Goal: Task Accomplishment & Management: Manage account settings

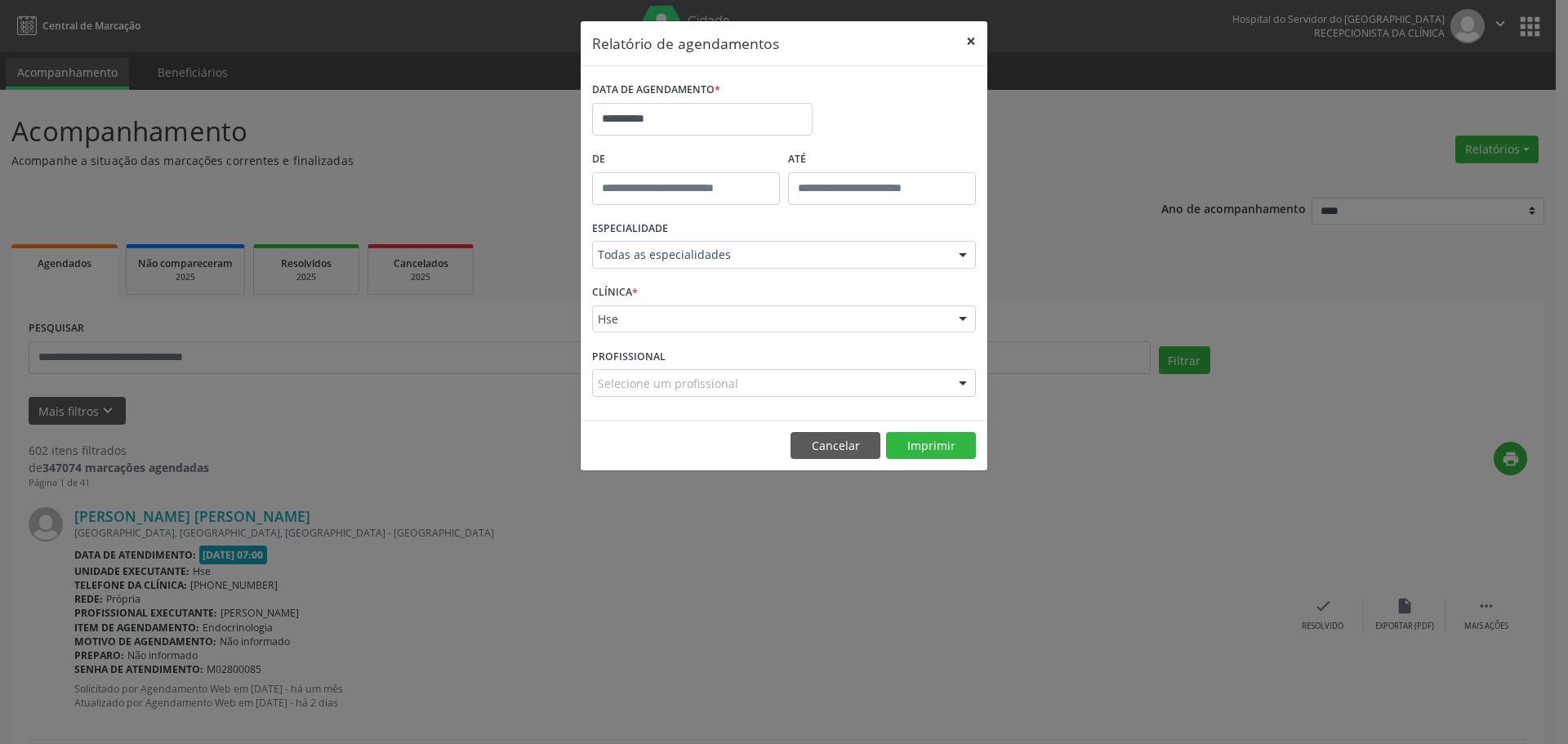
click at [964, 43] on button "×" at bounding box center [970, 41] width 33 height 40
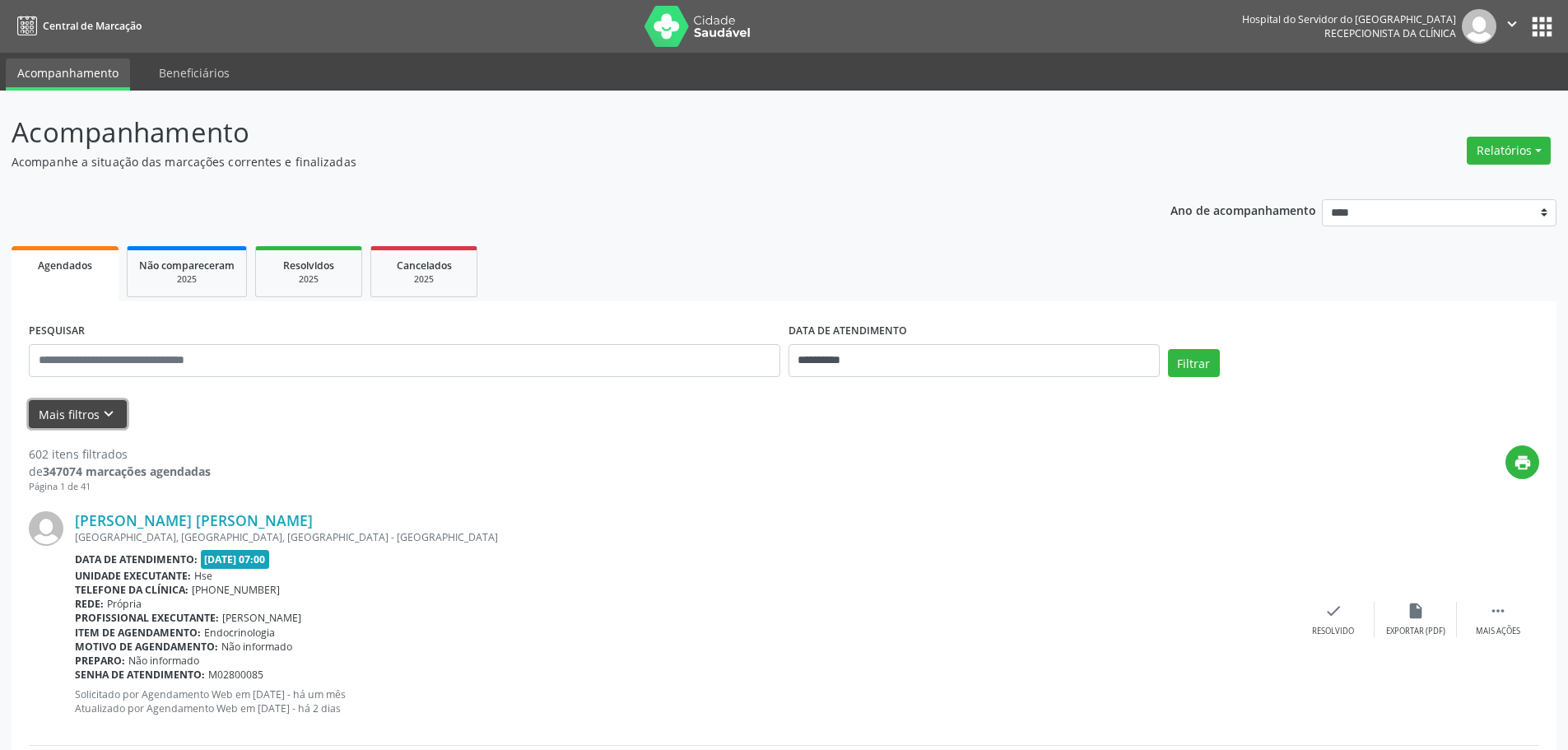
click at [105, 416] on icon "keyboard_arrow_down" at bounding box center [108, 414] width 18 height 18
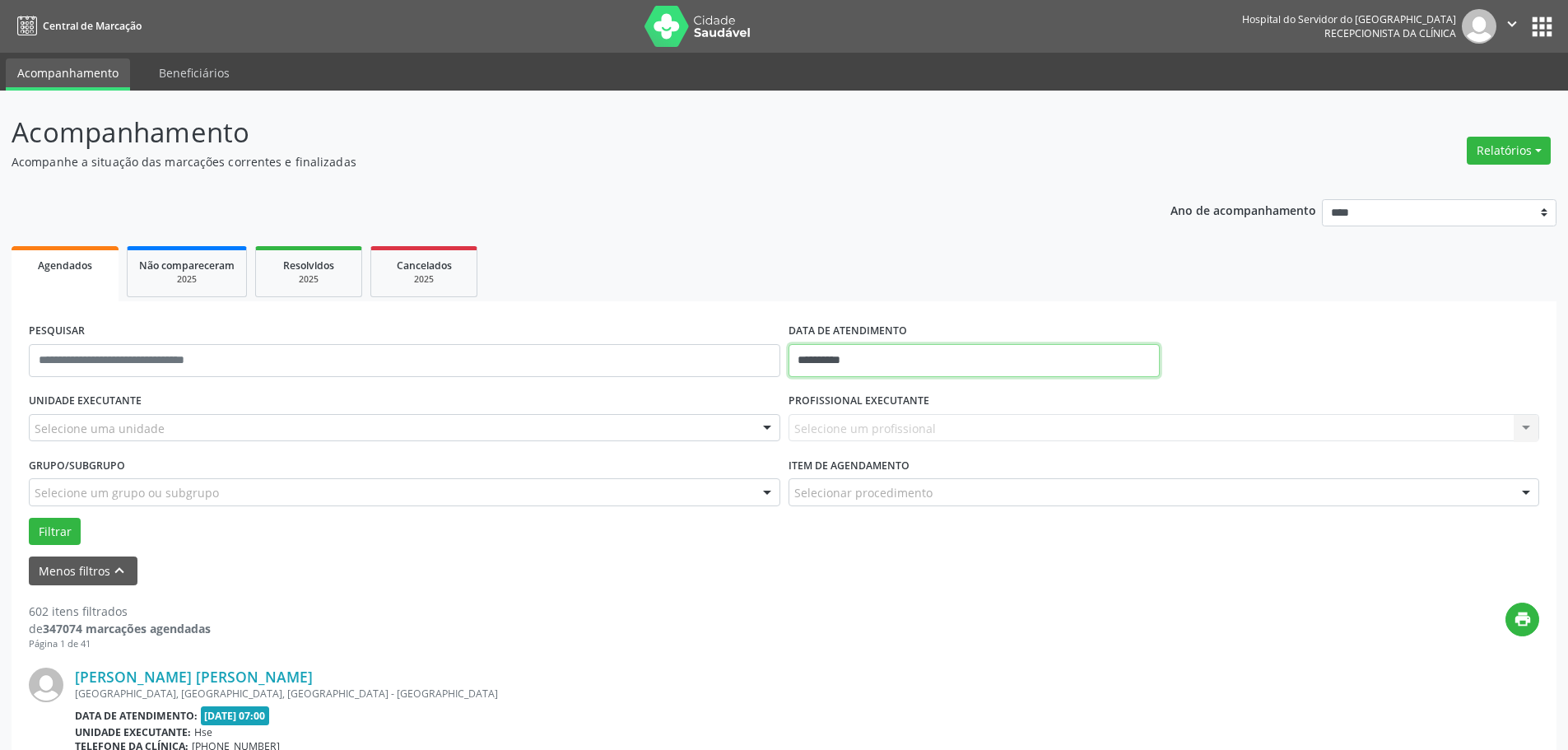
click at [830, 361] on input "**********" at bounding box center [974, 360] width 372 height 33
click at [851, 549] on span "18" at bounding box center [842, 544] width 32 height 32
type input "**********"
click at [851, 549] on span "18" at bounding box center [842, 544] width 32 height 32
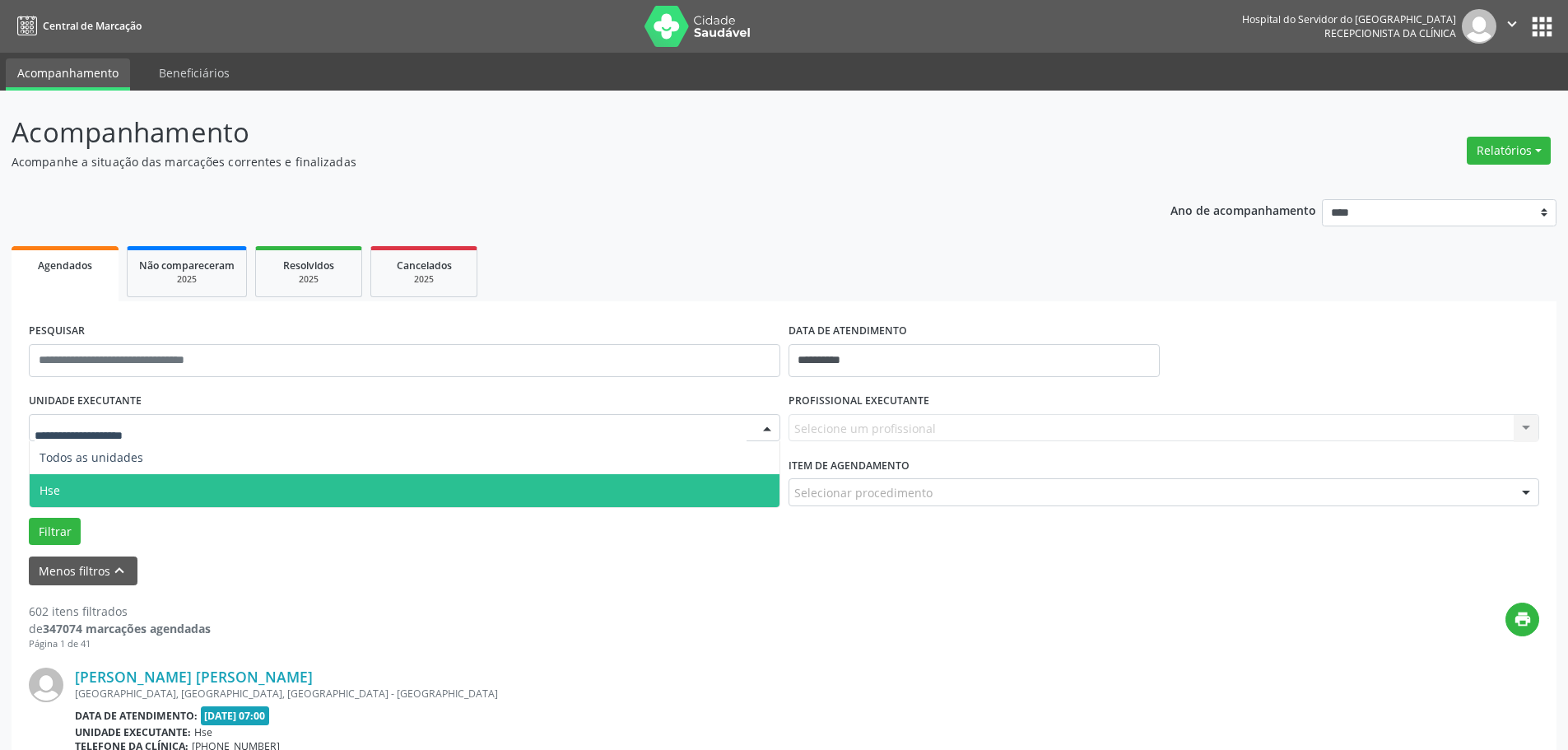
click at [121, 486] on span "Hse" at bounding box center [405, 491] width 750 height 33
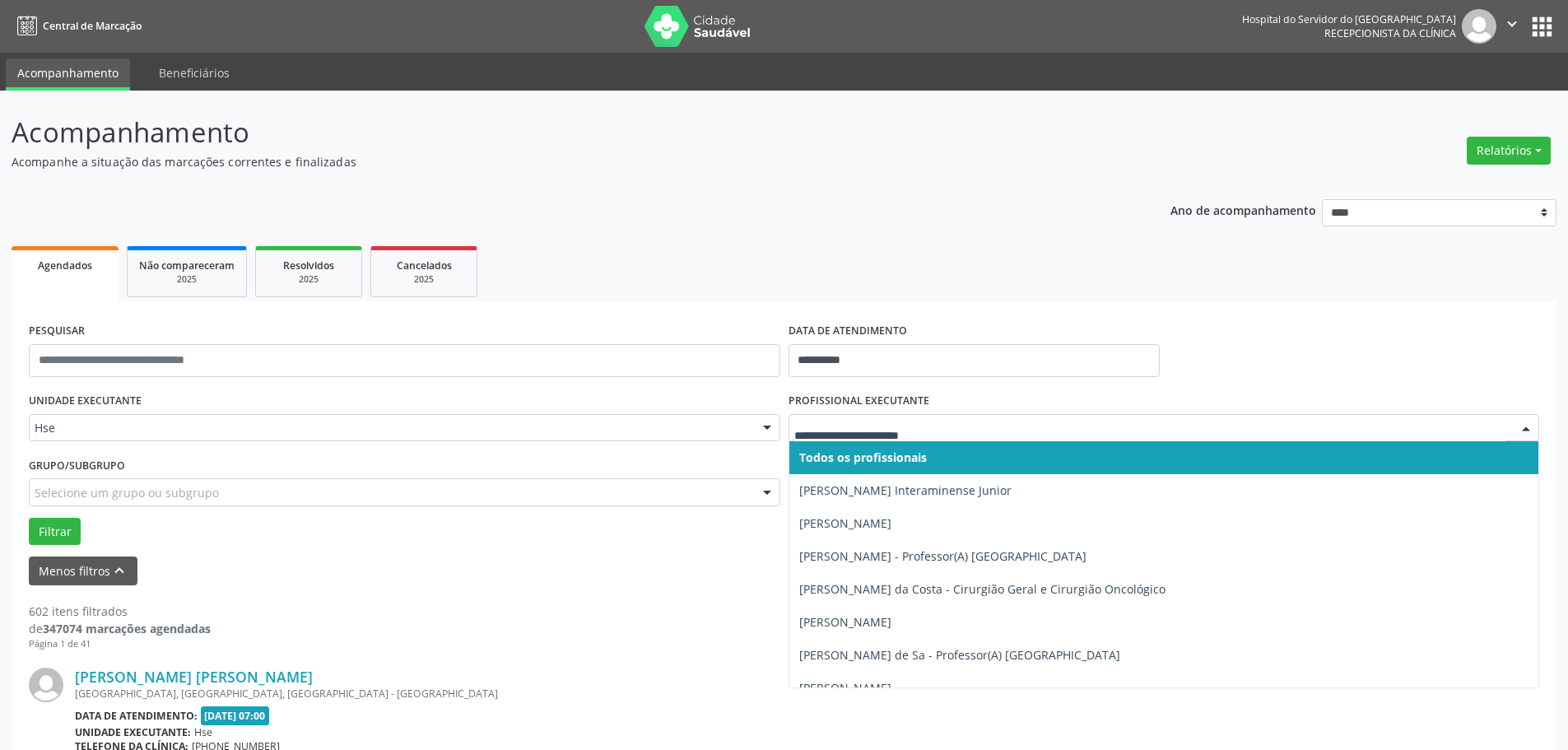
click at [860, 450] on span "Todos os profissionais" at bounding box center [864, 457] width 128 height 16
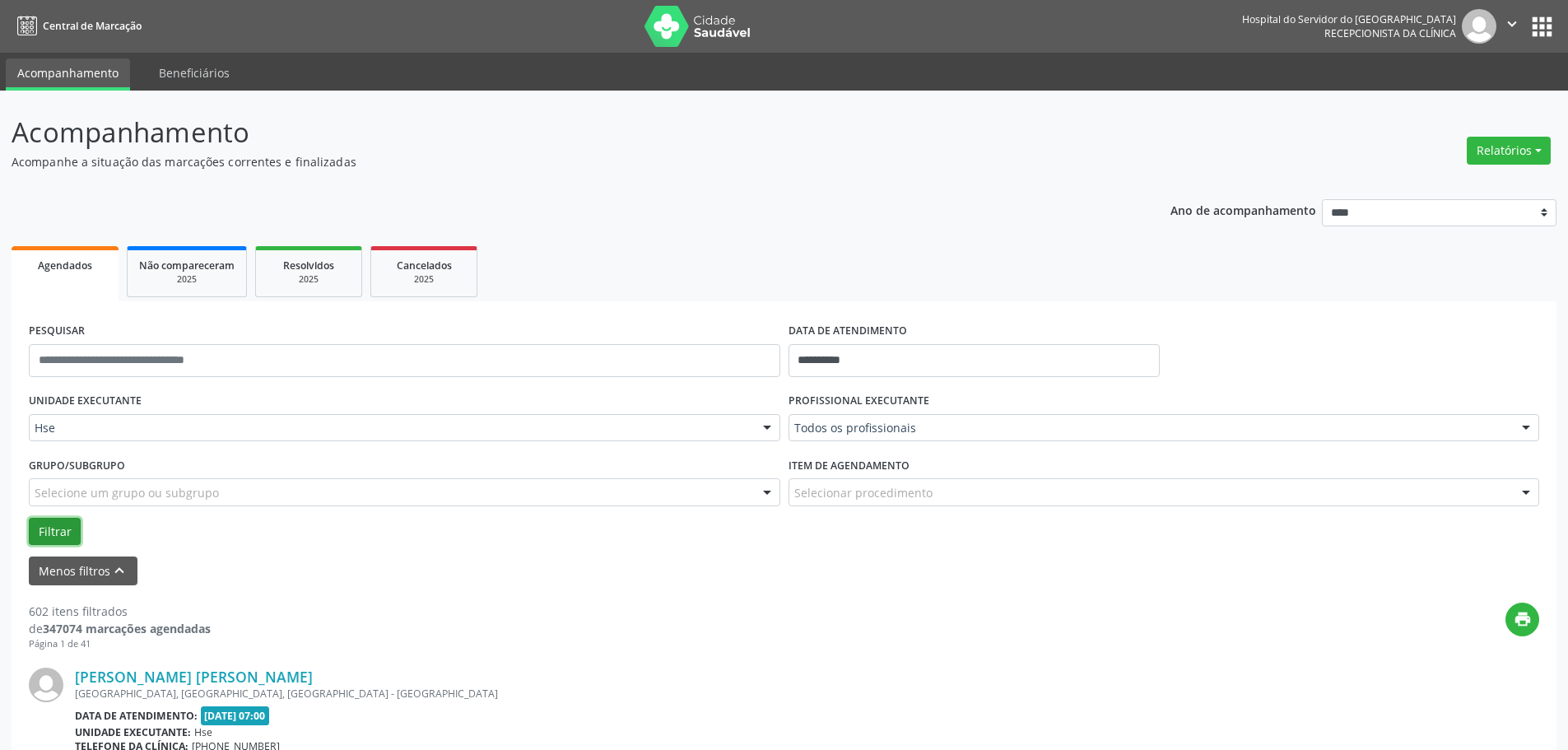
click at [61, 531] on button "Filtrar" at bounding box center [54, 531] width 52 height 28
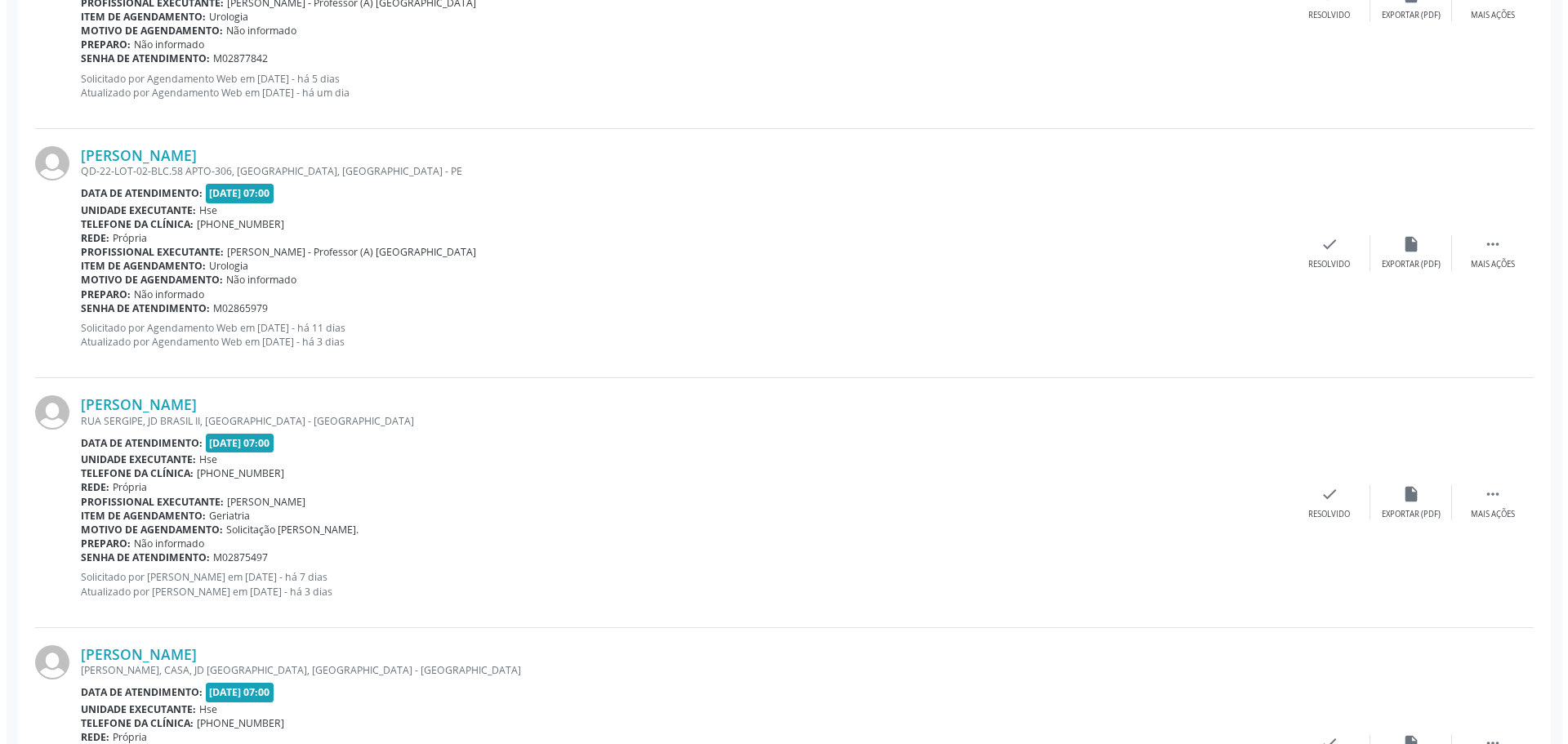
scroll to position [2041, 0]
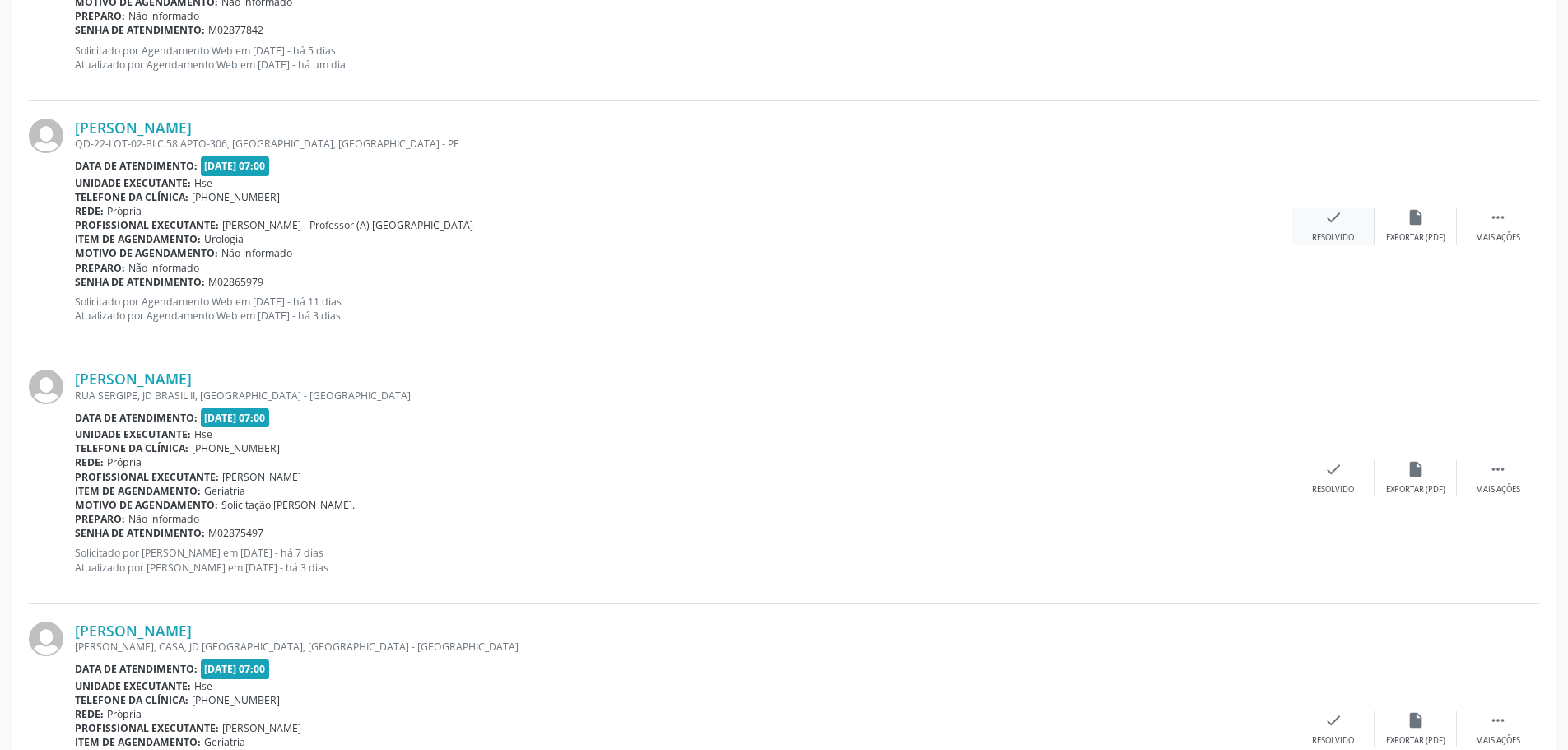
click at [1342, 238] on div "Resolvido" at bounding box center [1333, 238] width 42 height 11
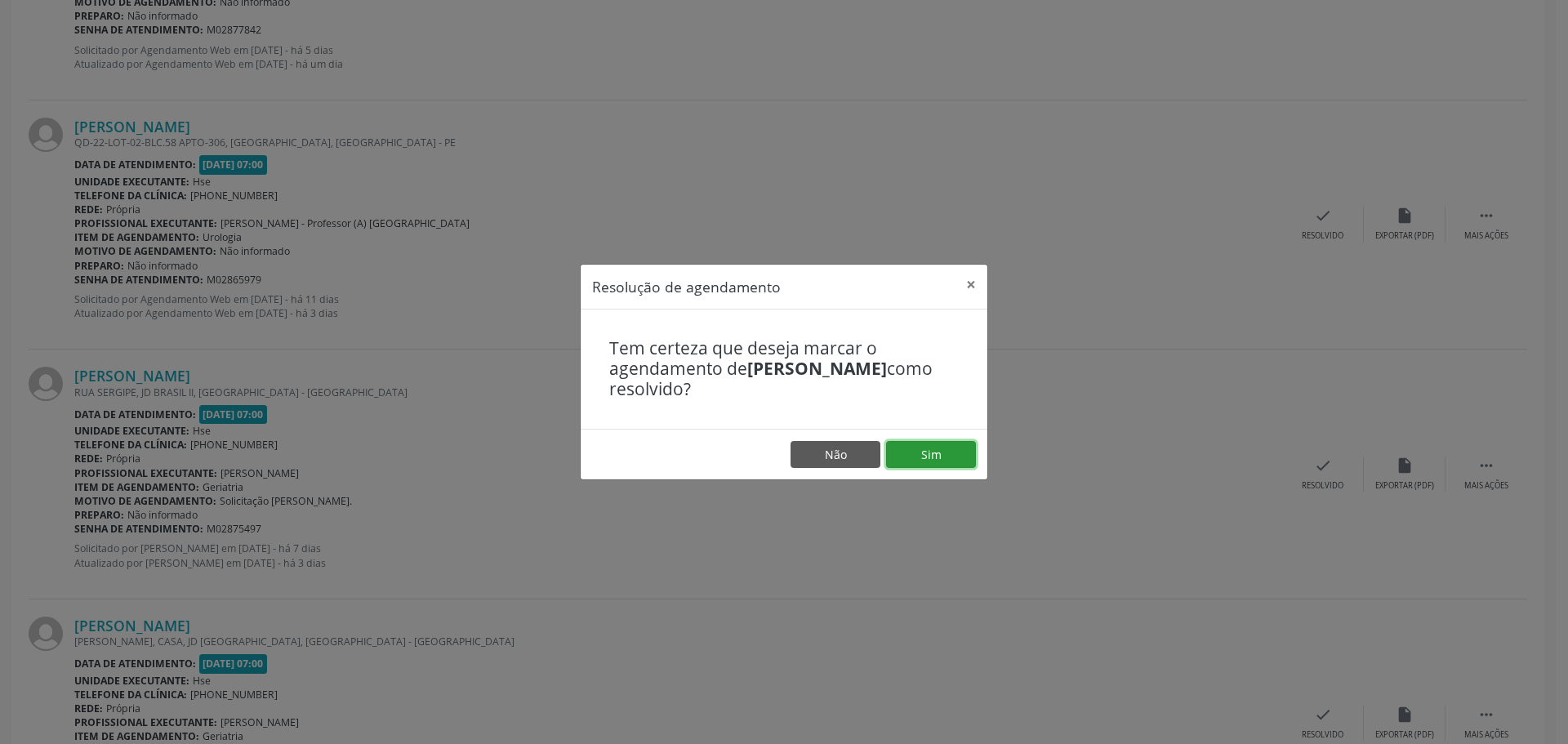
click at [929, 447] on button "Sim" at bounding box center [930, 454] width 90 height 27
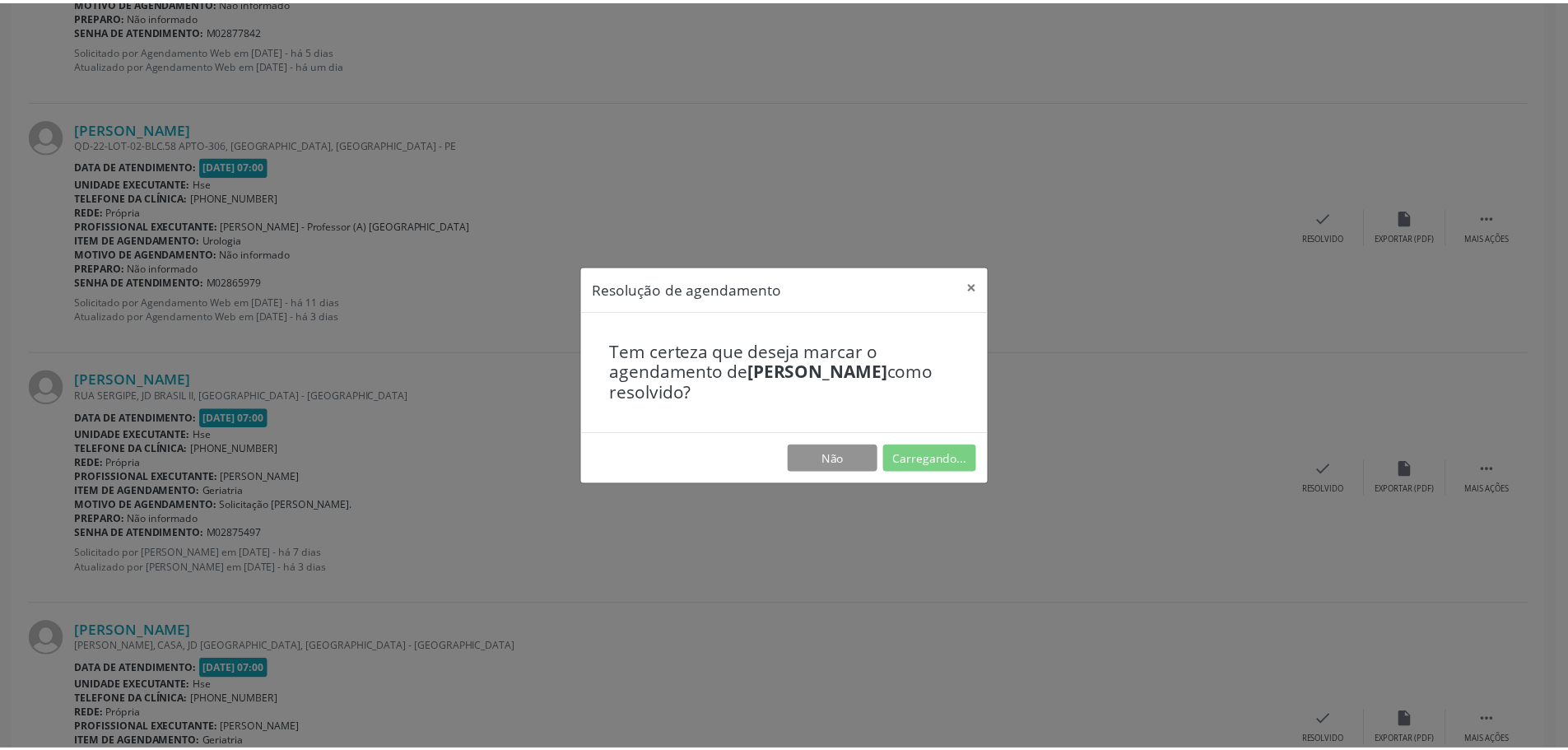
scroll to position [0, 0]
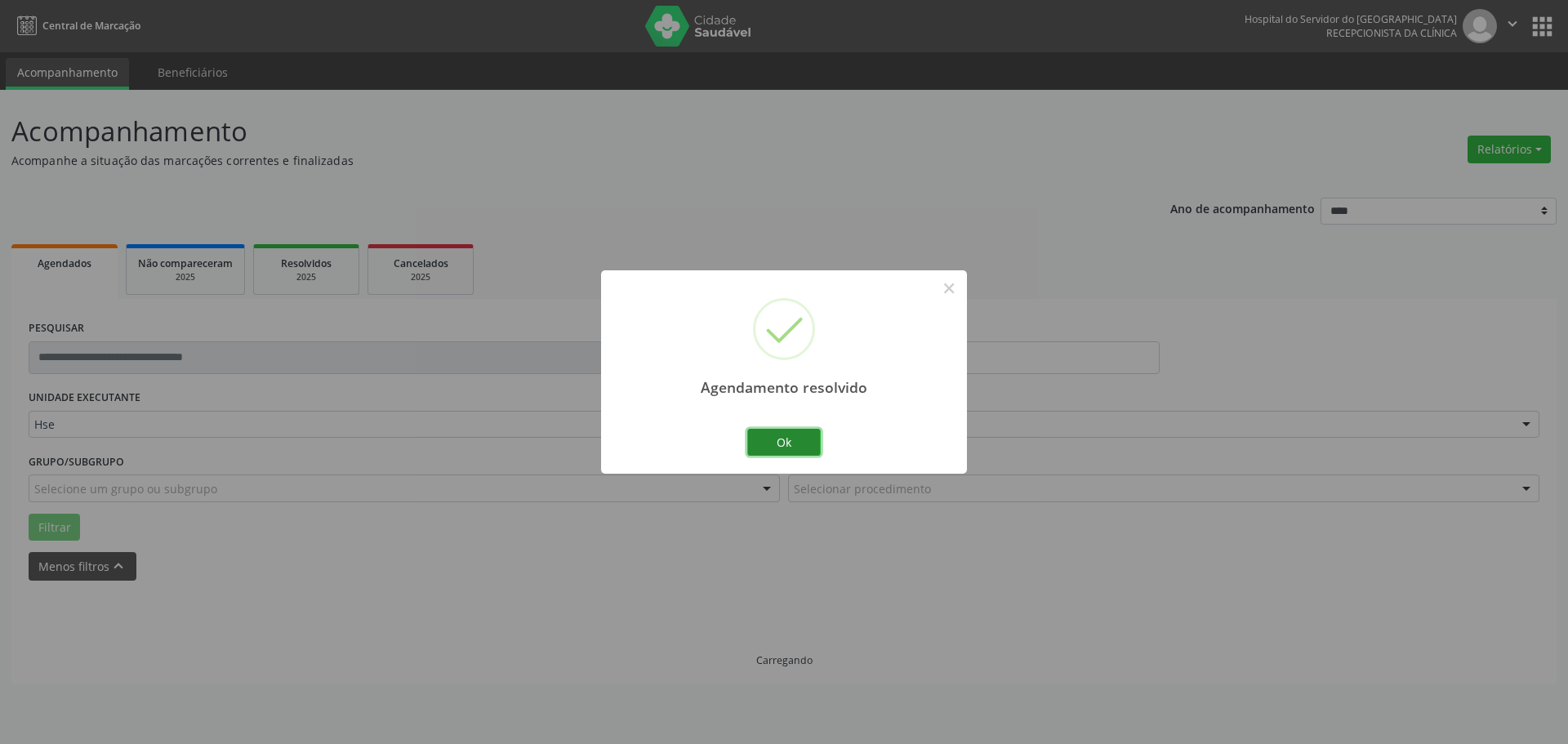
click at [782, 429] on button "Ok" at bounding box center [784, 442] width 74 height 27
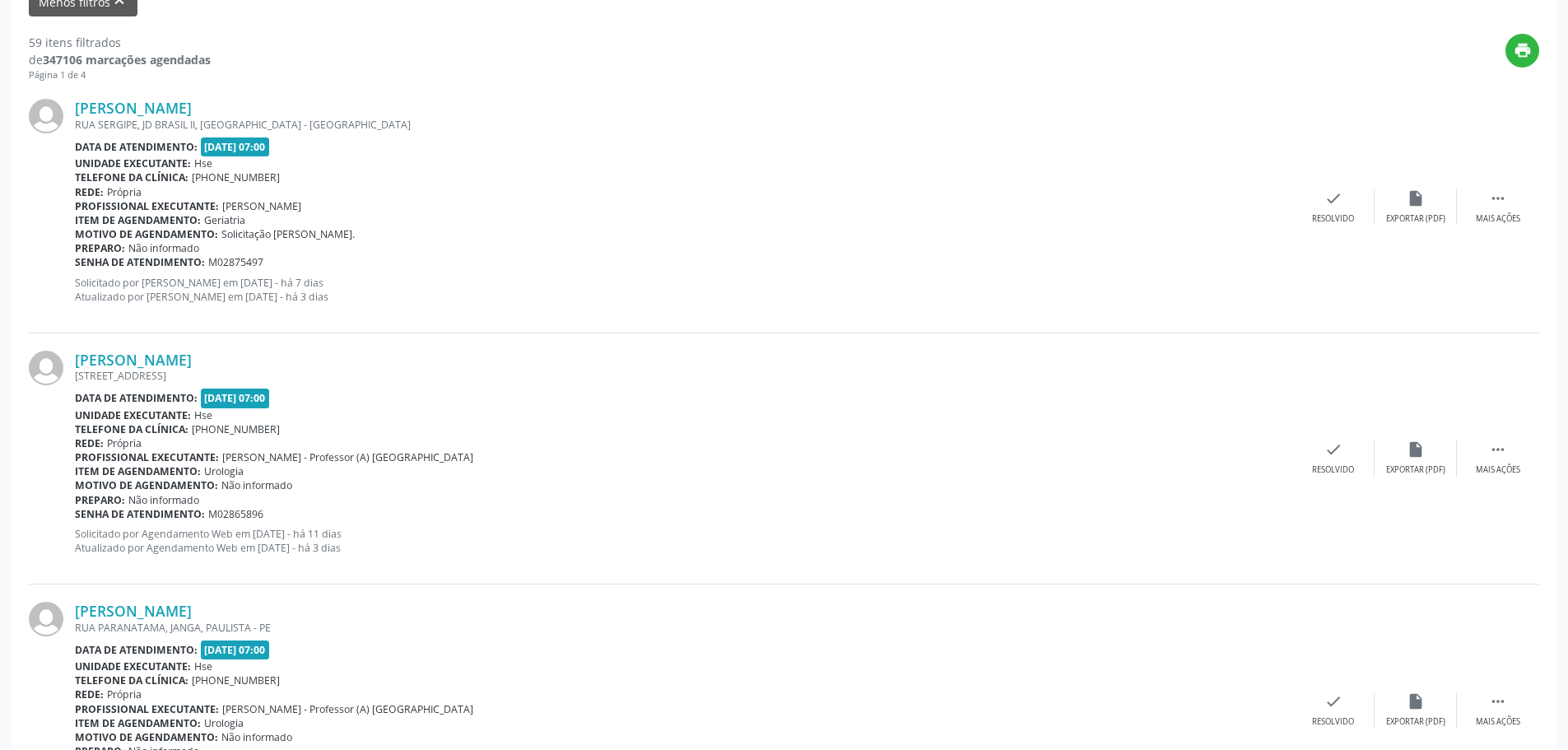
scroll to position [576, 0]
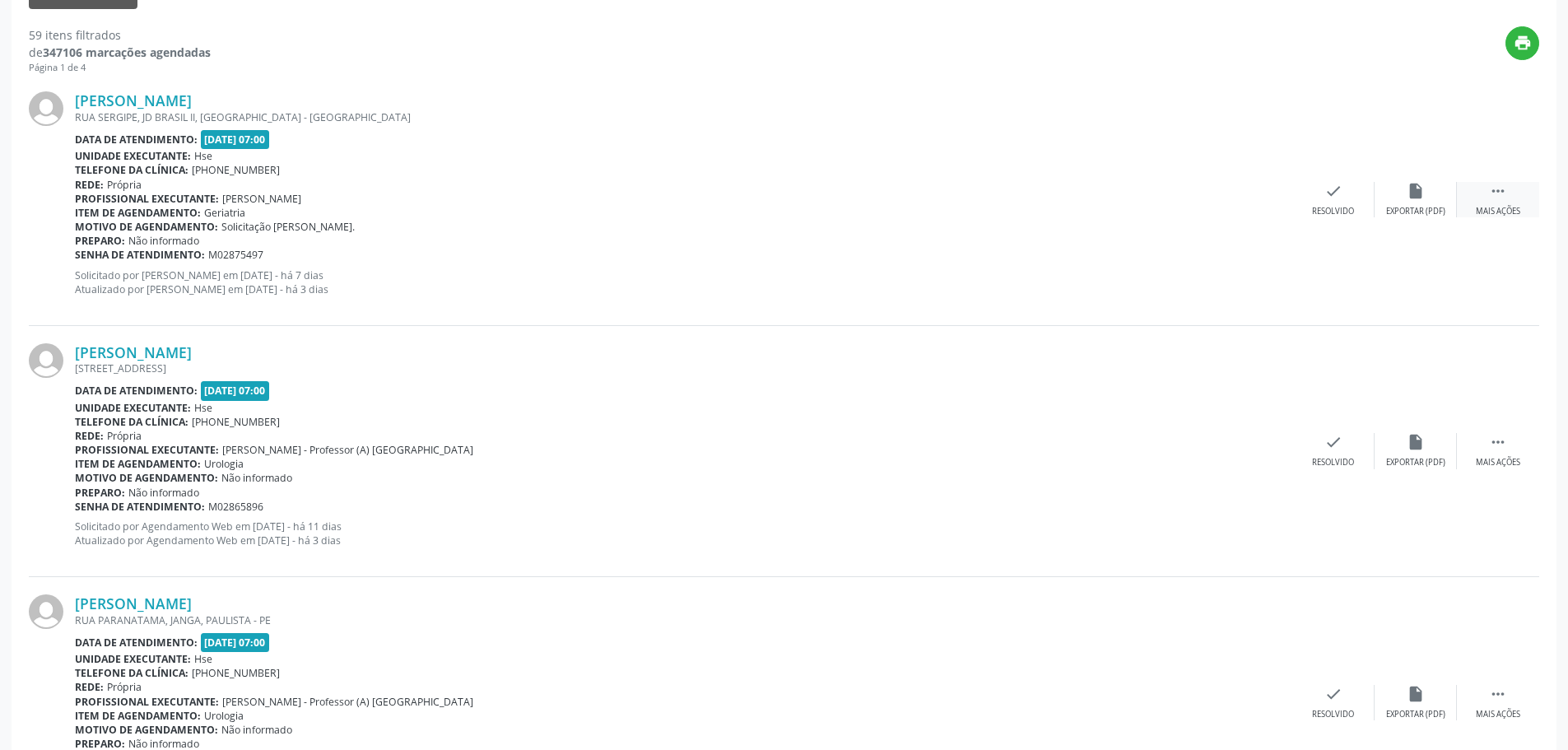
click at [1490, 204] on div " Mais ações" at bounding box center [1498, 199] width 82 height 35
click at [1404, 210] on div "Não compareceu" at bounding box center [1415, 211] width 70 height 11
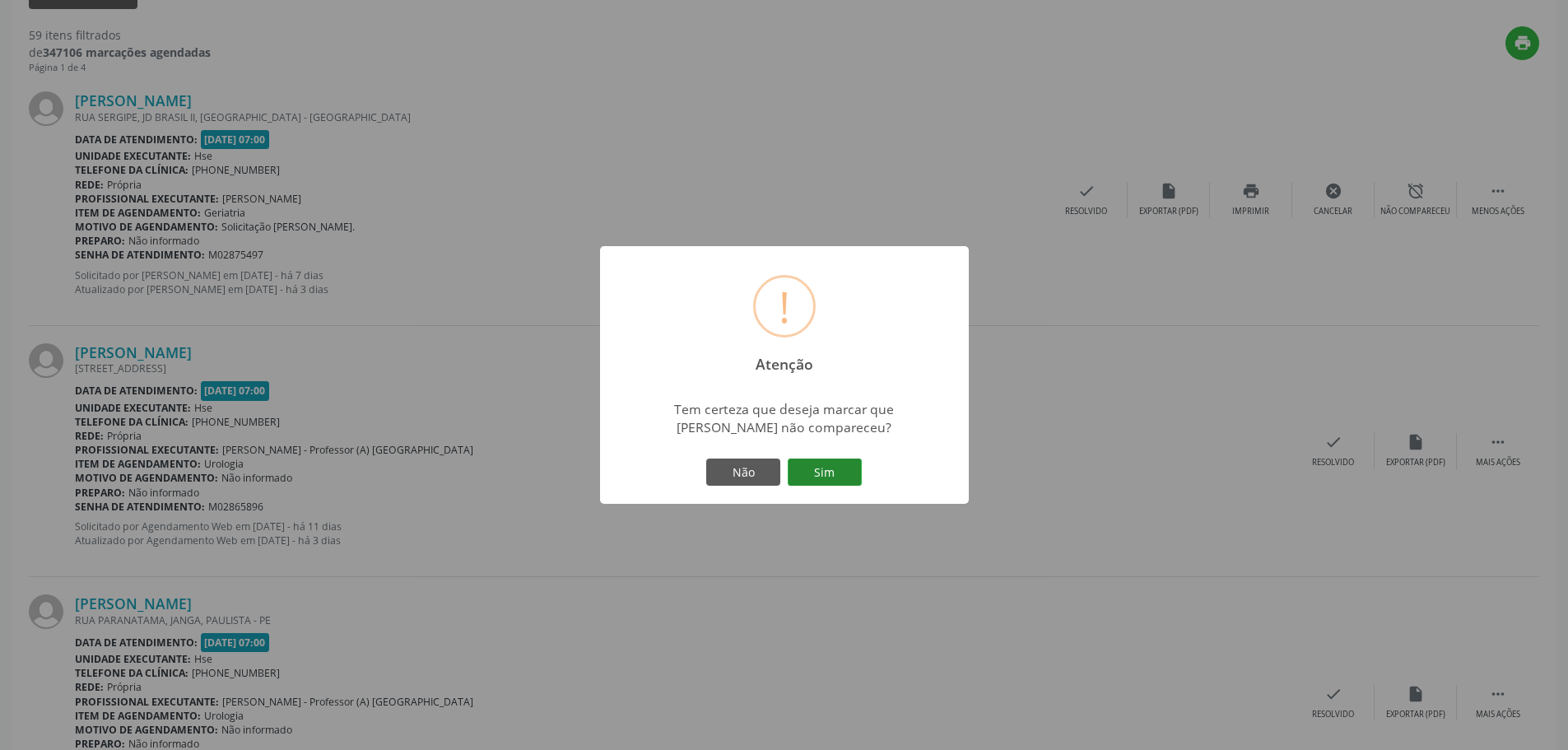
click at [826, 476] on button "Sim" at bounding box center [825, 473] width 74 height 28
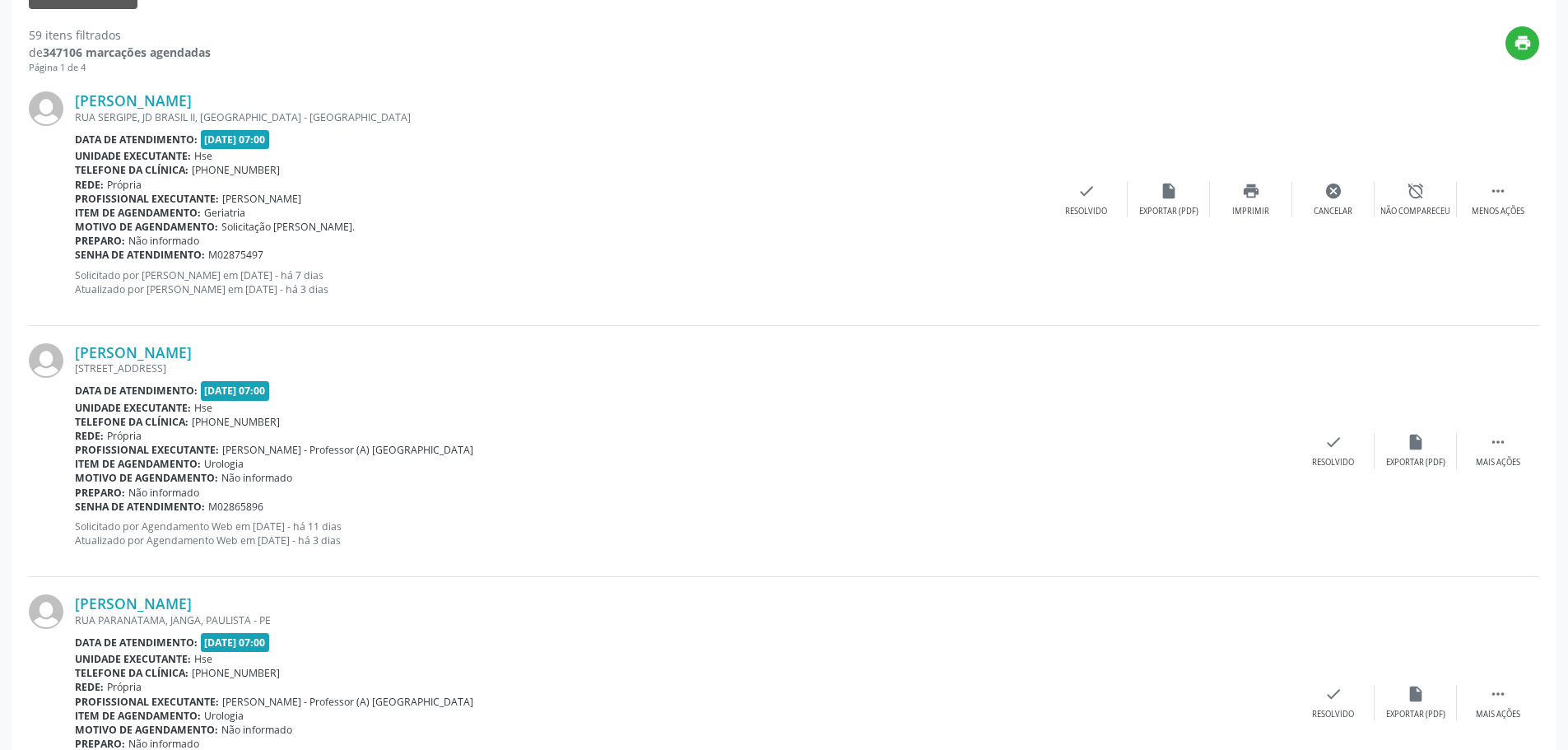
scroll to position [0, 0]
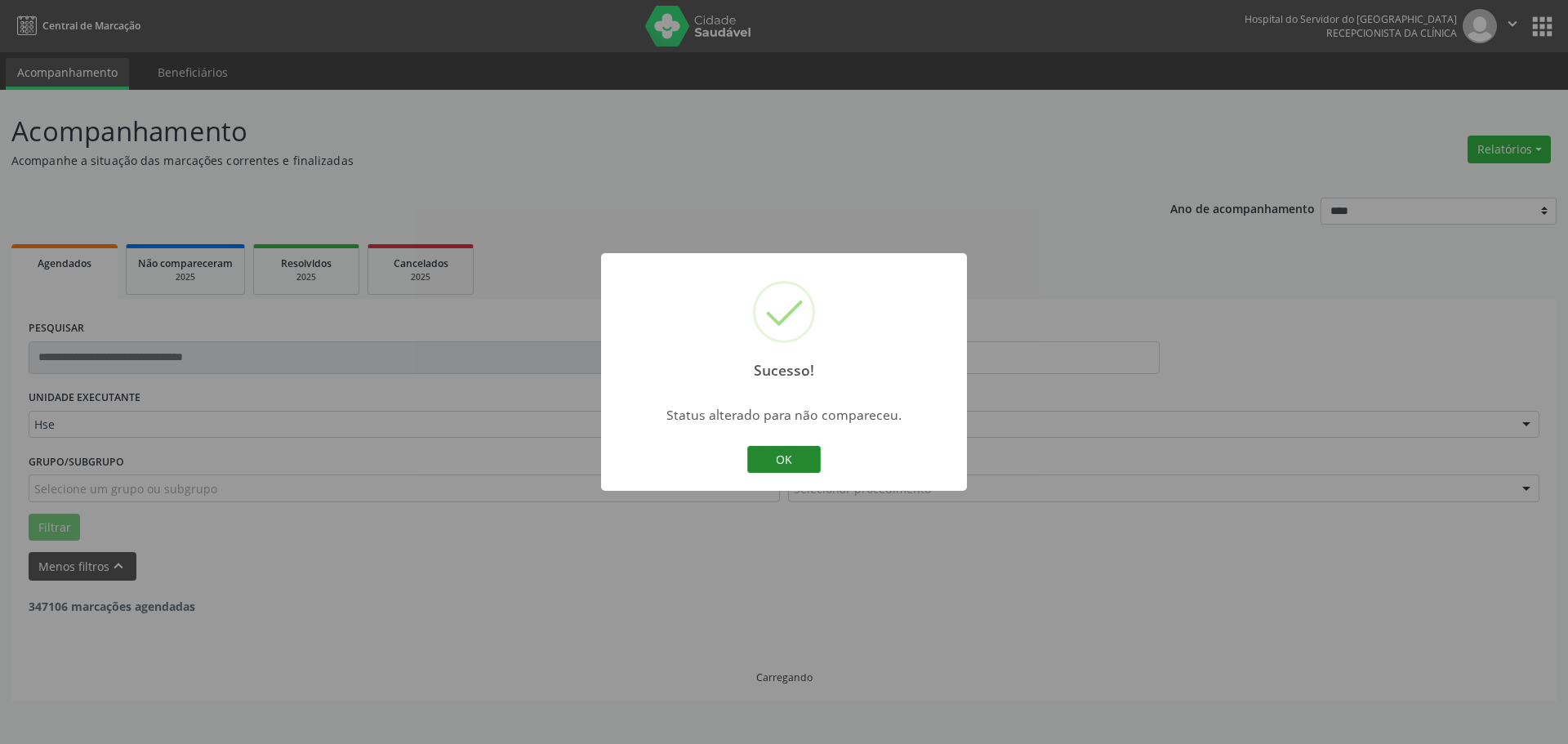
click at [797, 459] on button "OK" at bounding box center [784, 459] width 74 height 27
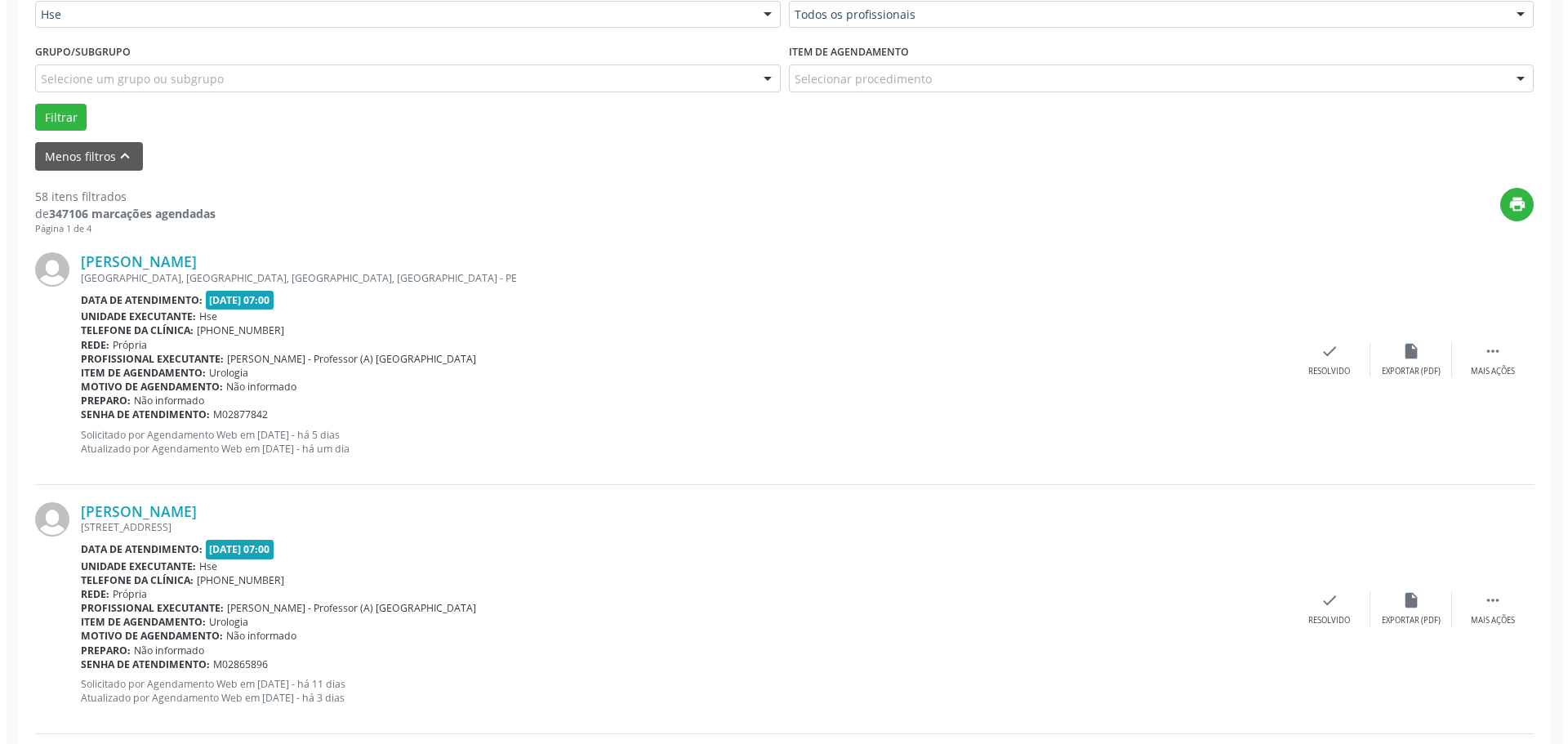
scroll to position [489, 0]
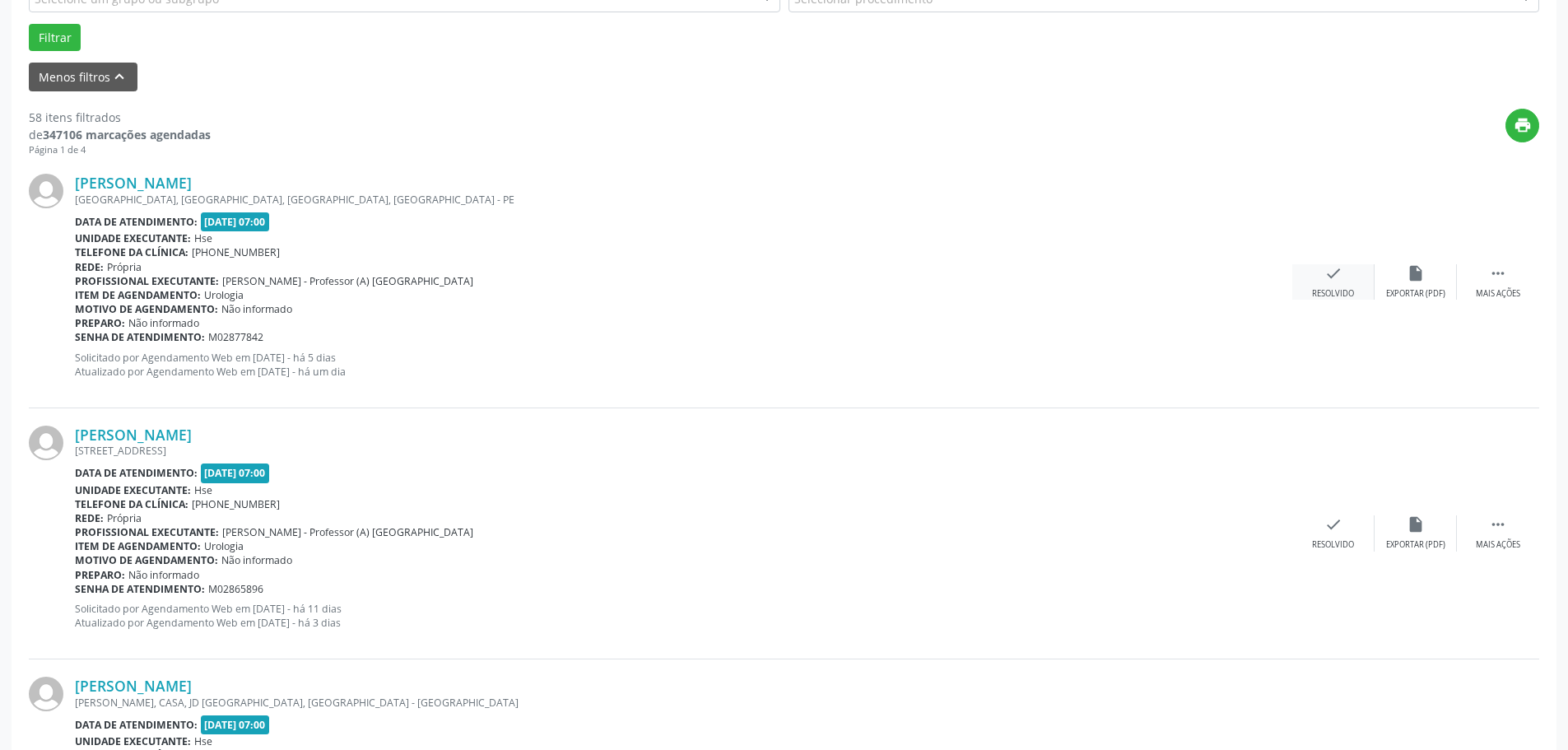
click at [1300, 292] on div "check Resolvido" at bounding box center [1333, 282] width 82 height 35
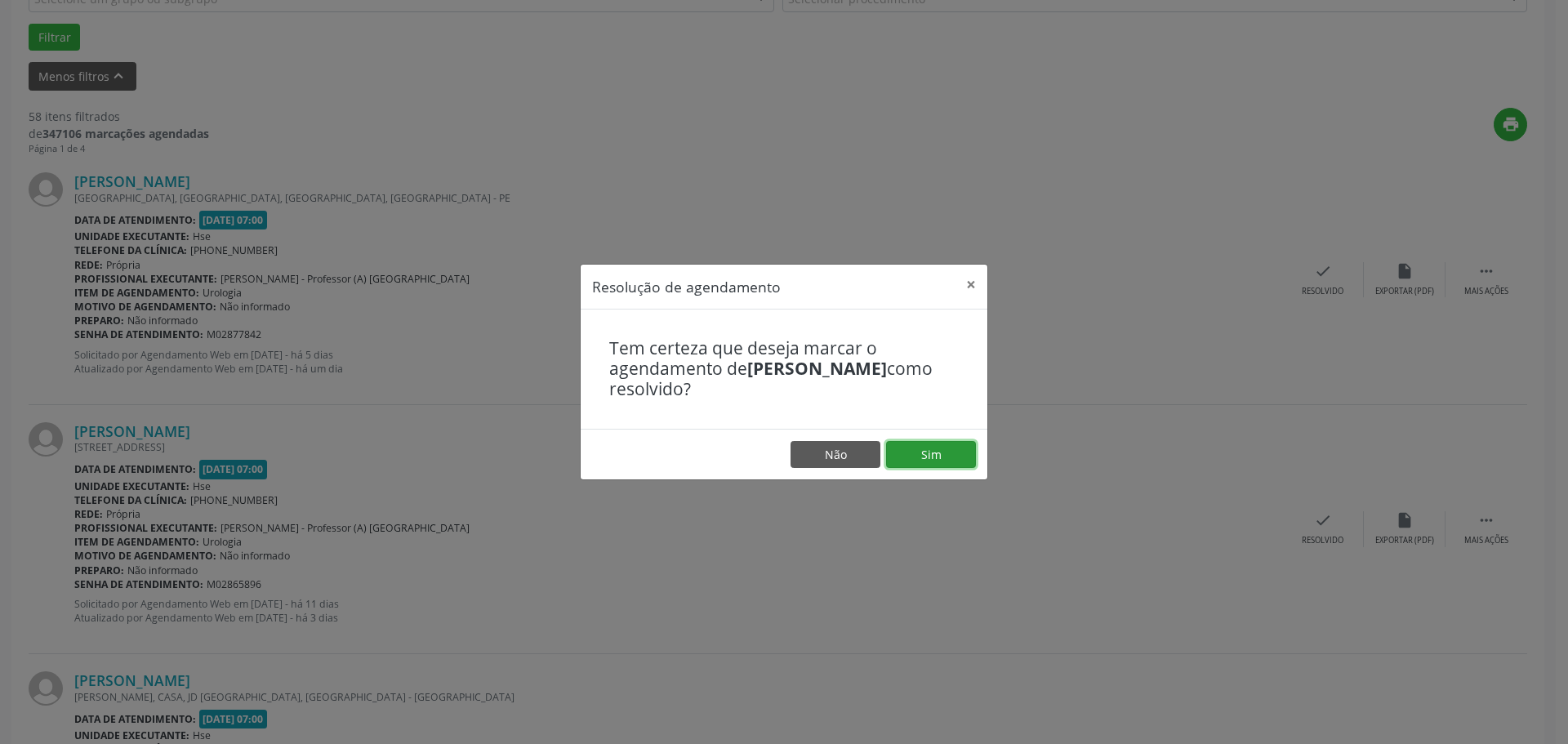
click at [917, 464] on button "Sim" at bounding box center [930, 454] width 90 height 27
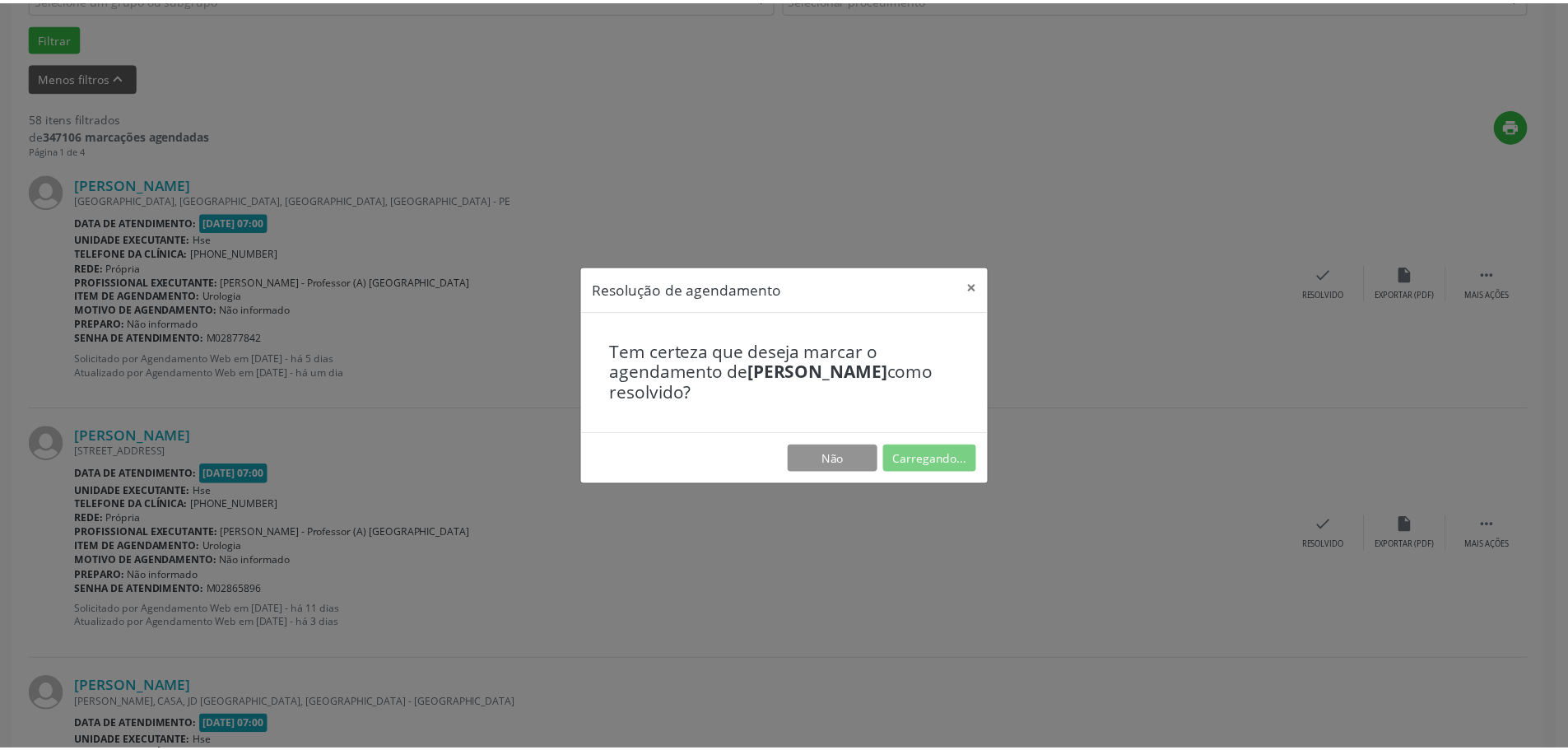
scroll to position [0, 0]
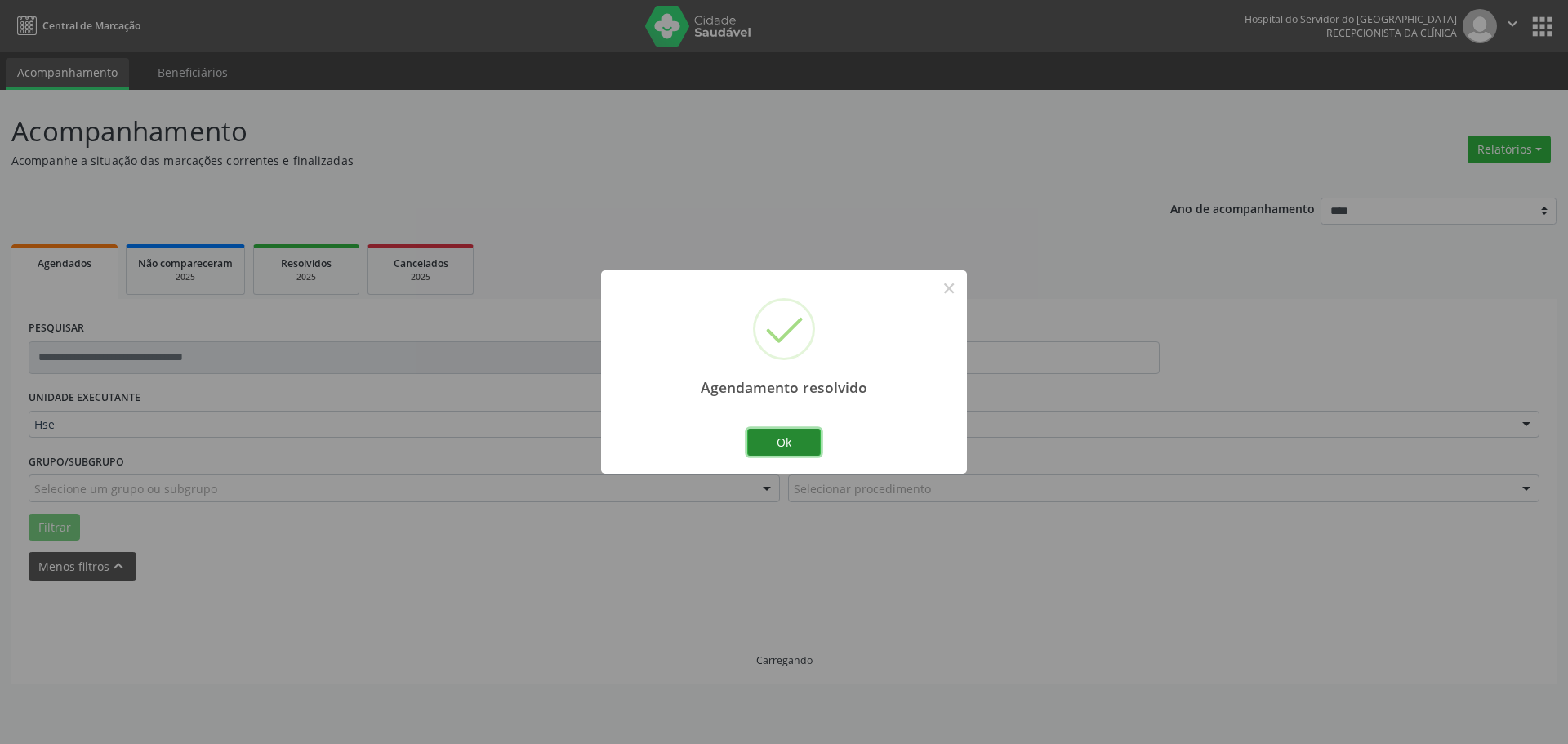
click at [802, 435] on button "Ok" at bounding box center [784, 442] width 74 height 27
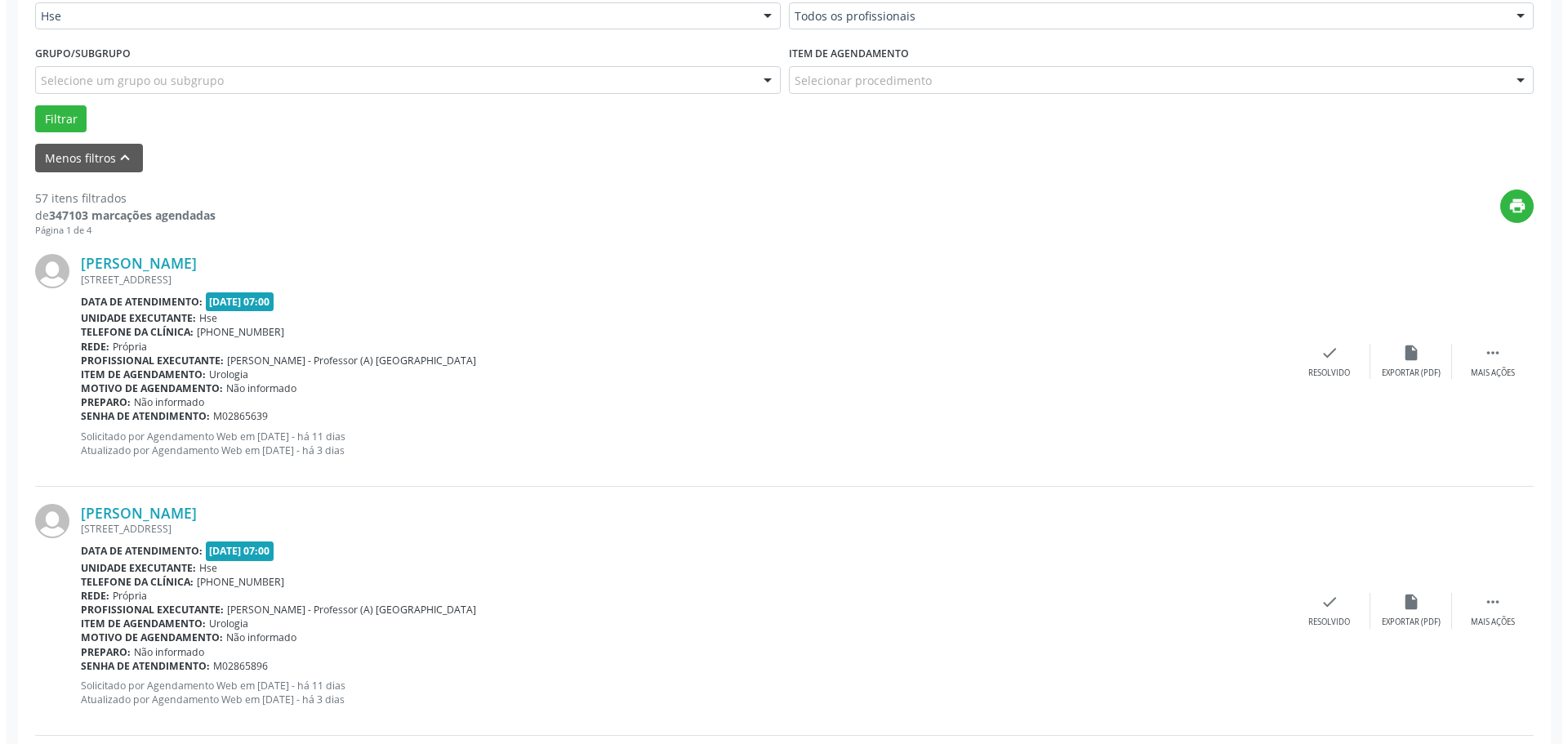
scroll to position [489, 0]
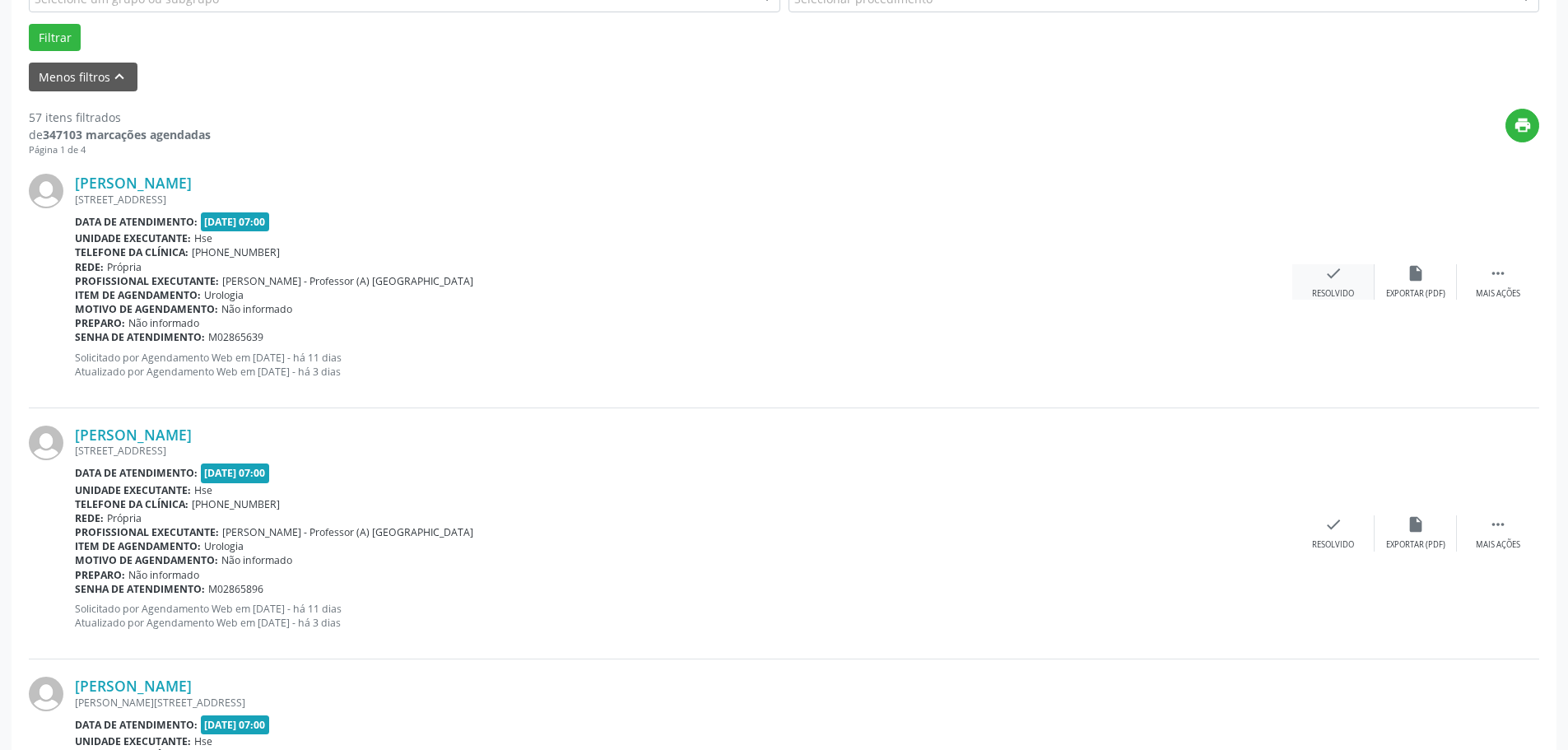
click at [1349, 299] on div "Resolvido" at bounding box center [1333, 293] width 42 height 11
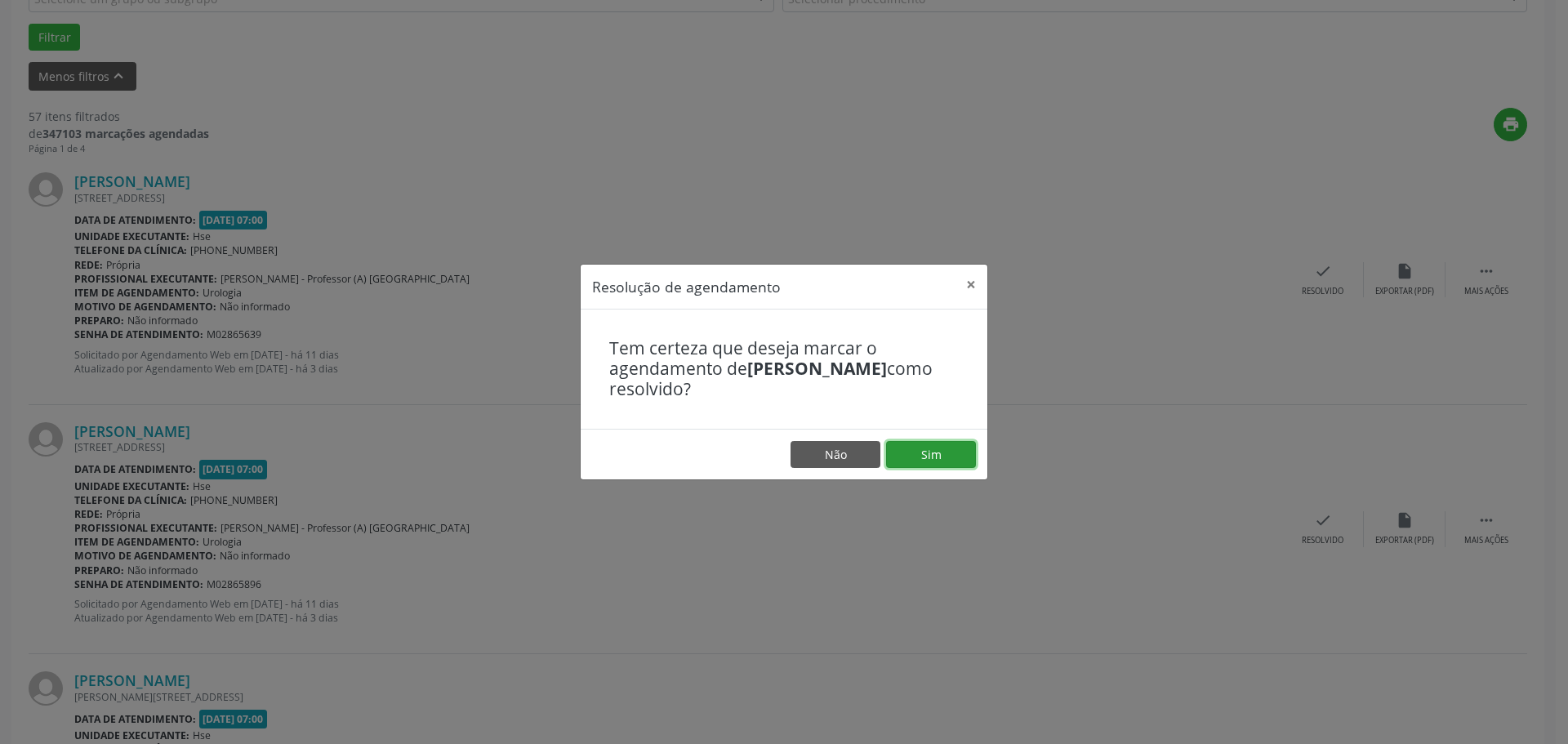
click at [948, 454] on button "Sim" at bounding box center [930, 454] width 90 height 27
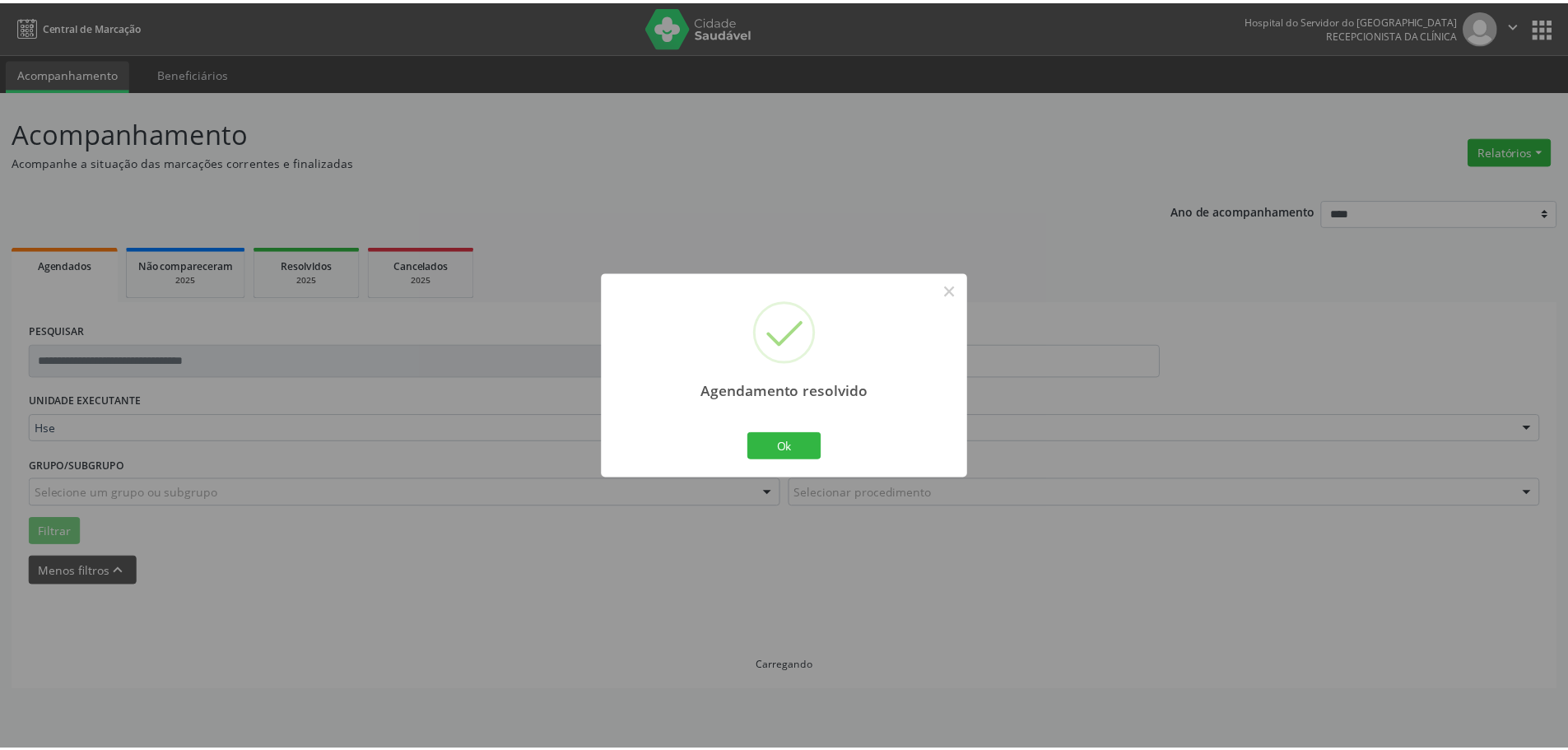
scroll to position [0, 0]
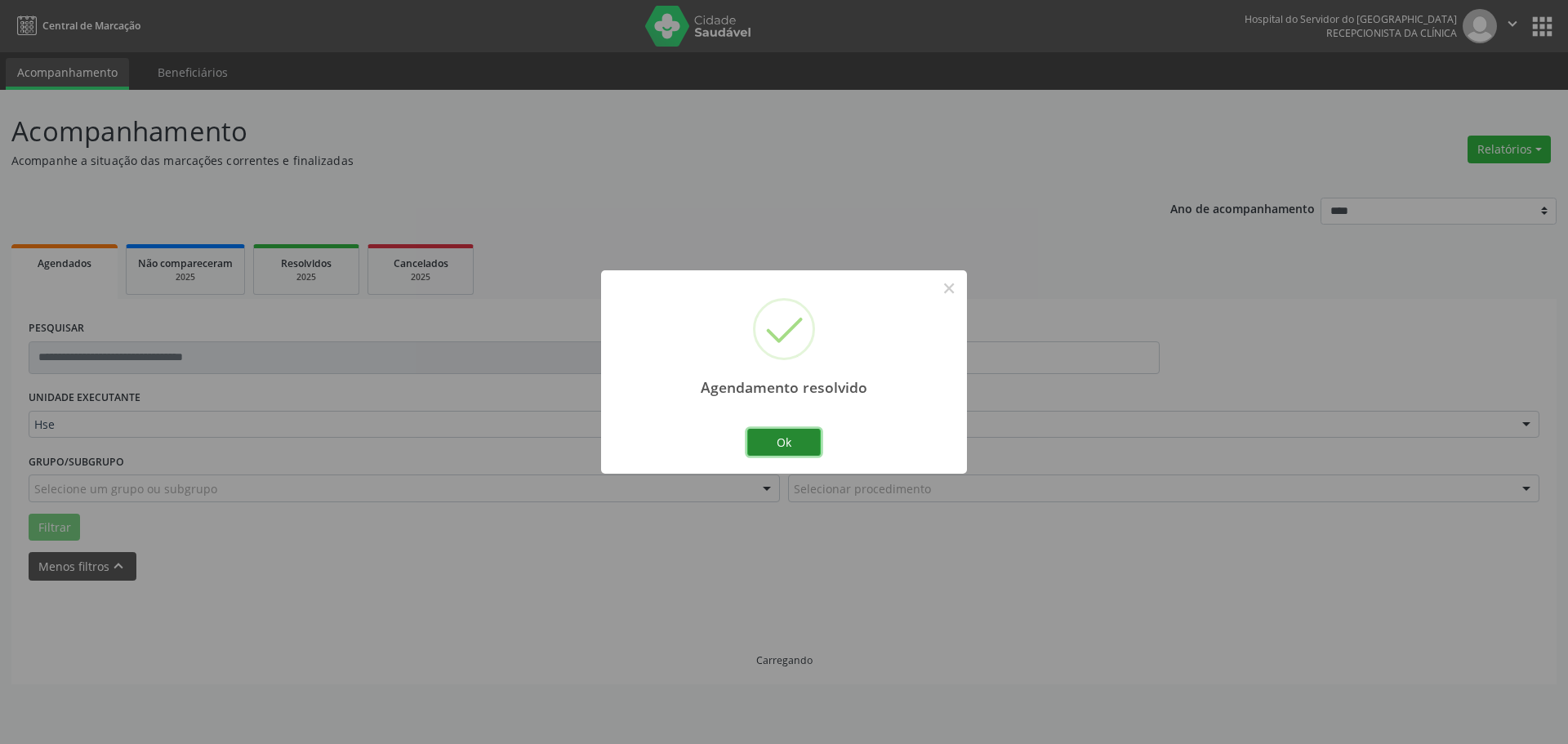
click at [781, 434] on button "Ok" at bounding box center [784, 442] width 74 height 27
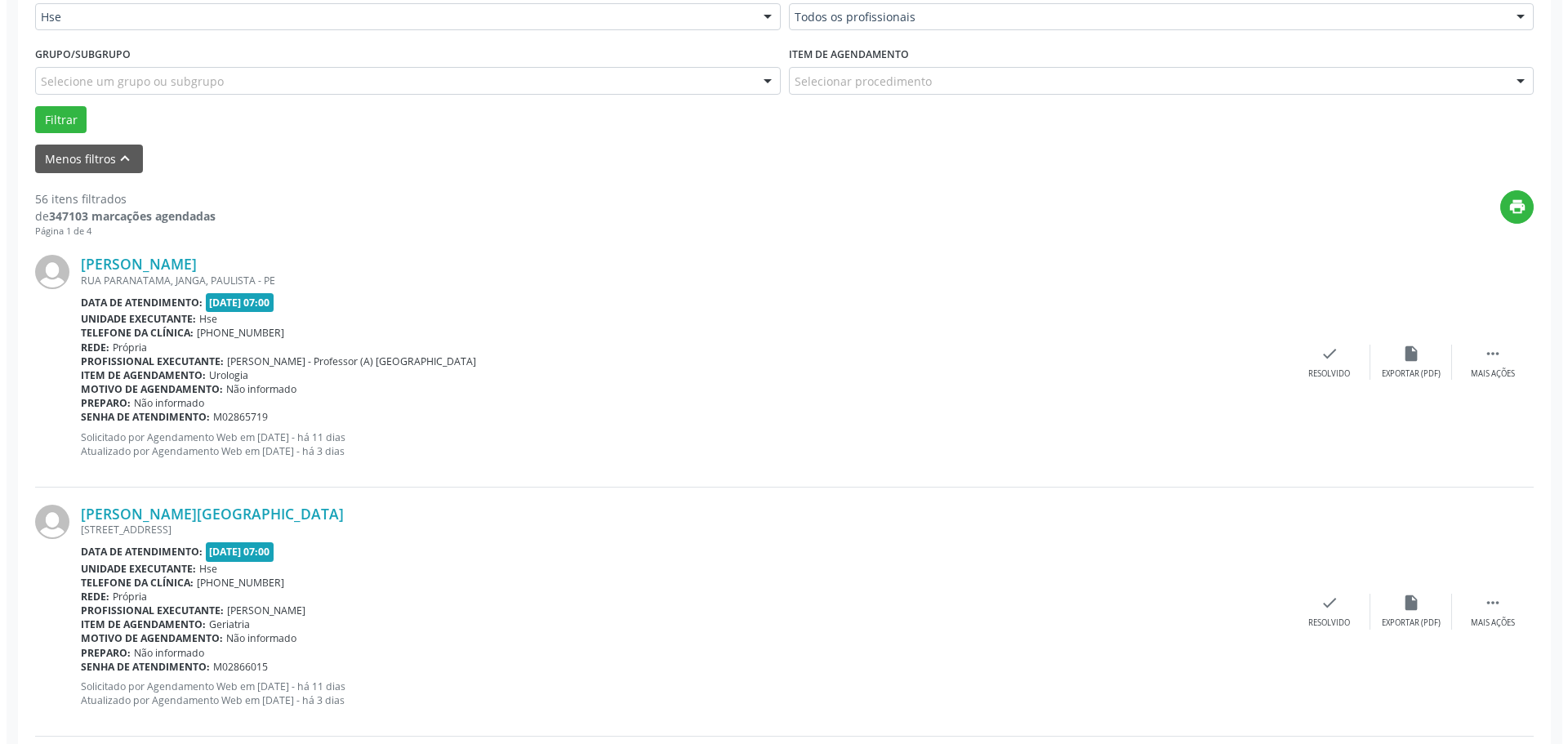
scroll to position [408, 0]
click at [1310, 378] on div "Resolvido" at bounding box center [1322, 373] width 42 height 11
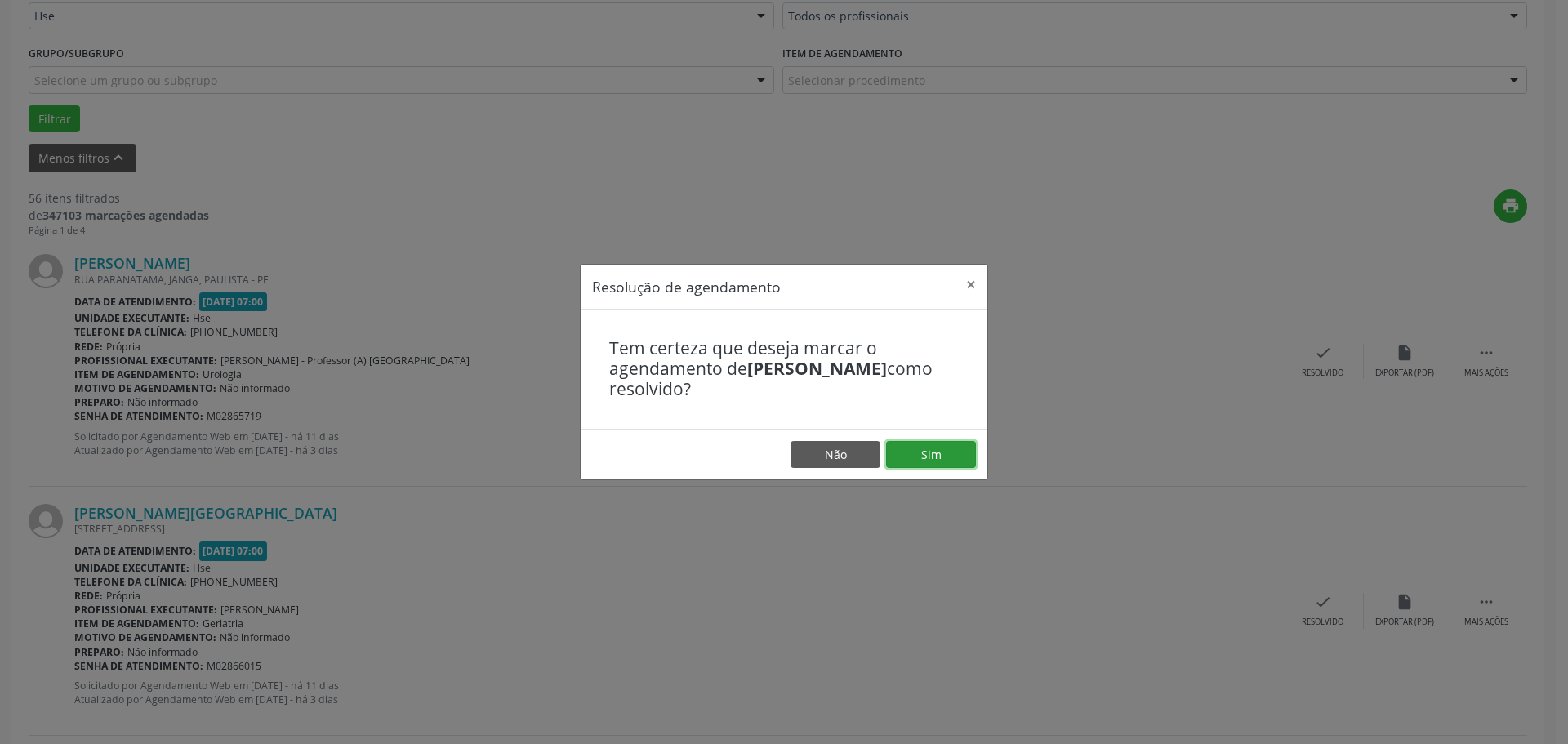
click at [933, 462] on button "Sim" at bounding box center [930, 454] width 90 height 27
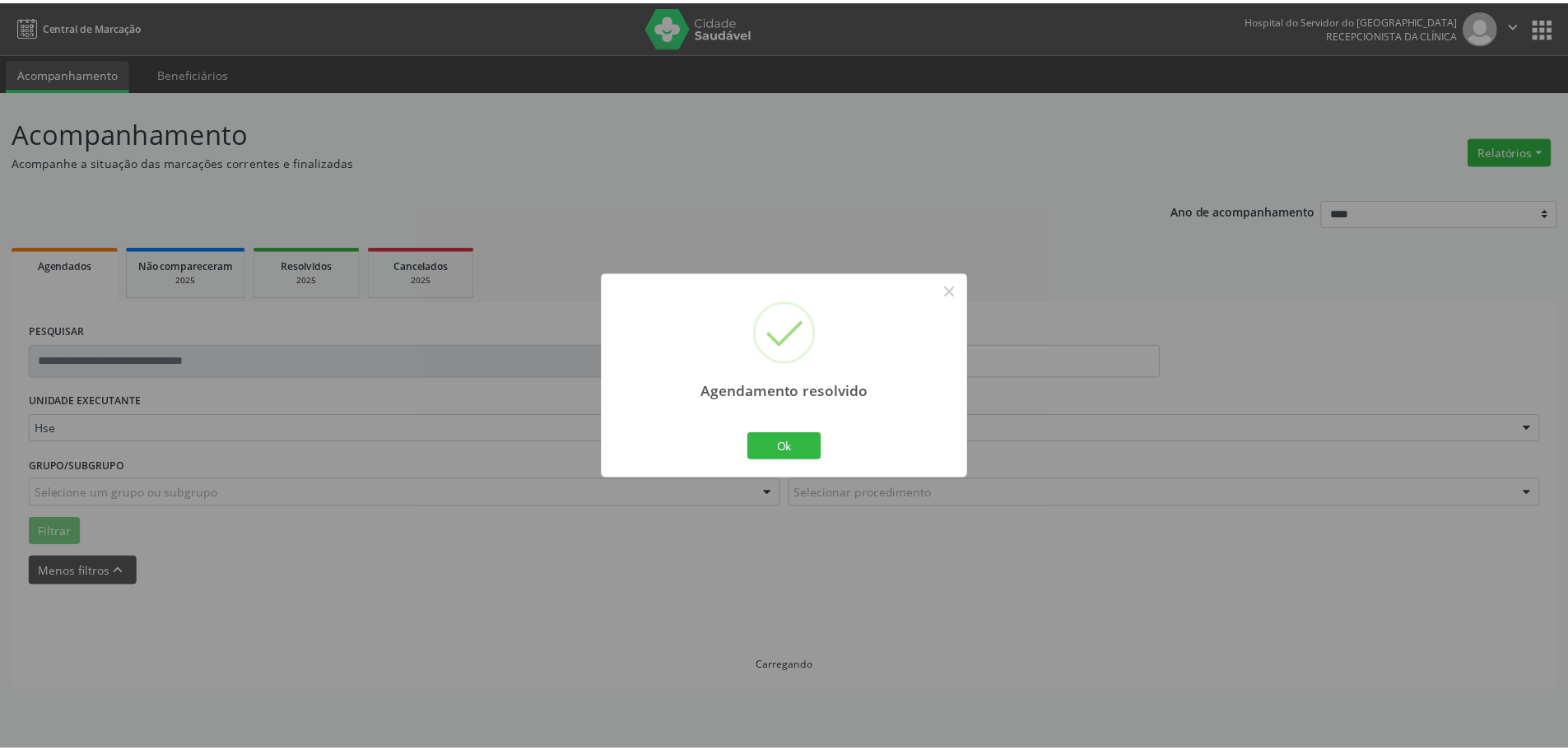
scroll to position [0, 0]
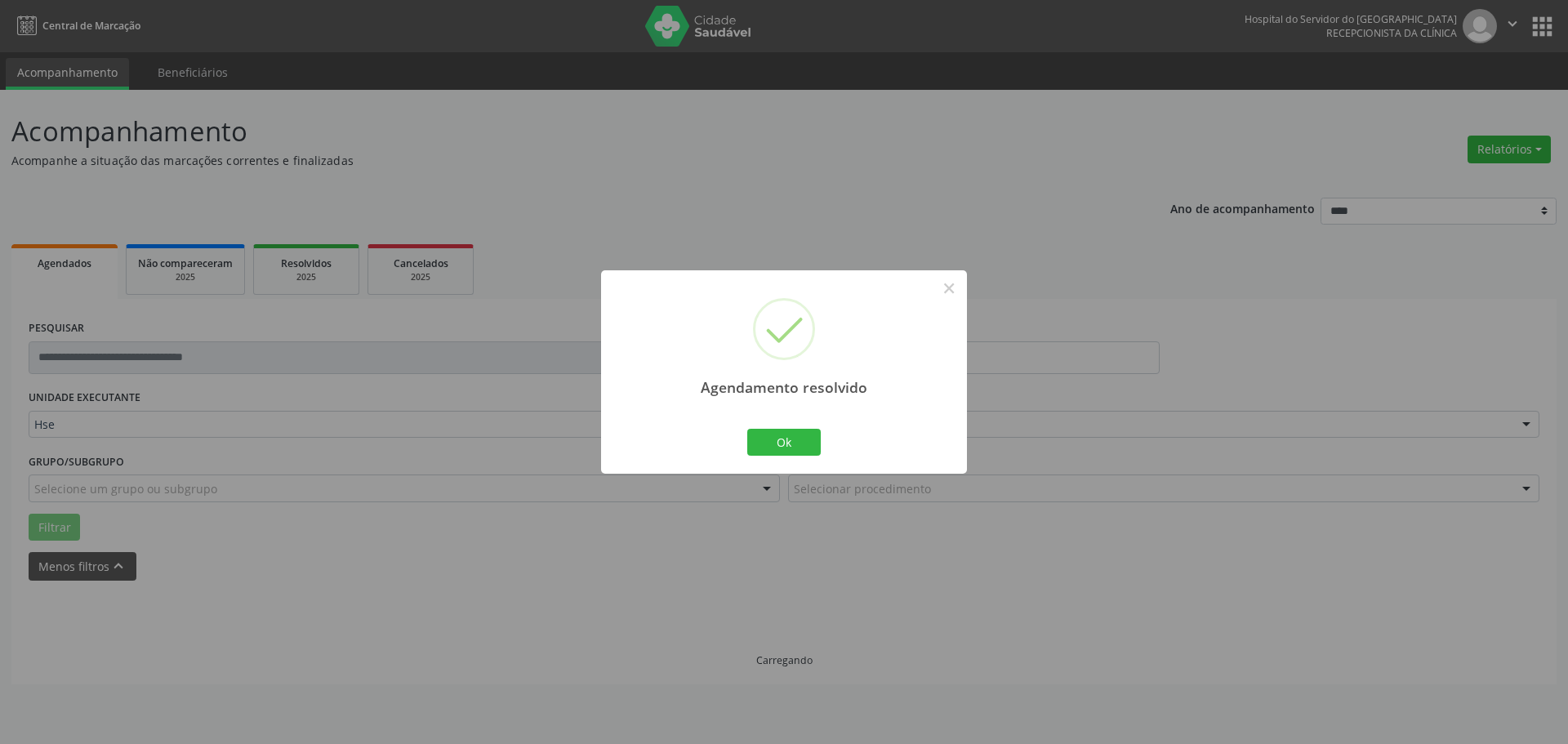
click at [742, 449] on div "Agendamento resolvido × Ok Cancel" at bounding box center [784, 371] width 366 height 203
click at [766, 447] on button "Ok" at bounding box center [784, 442] width 74 height 27
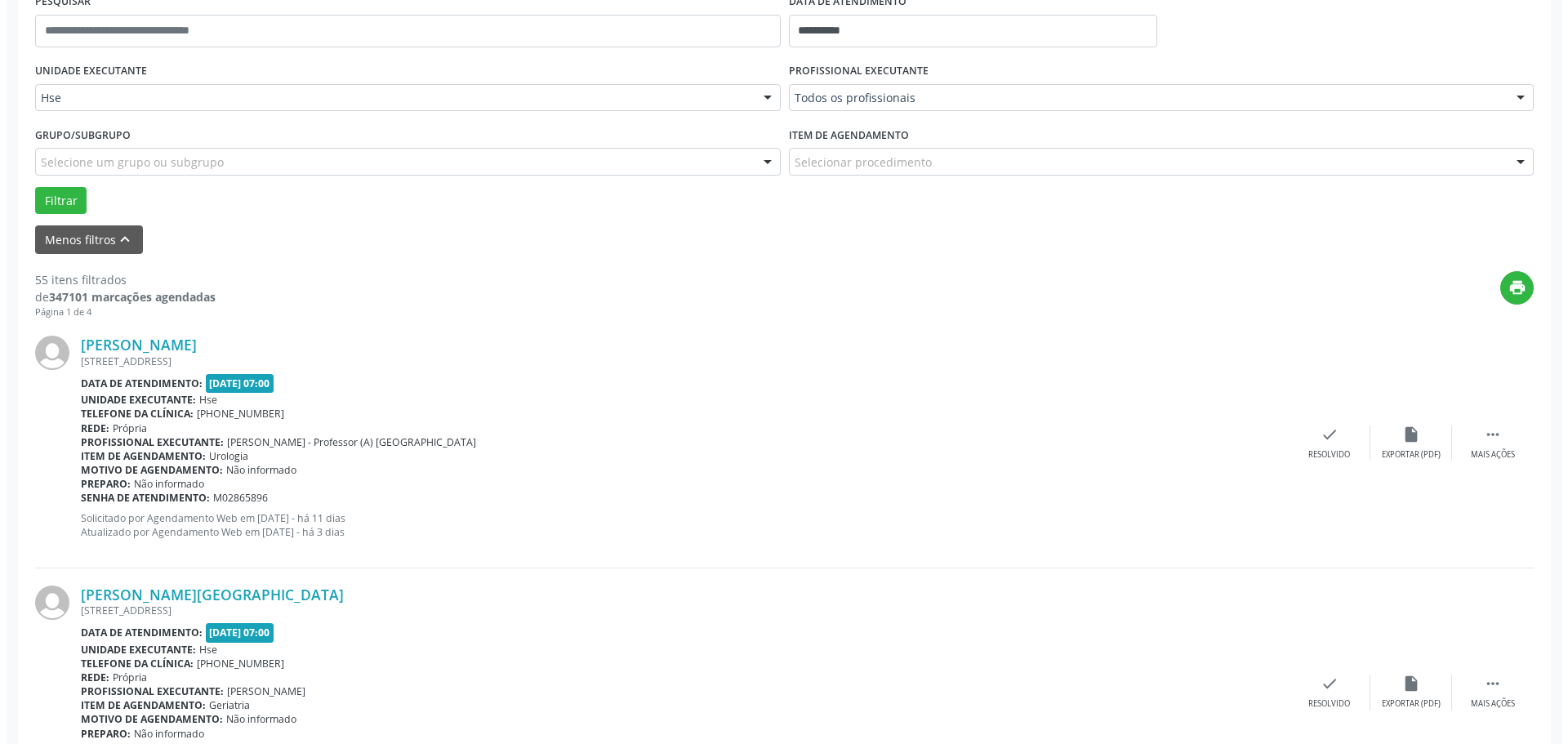
scroll to position [408, 0]
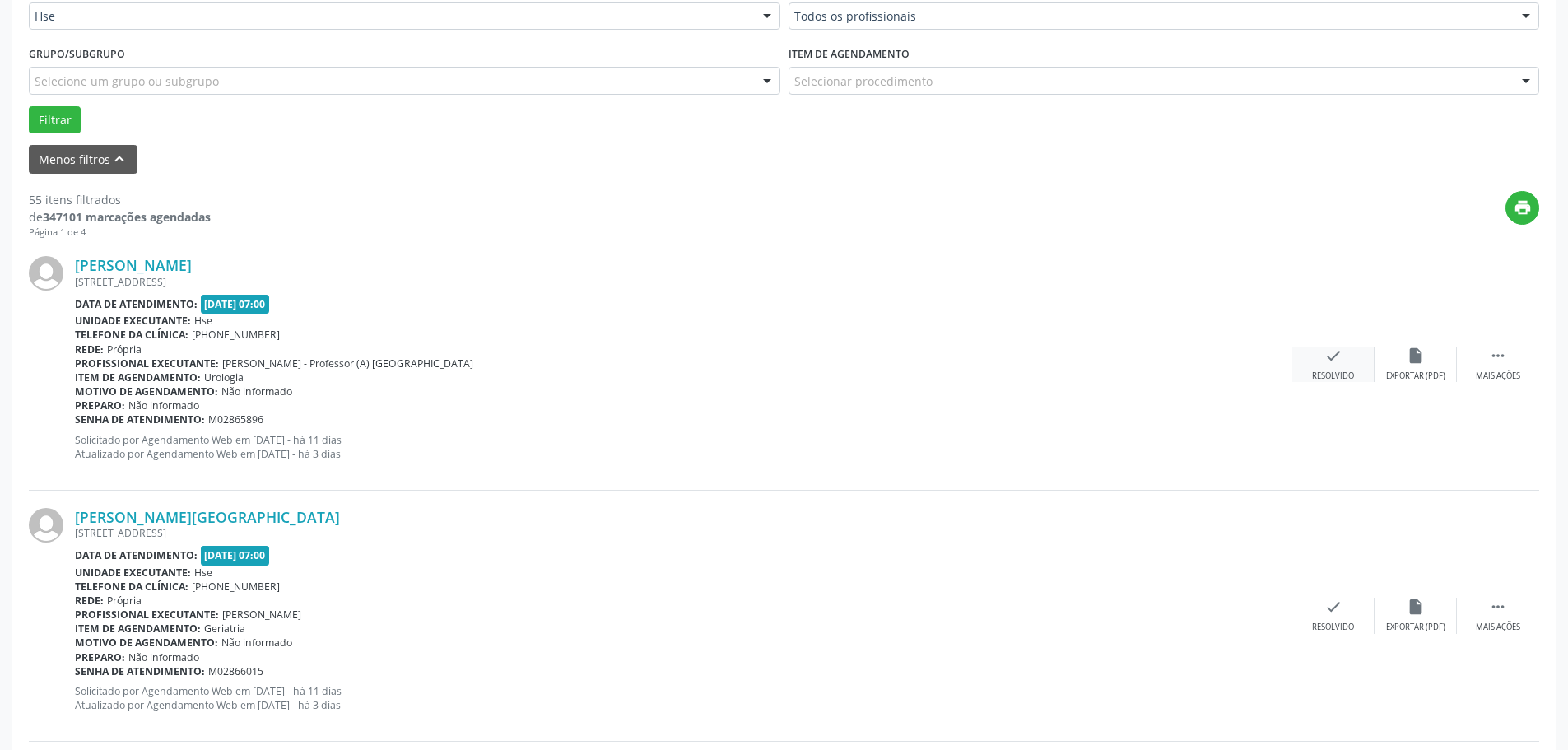
click at [1311, 369] on div "check Resolvido" at bounding box center [1333, 364] width 82 height 35
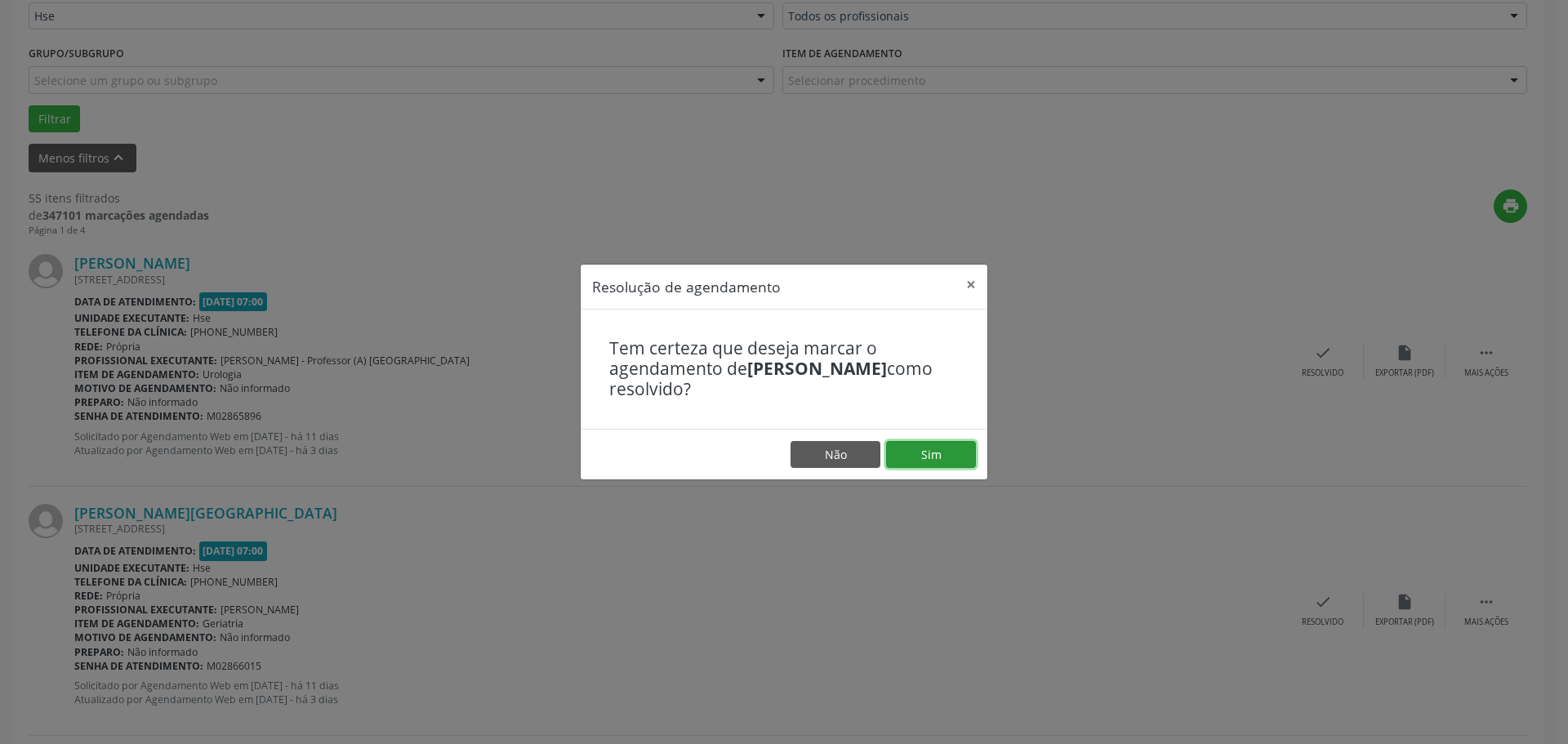
click at [920, 449] on button "Sim" at bounding box center [930, 454] width 90 height 27
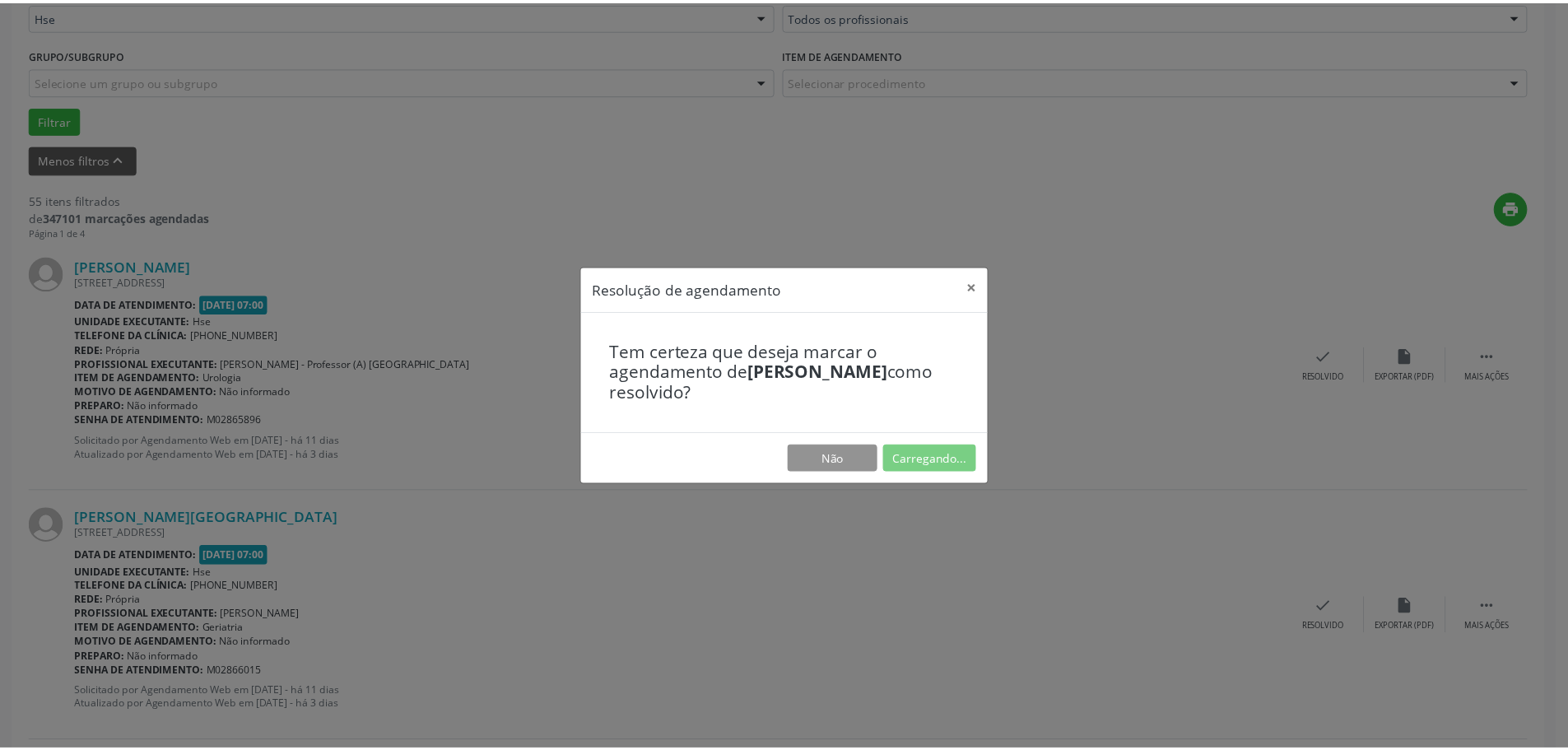
scroll to position [0, 0]
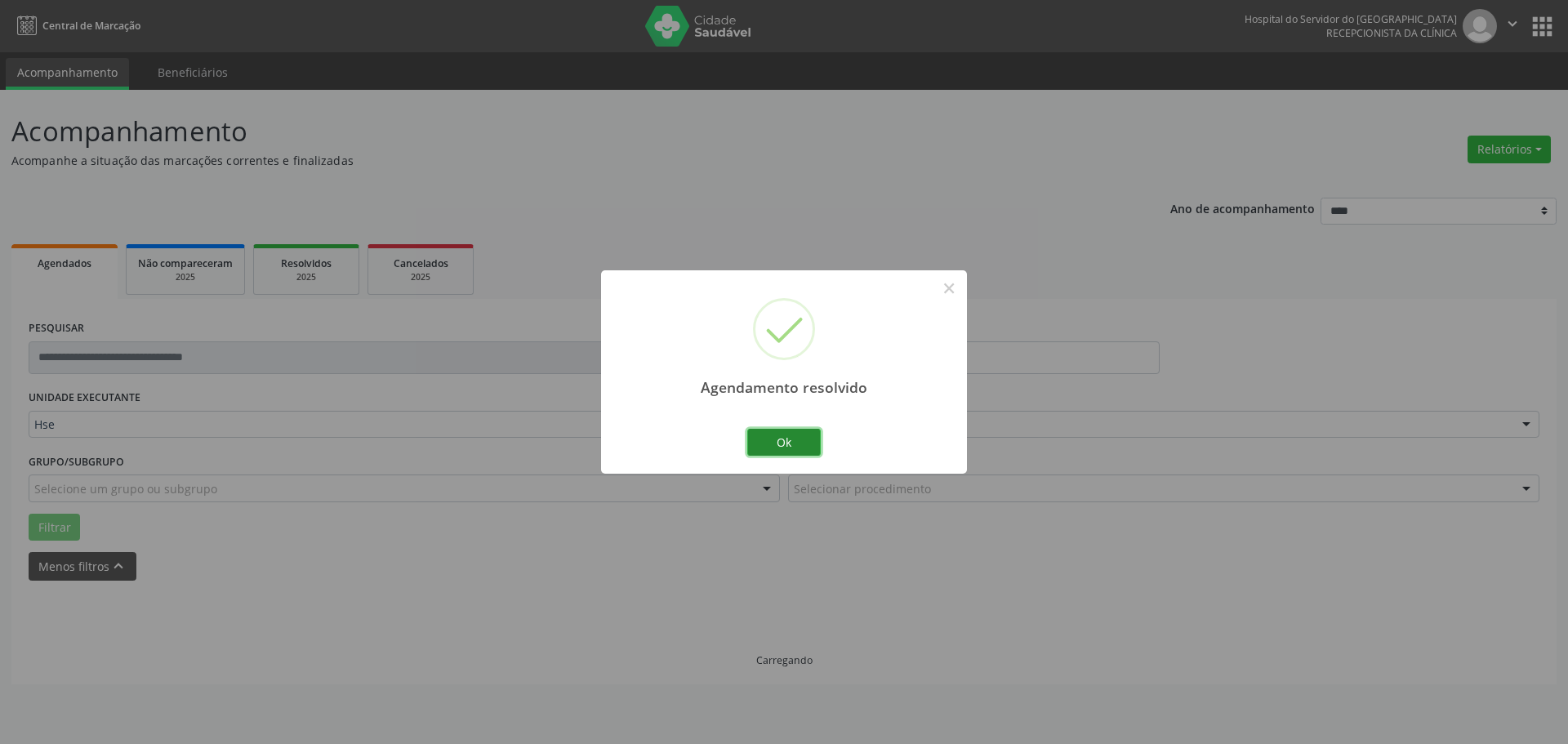
click at [796, 438] on button "Ok" at bounding box center [784, 442] width 74 height 27
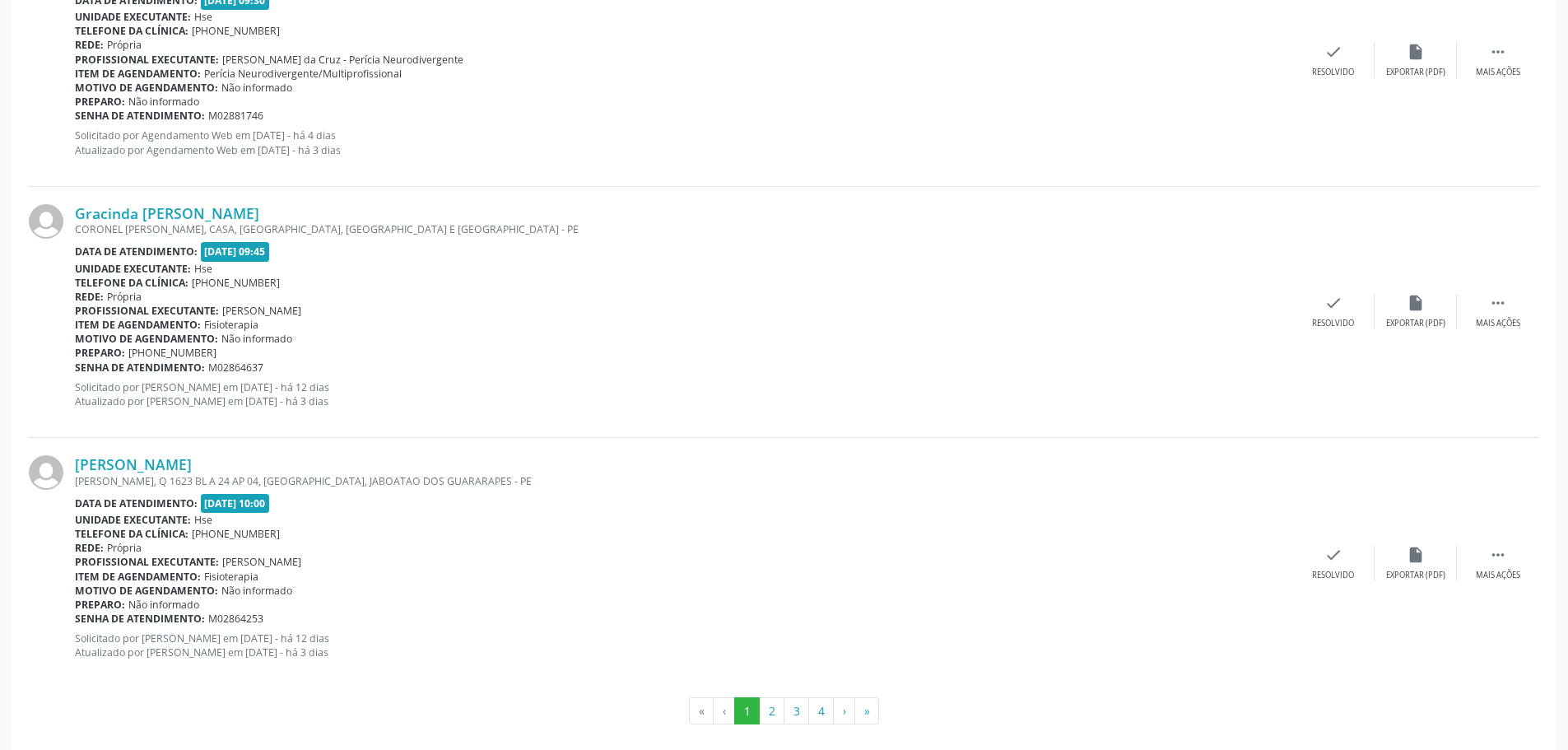
scroll to position [3747, 0]
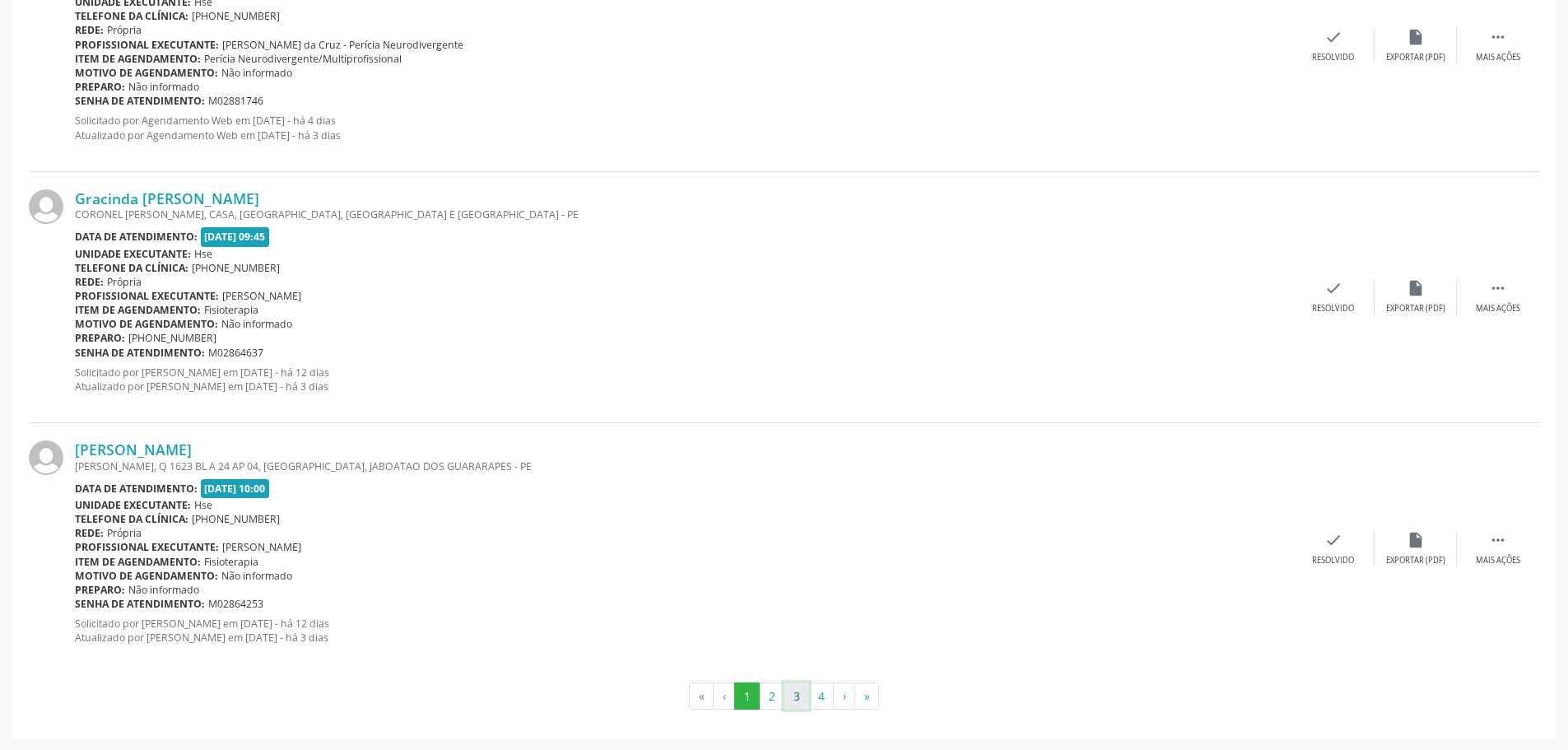
click at [800, 696] on button "3" at bounding box center [797, 696] width 26 height 28
click at [823, 696] on button "4" at bounding box center [821, 696] width 26 height 28
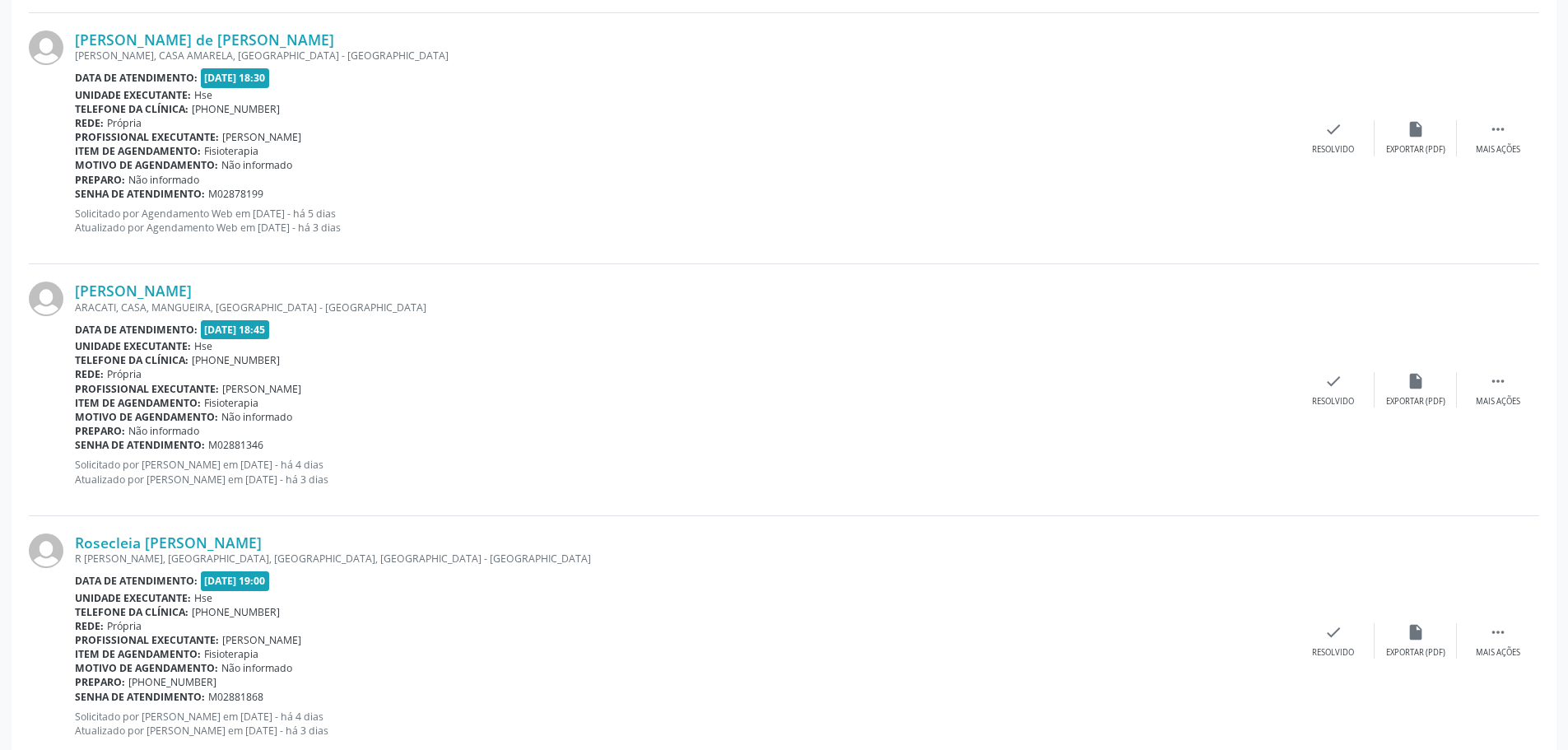
scroll to position [2239, 0]
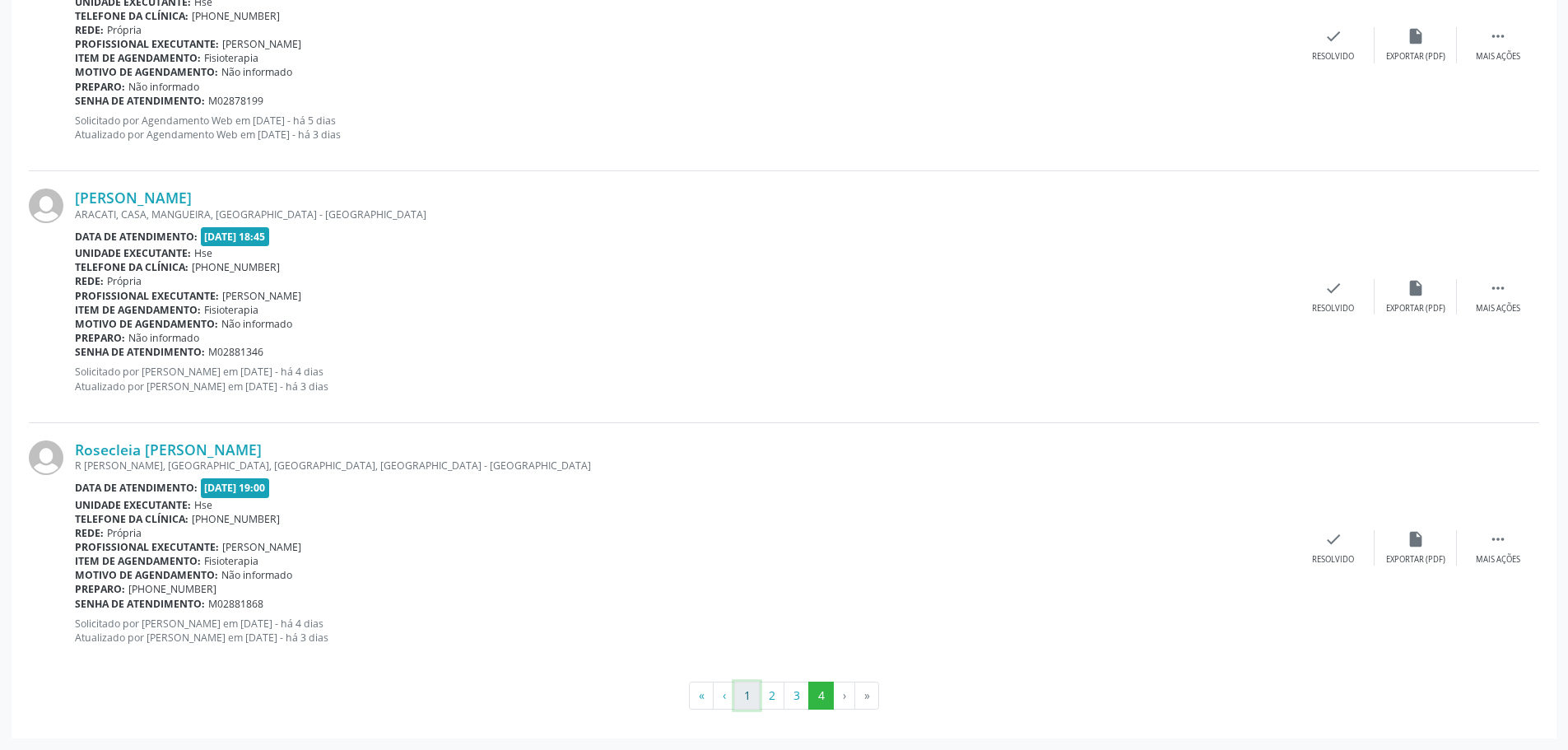
click at [741, 697] on button "1" at bounding box center [748, 696] width 26 height 28
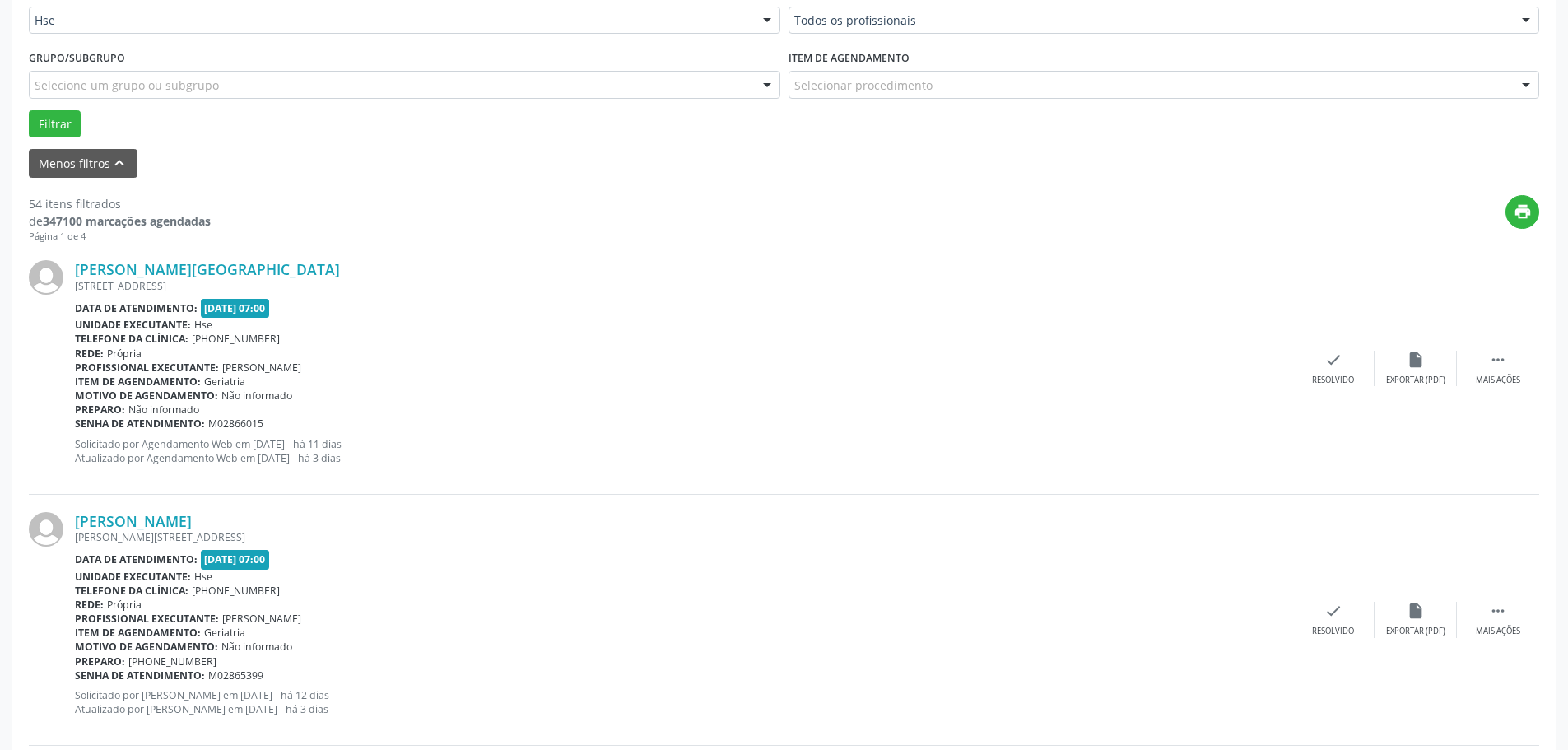
scroll to position [576, 0]
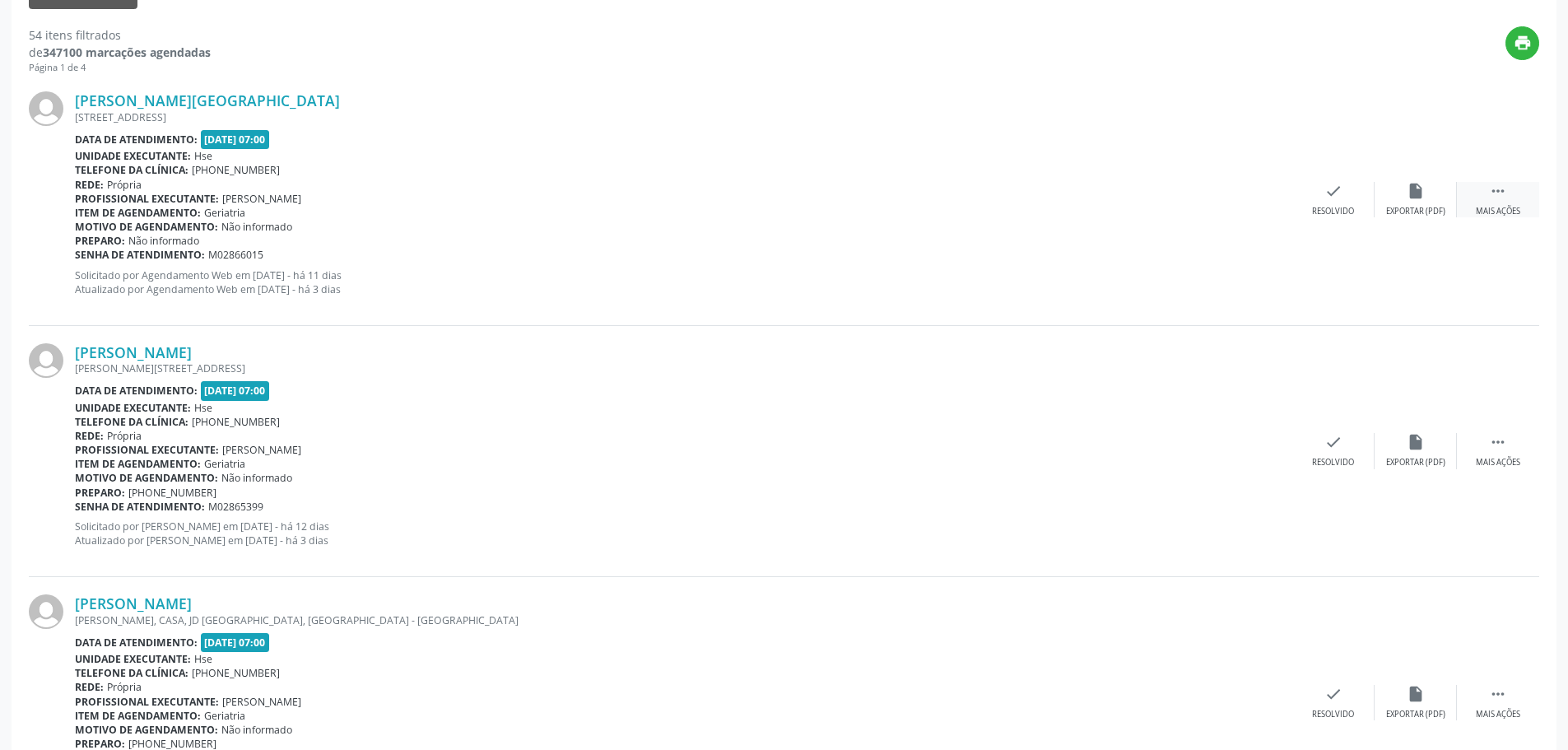
click at [1490, 207] on div "Mais ações" at bounding box center [1498, 211] width 44 height 11
click at [1392, 208] on div "Não compareceu" at bounding box center [1415, 211] width 70 height 11
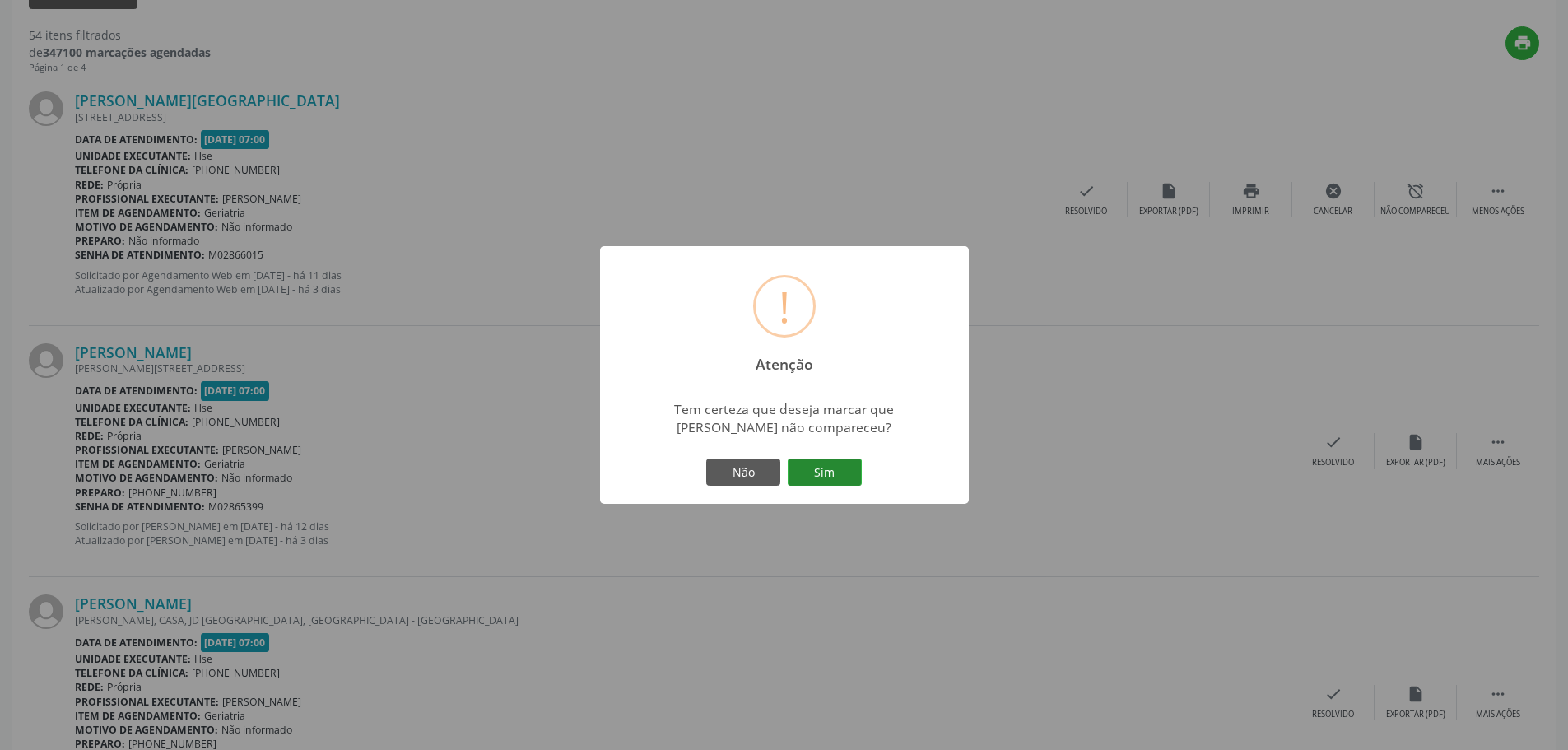
click at [831, 473] on button "Sim" at bounding box center [825, 473] width 74 height 28
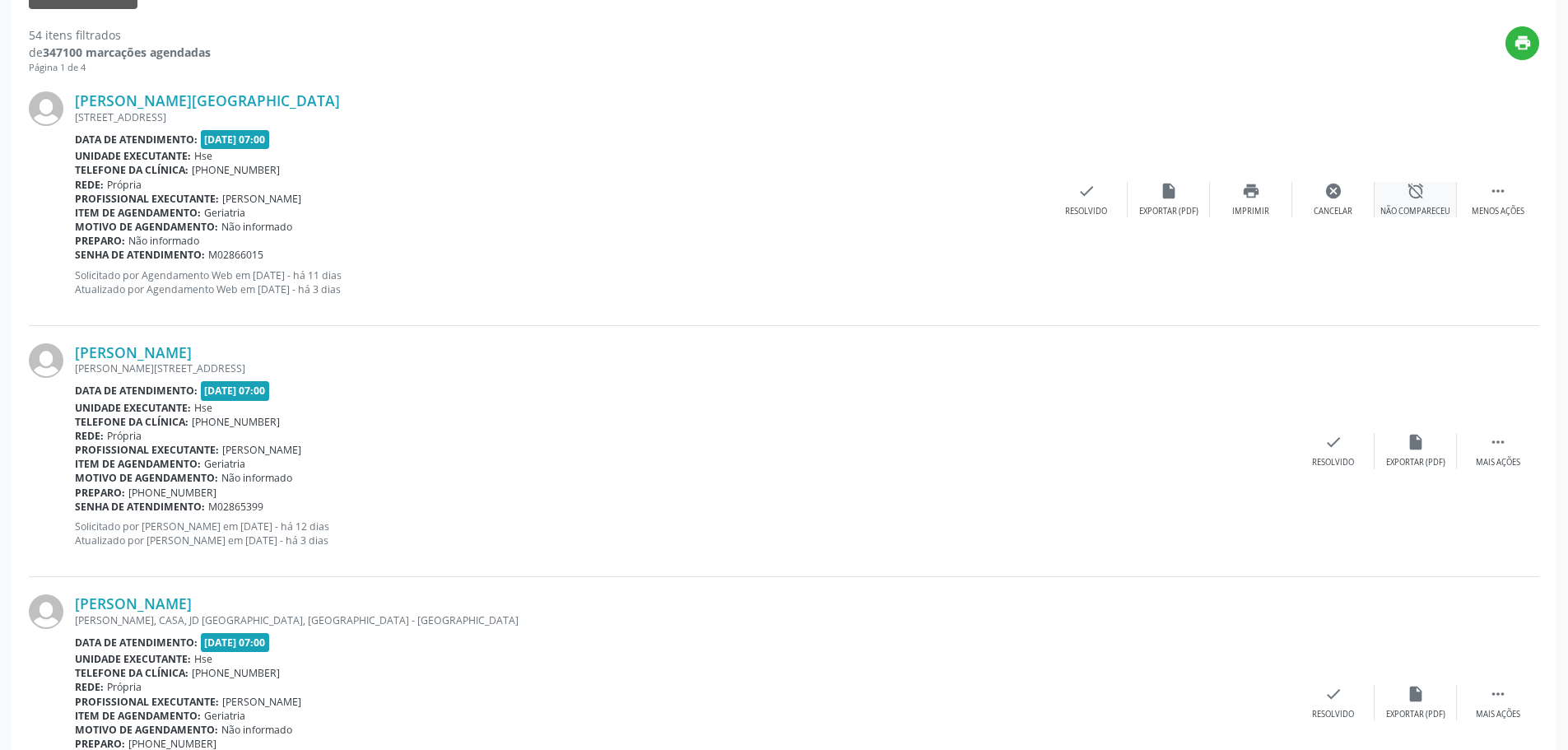
click at [1408, 207] on div "Não compareceu" at bounding box center [1415, 211] width 70 height 11
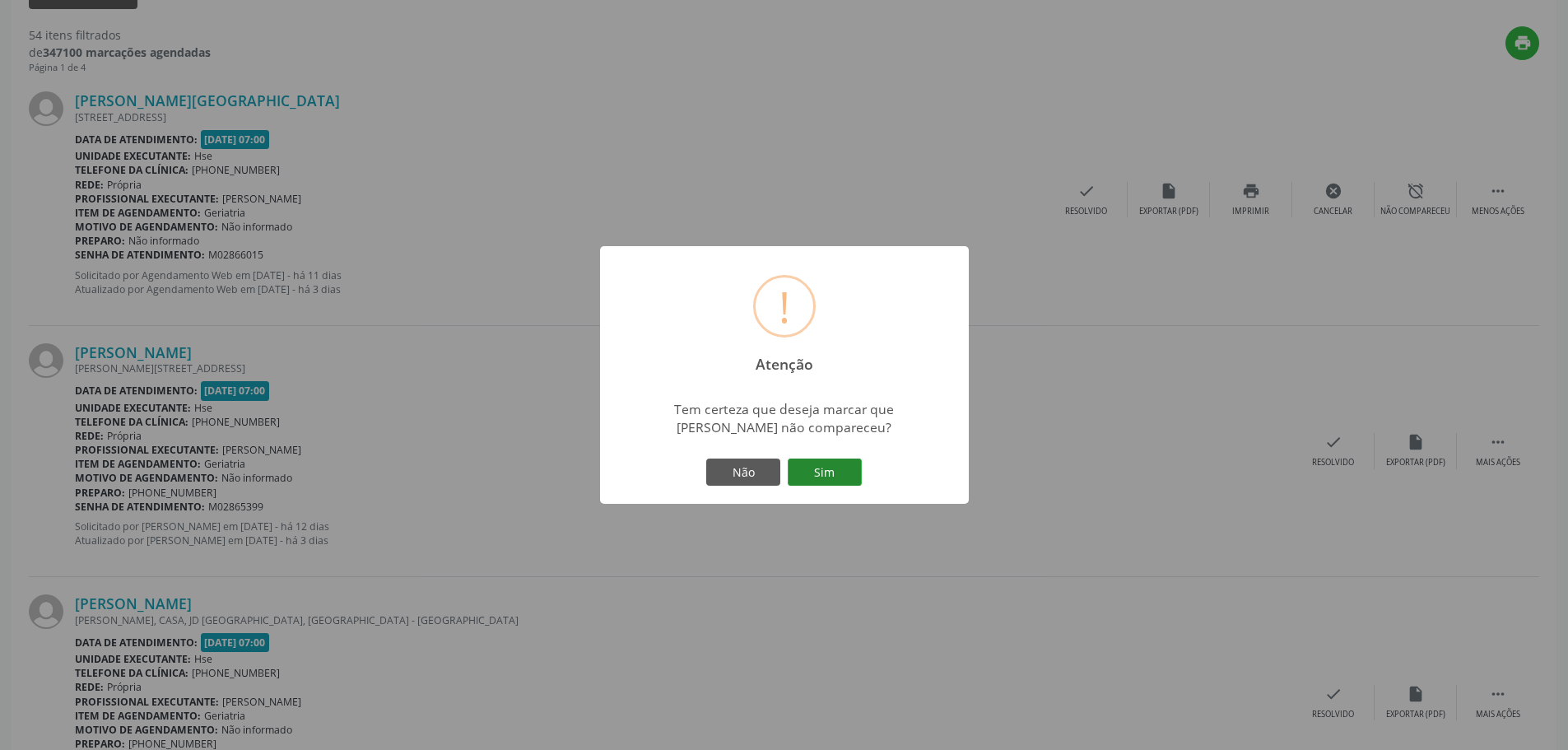
click at [813, 467] on button "Sim" at bounding box center [825, 473] width 74 height 28
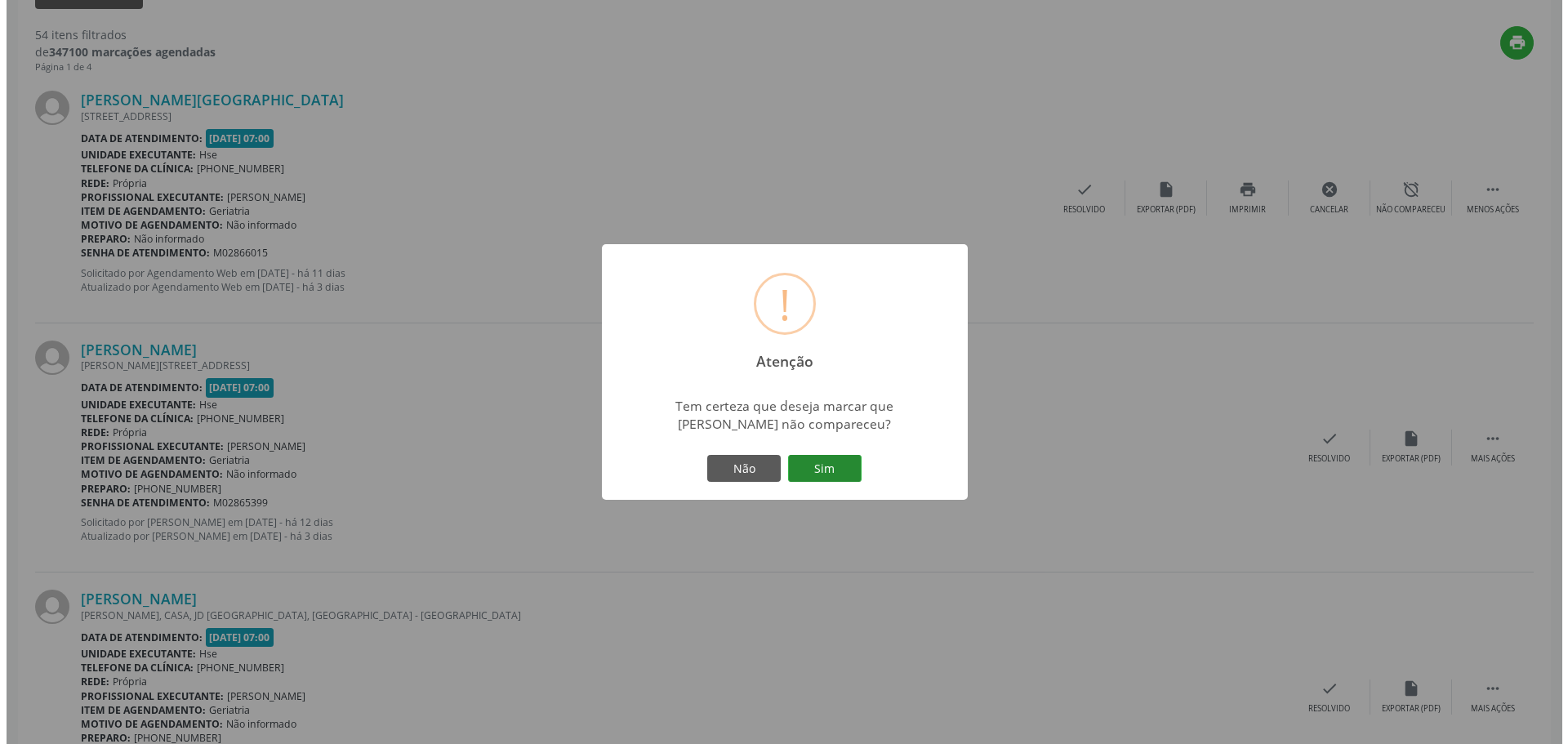
scroll to position [0, 0]
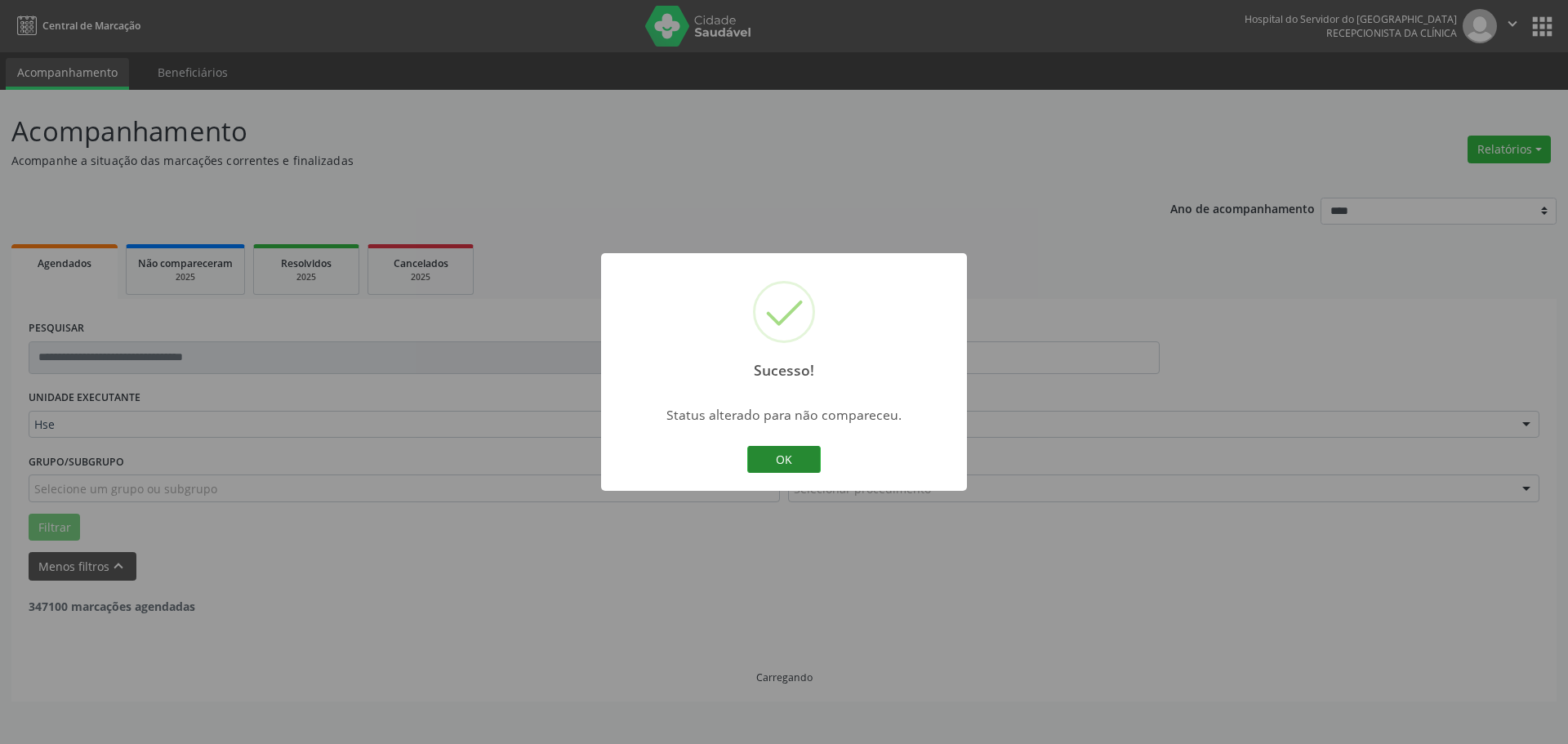
click at [797, 449] on button "OK" at bounding box center [784, 459] width 74 height 27
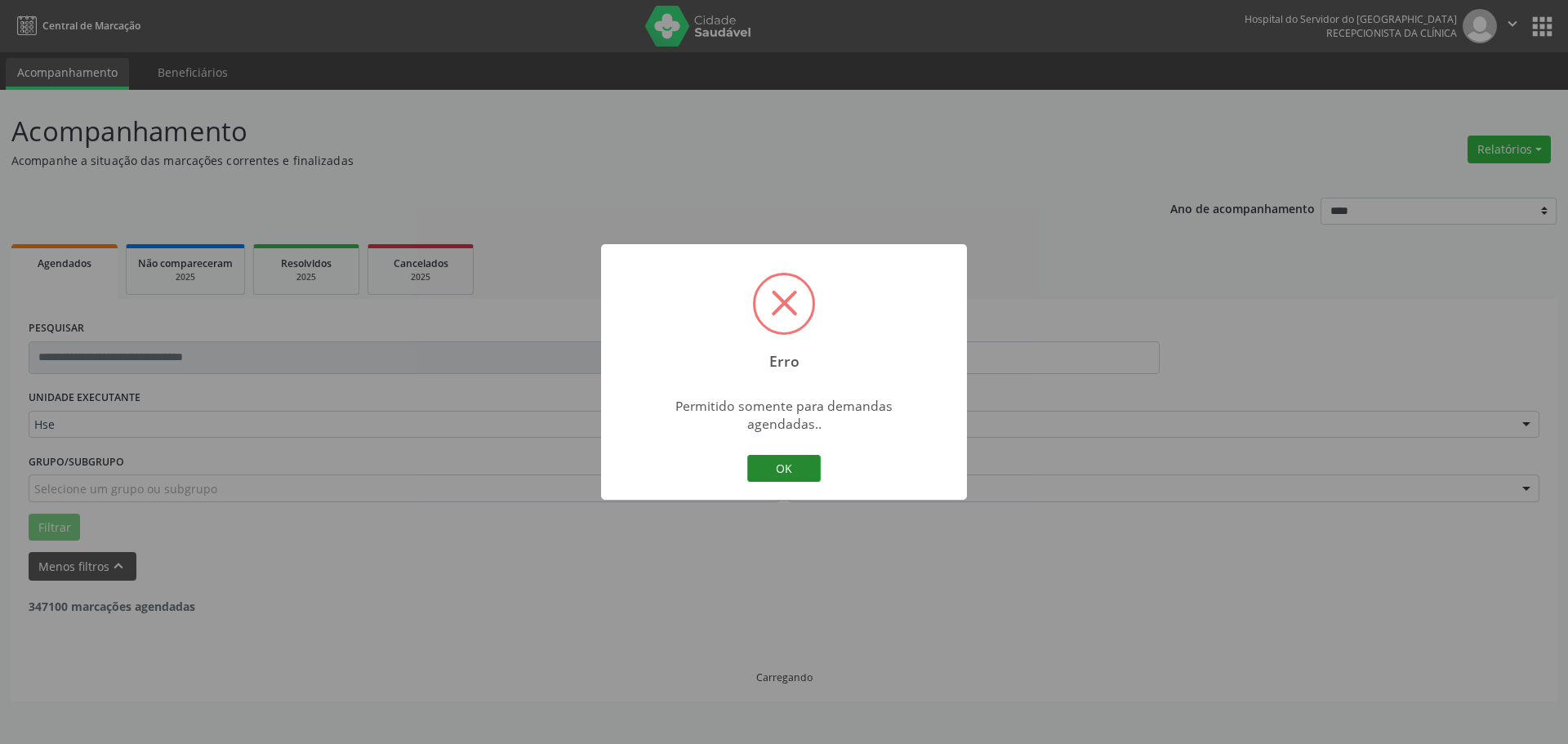
click at [786, 460] on button "OK" at bounding box center [784, 469] width 74 height 27
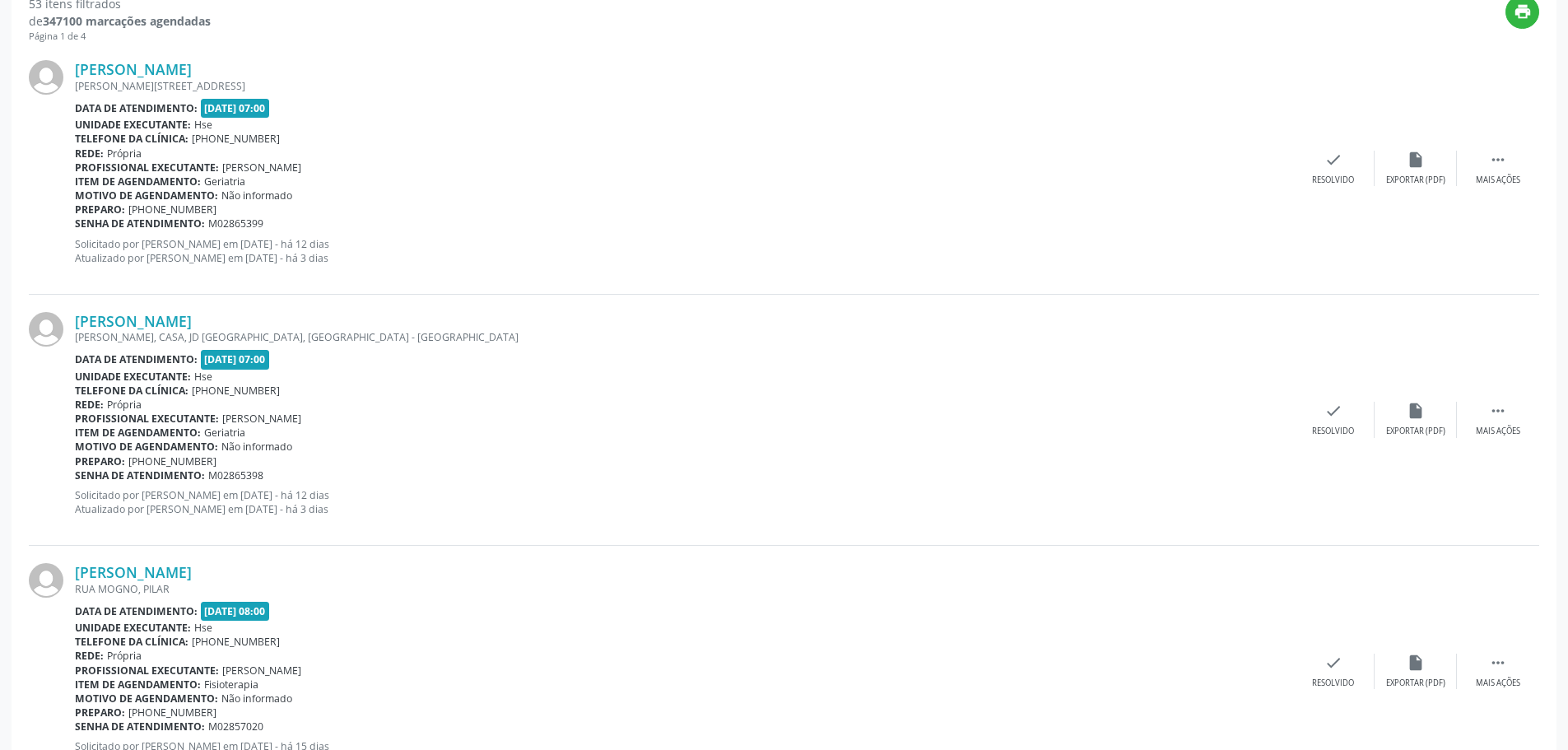
scroll to position [658, 0]
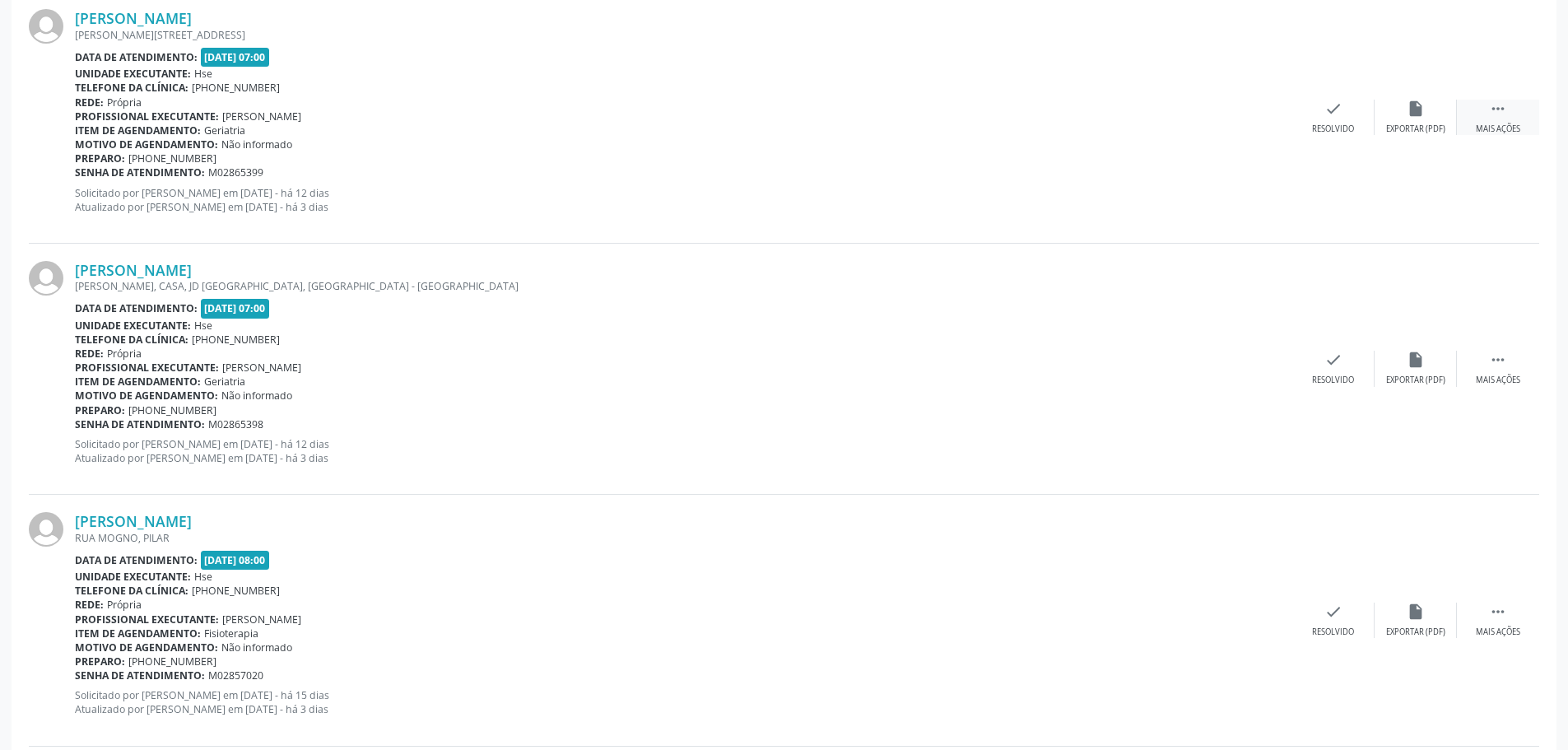
click at [1516, 119] on div " Mais ações" at bounding box center [1498, 117] width 82 height 35
click at [1401, 124] on div "Não compareceu" at bounding box center [1415, 129] width 70 height 11
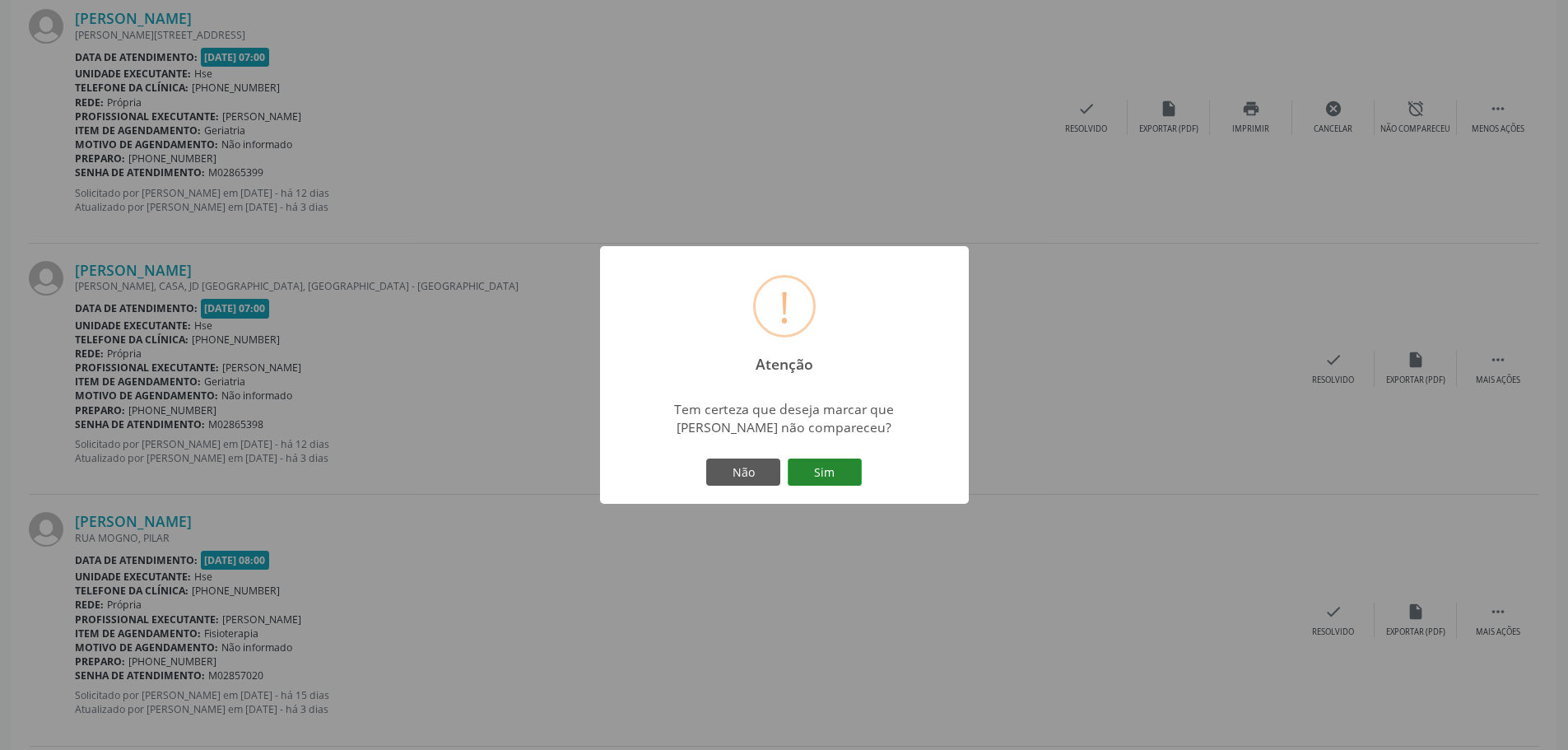
click at [842, 473] on button "Sim" at bounding box center [825, 473] width 74 height 28
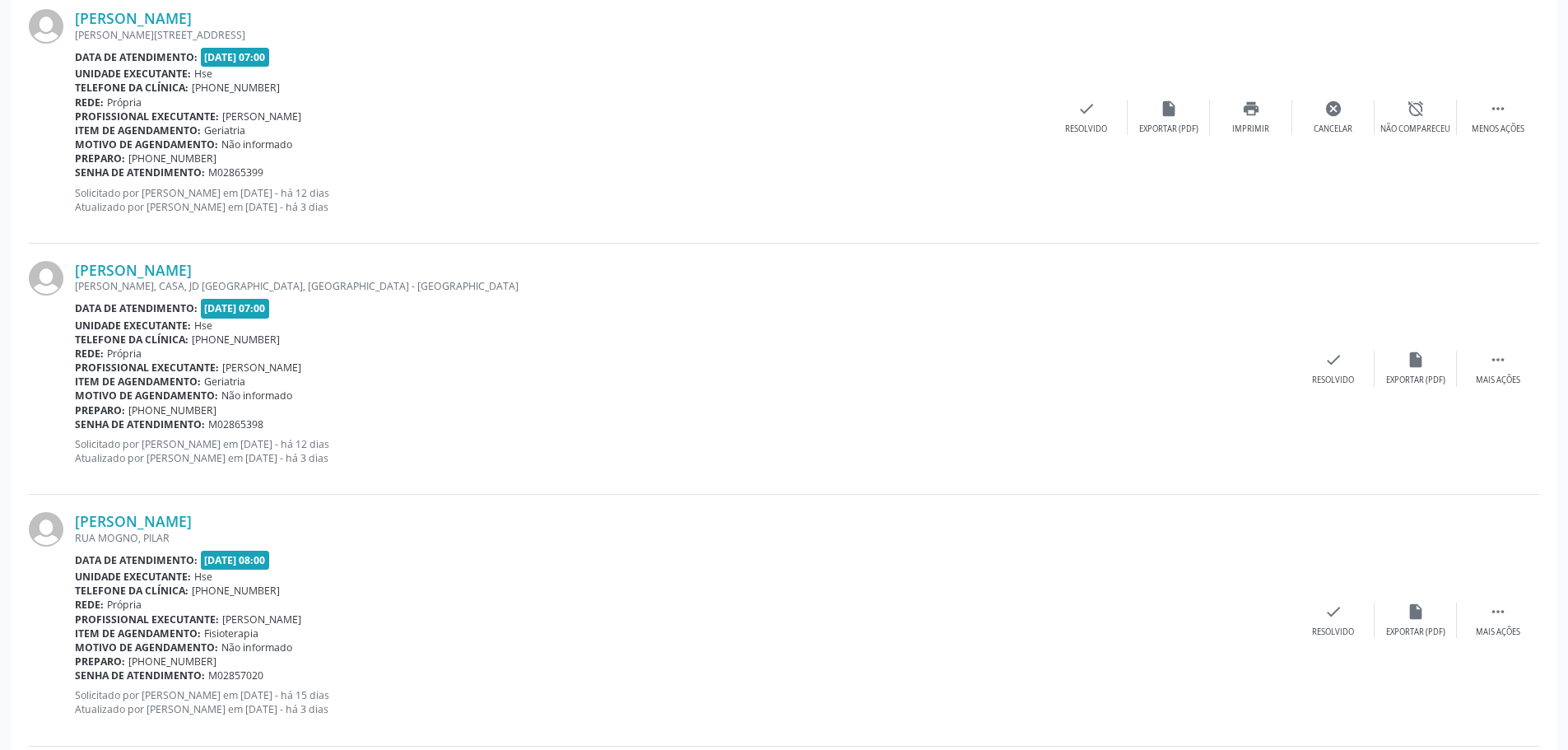
scroll to position [0, 0]
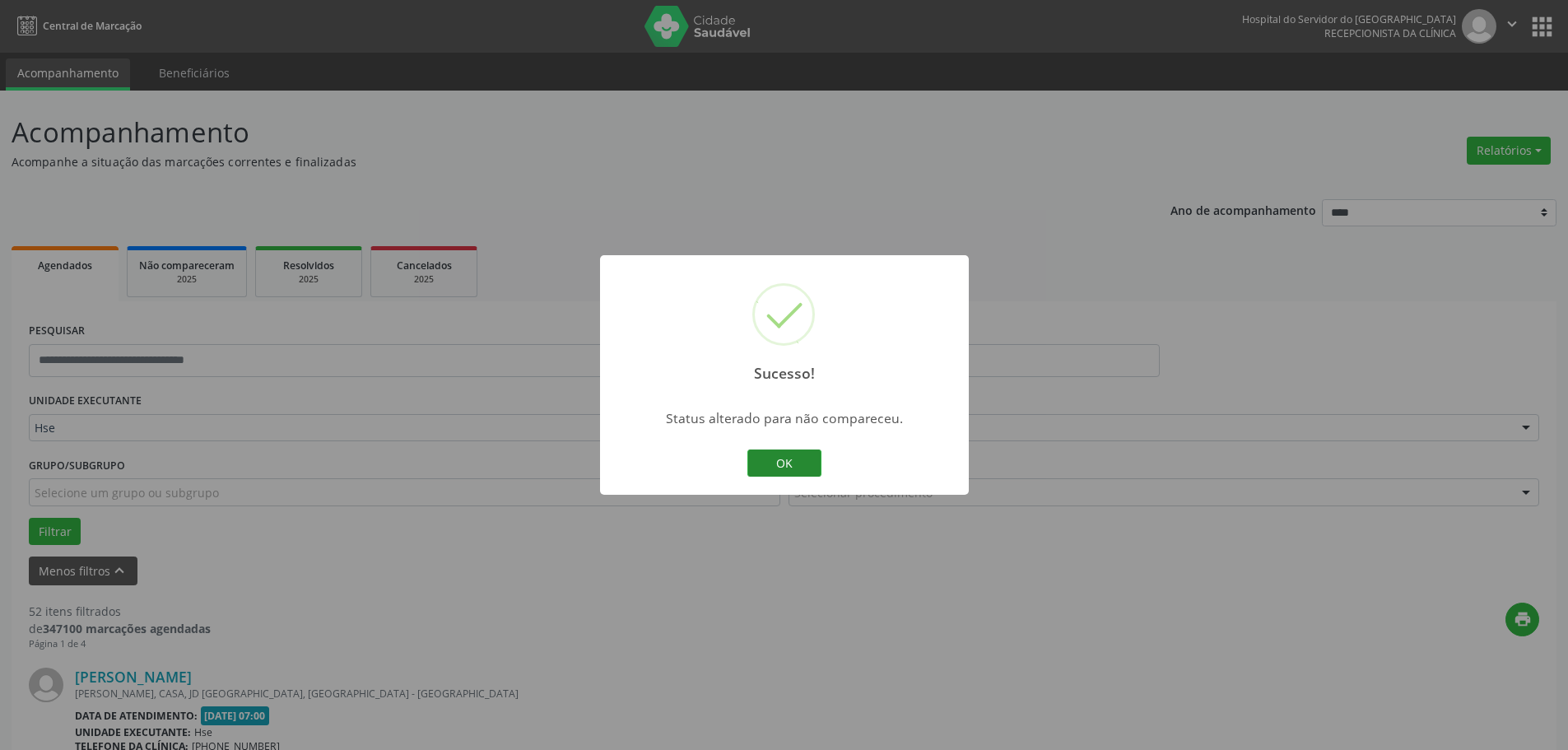
click at [762, 456] on button "OK" at bounding box center [785, 463] width 74 height 28
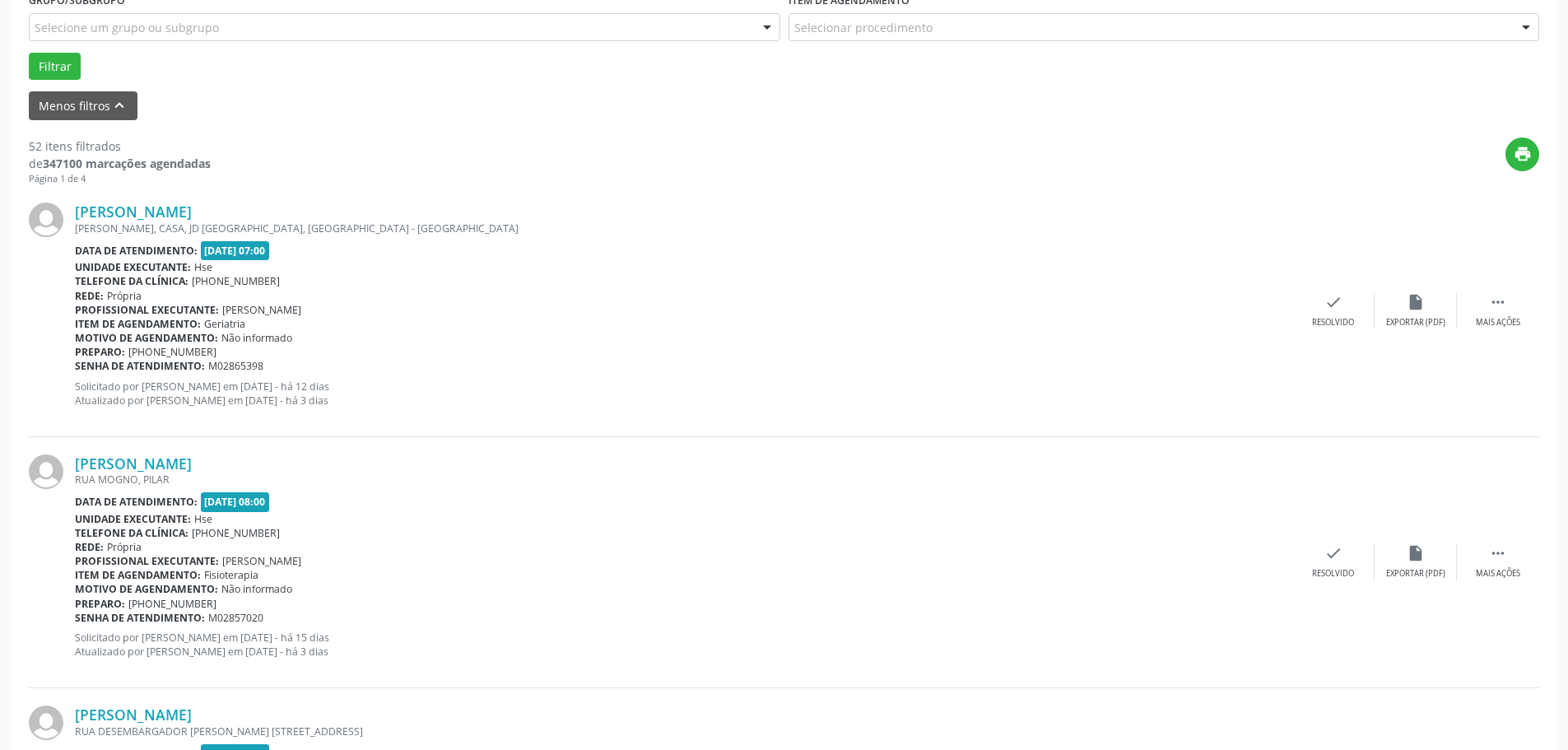
scroll to position [493, 0]
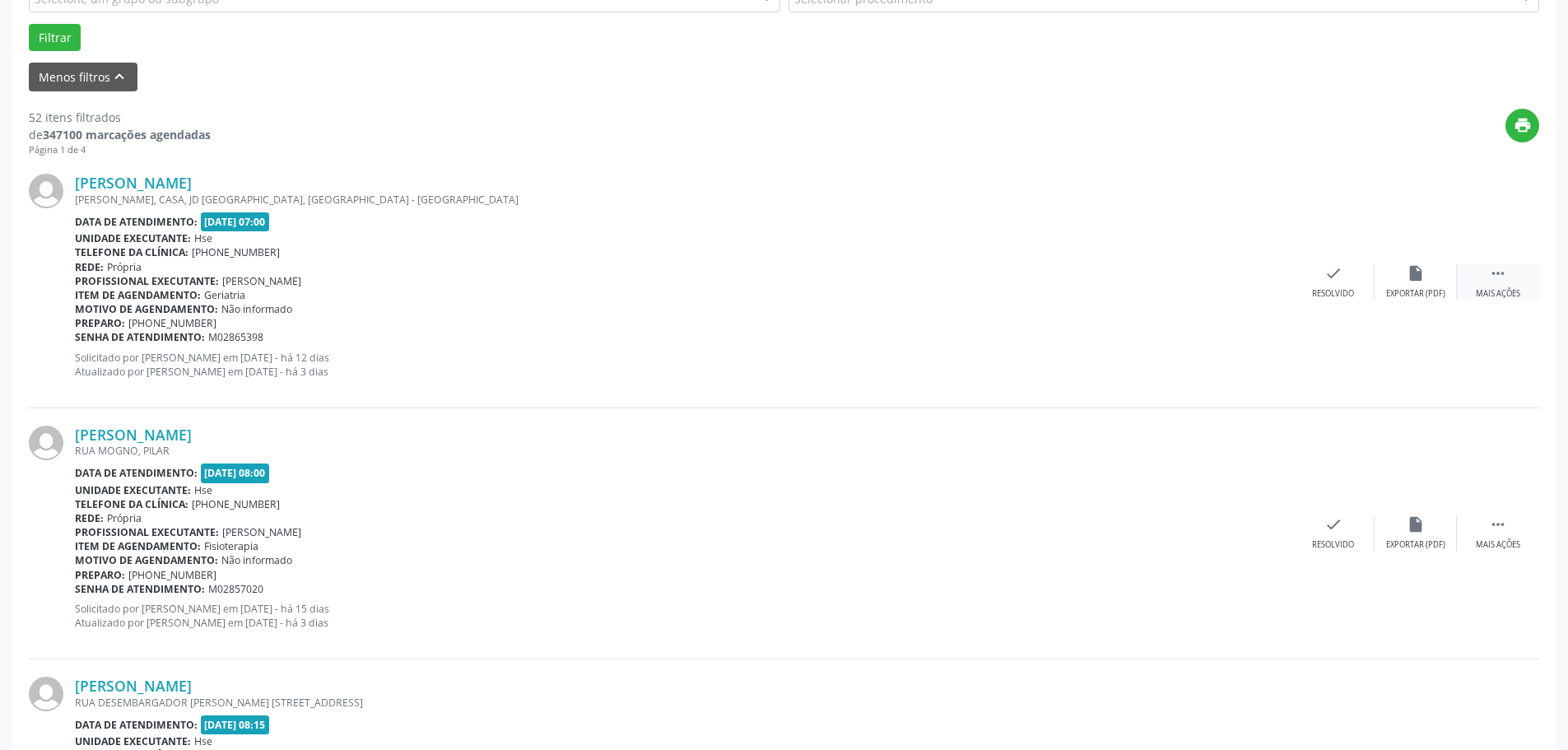
click at [1496, 283] on div " Mais ações" at bounding box center [1498, 282] width 82 height 35
click at [1395, 289] on div "Não compareceu" at bounding box center [1415, 293] width 70 height 11
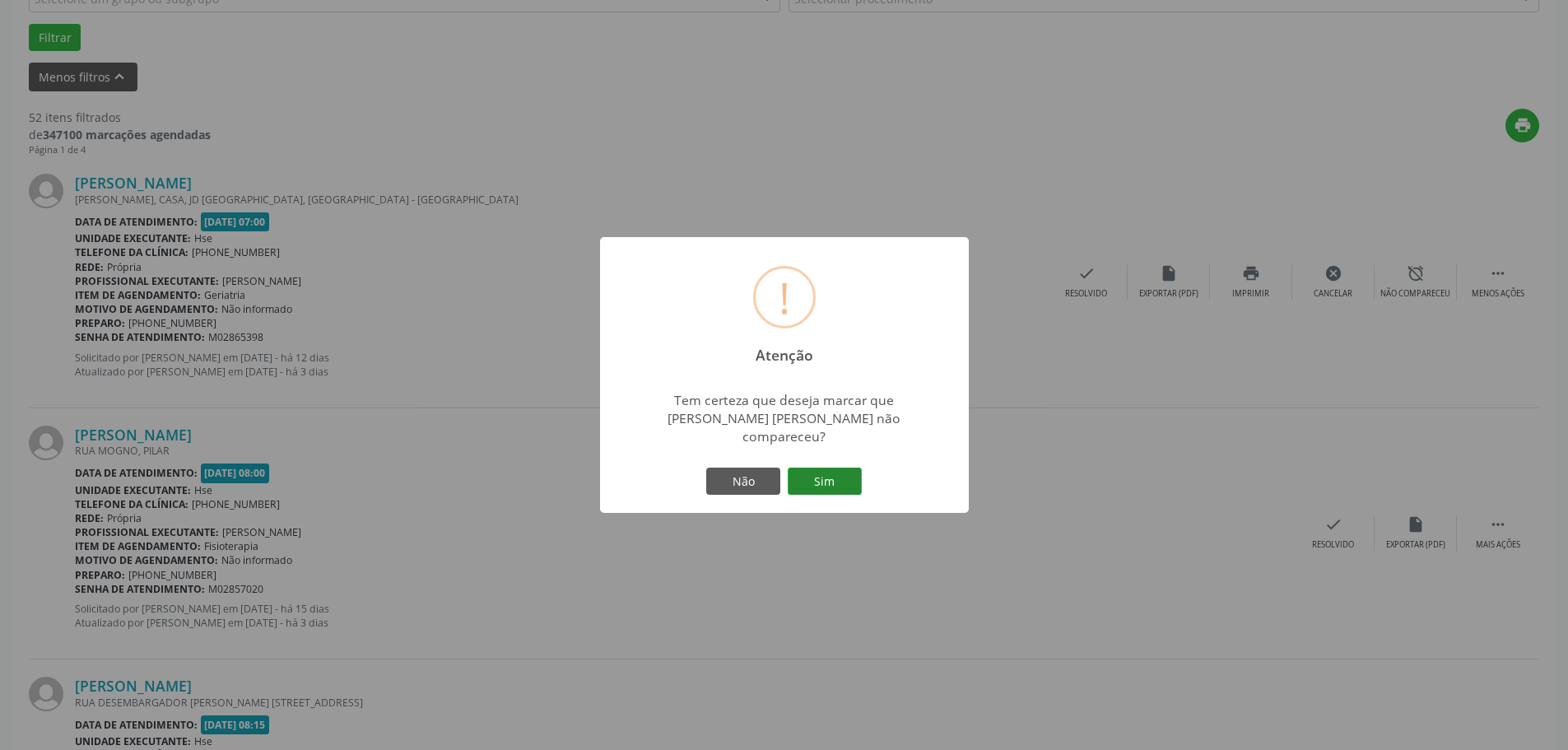
click at [815, 482] on button "Sim" at bounding box center [825, 481] width 74 height 28
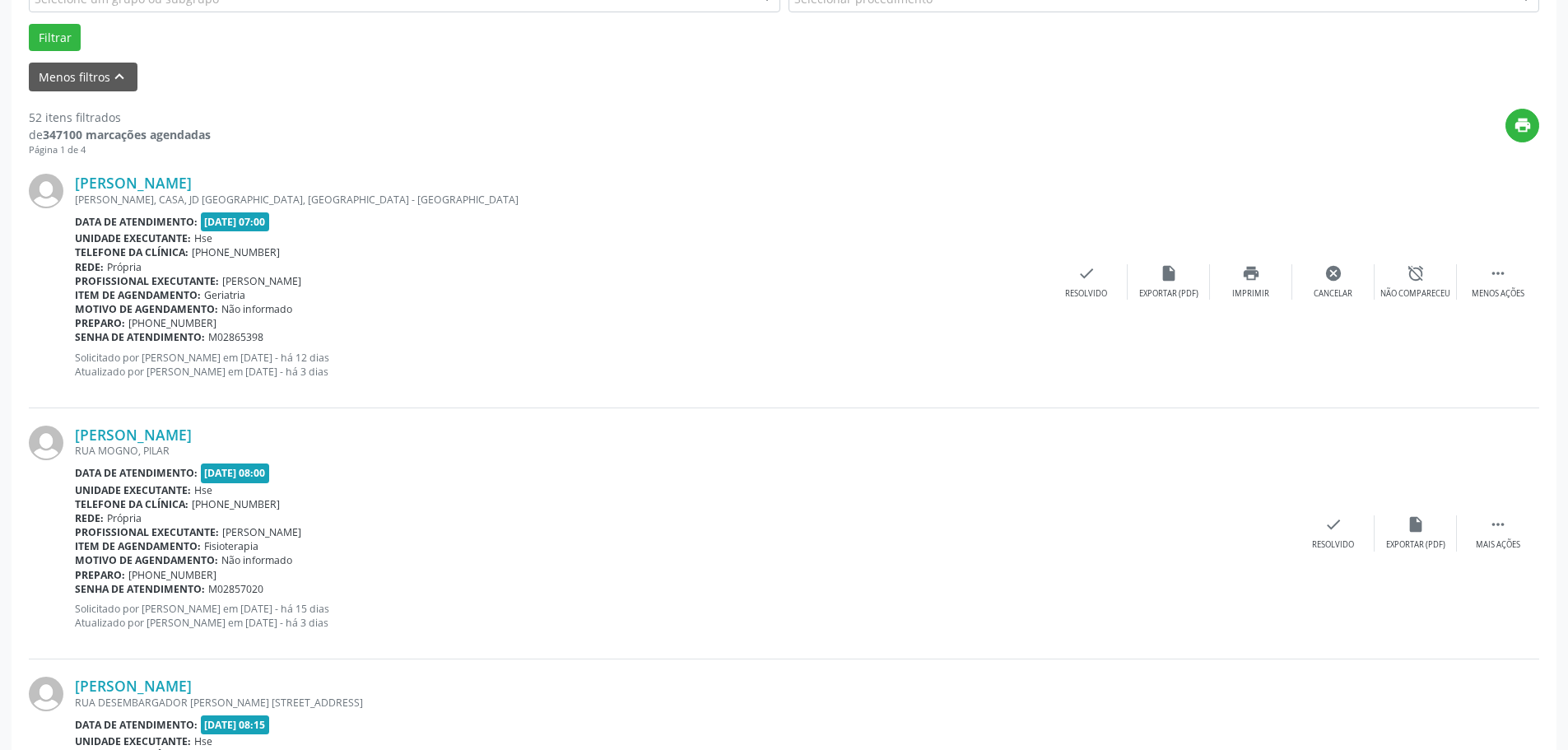
scroll to position [0, 0]
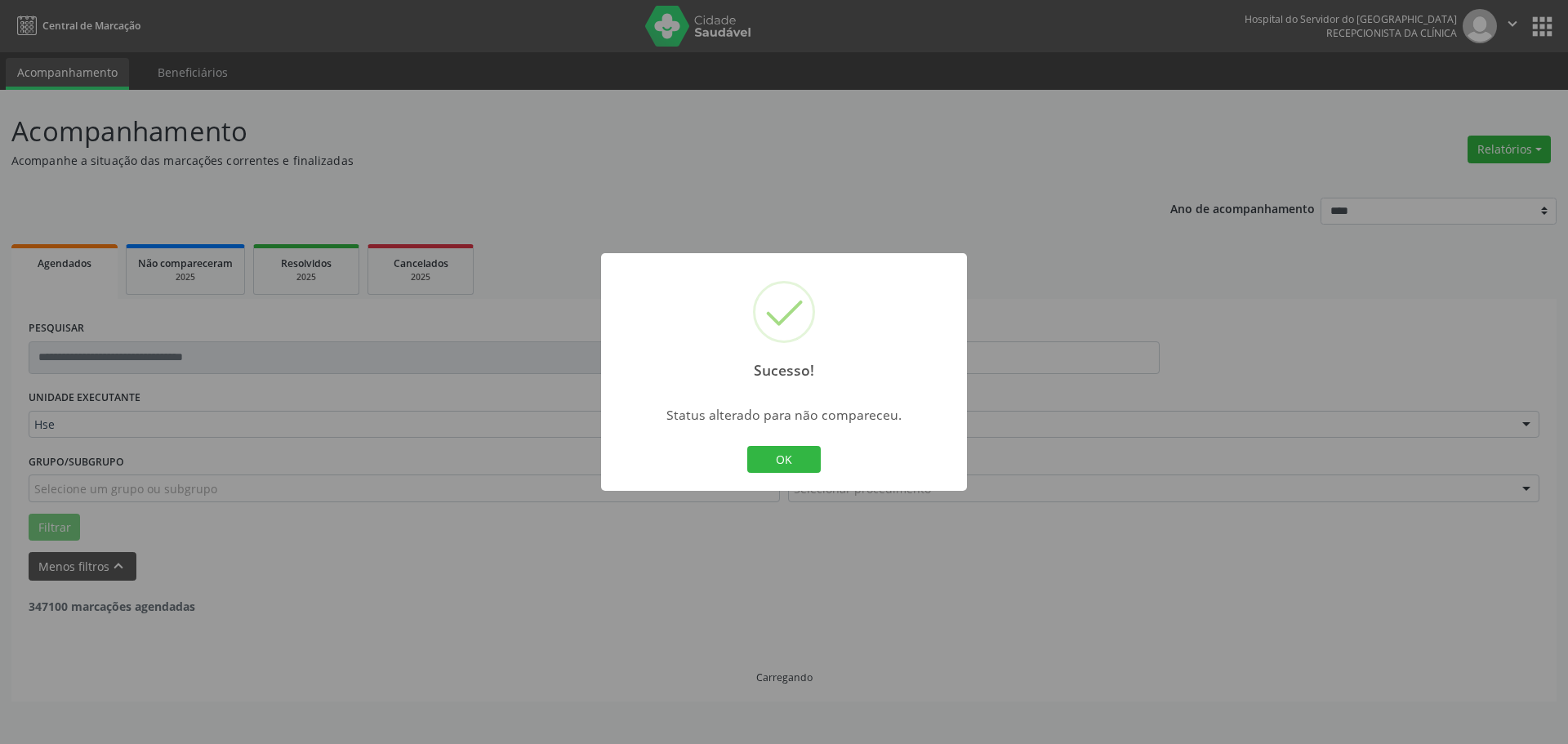
click at [793, 440] on div "Sucesso! × Status alterado para não compareceu. OK Cancel" at bounding box center [784, 372] width 366 height 238
click at [784, 455] on button "OK" at bounding box center [784, 459] width 74 height 27
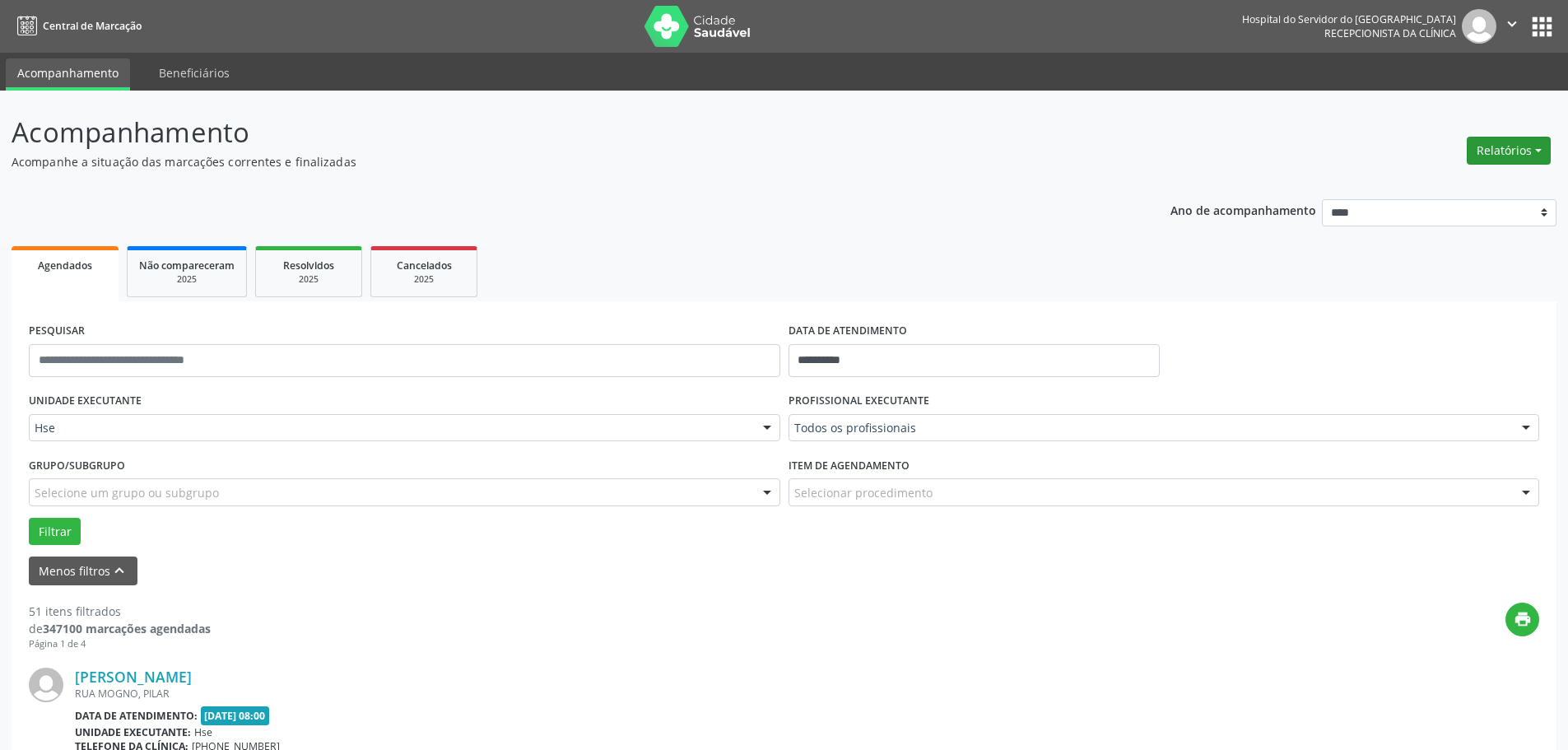
click at [1513, 154] on button "Relatórios" at bounding box center [1508, 150] width 84 height 28
click at [1482, 183] on link "Agendamentos" at bounding box center [1463, 186] width 177 height 23
select select "*"
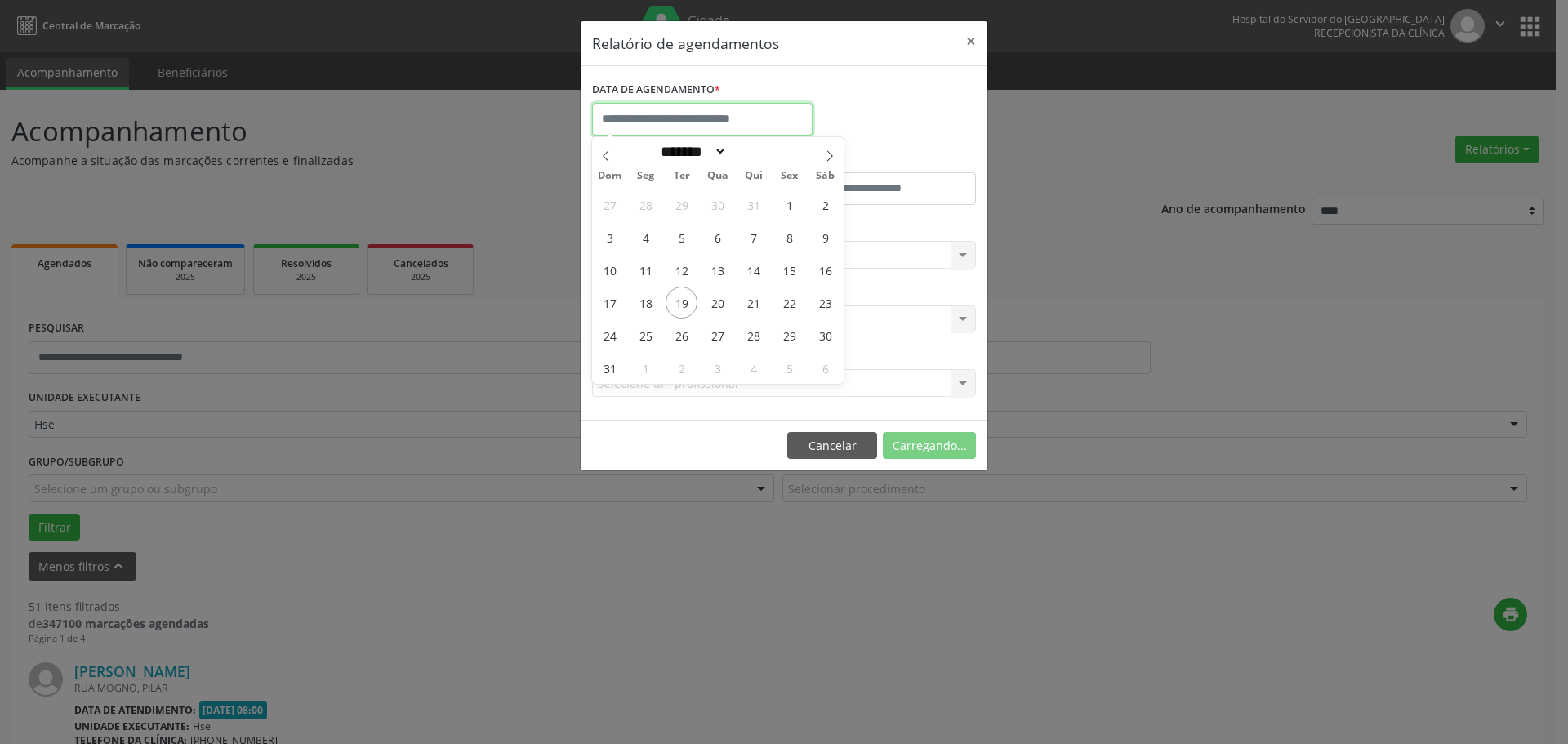
click at [664, 117] on input "text" at bounding box center [702, 119] width 220 height 33
click at [636, 297] on span "18" at bounding box center [645, 302] width 32 height 32
type input "**********"
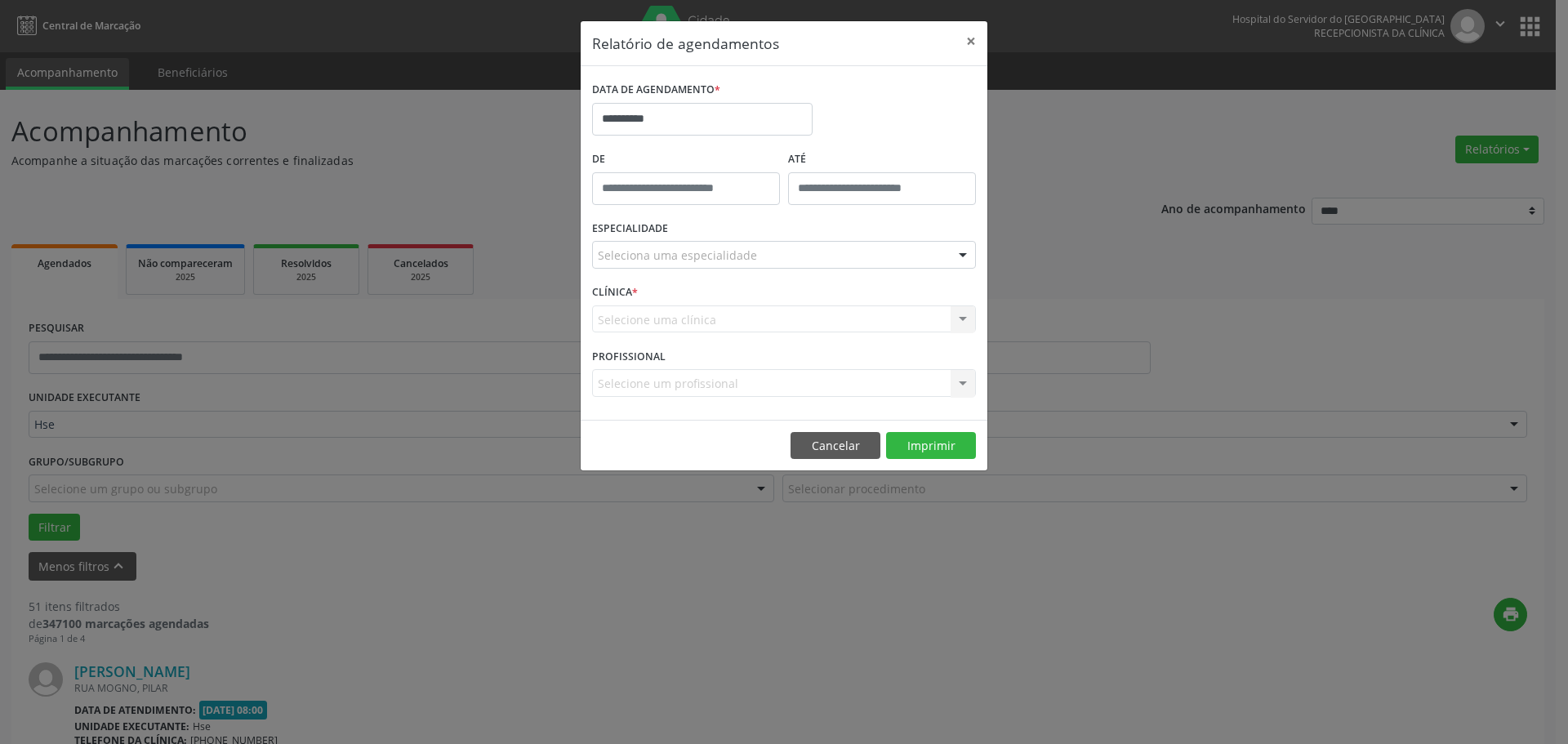
click at [780, 248] on div "Seleciona uma especialidade" at bounding box center [784, 255] width 384 height 27
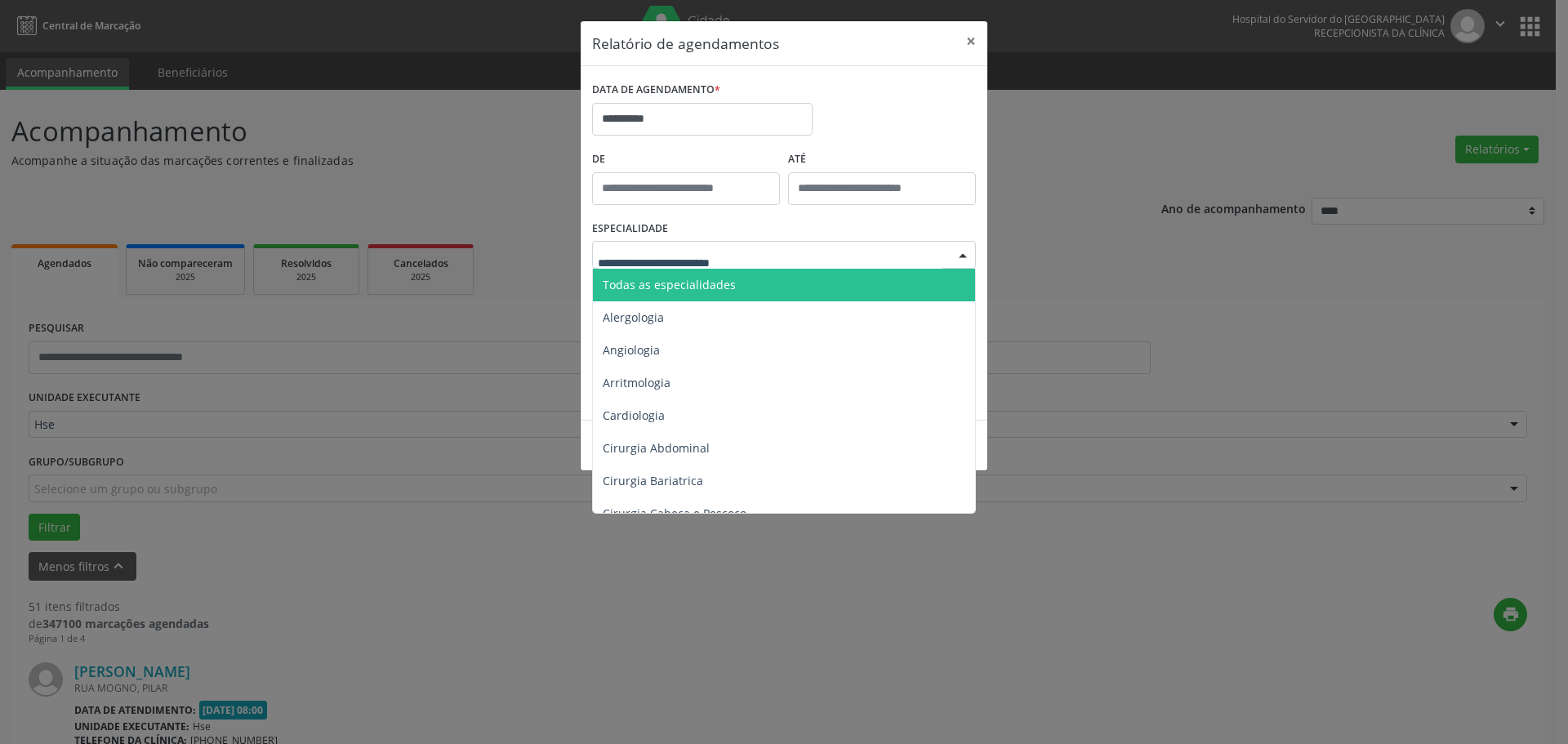
click at [747, 286] on span "Todas as especialidades" at bounding box center [784, 285] width 385 height 33
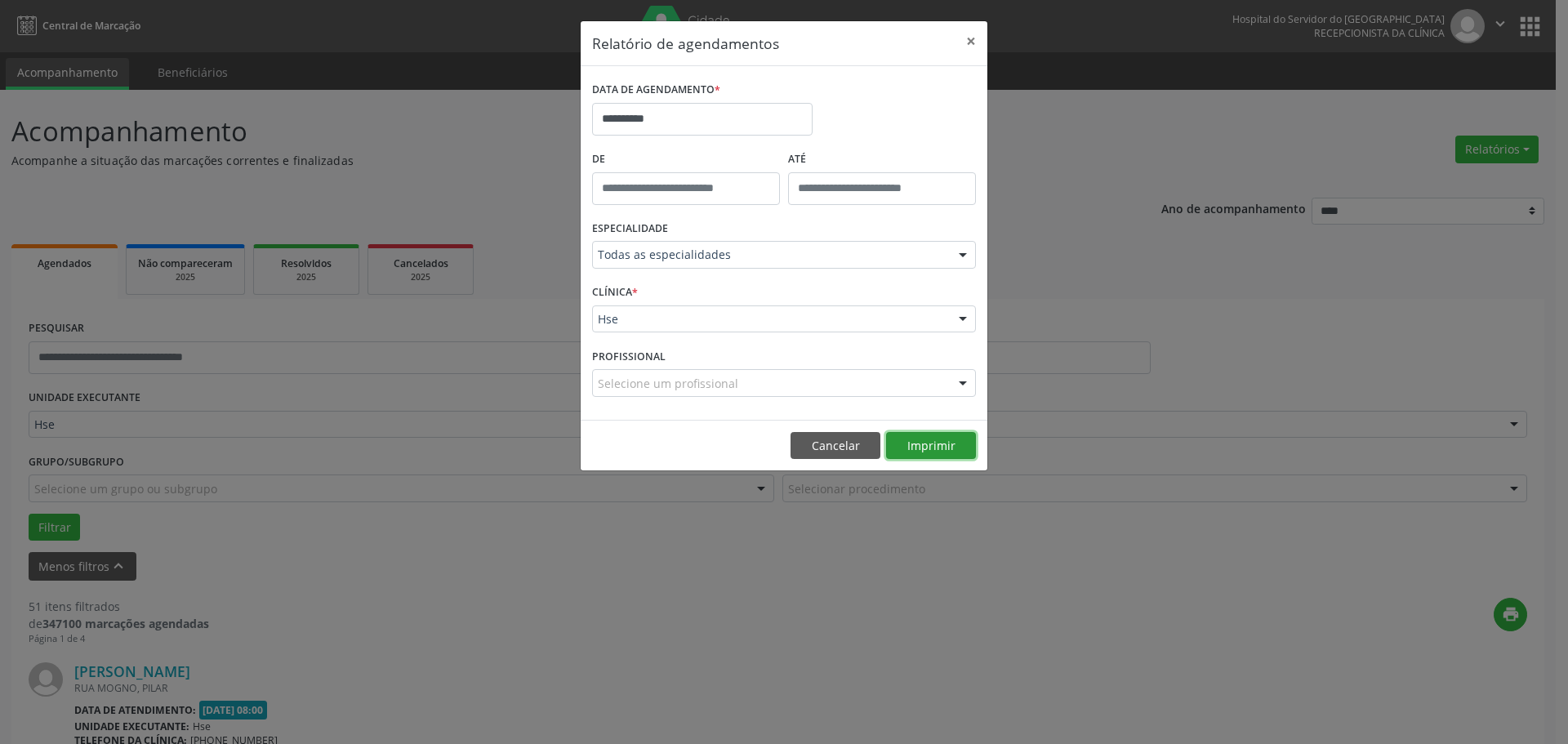
click at [923, 442] on button "Imprimir" at bounding box center [930, 446] width 90 height 27
click at [978, 40] on button "×" at bounding box center [970, 41] width 33 height 40
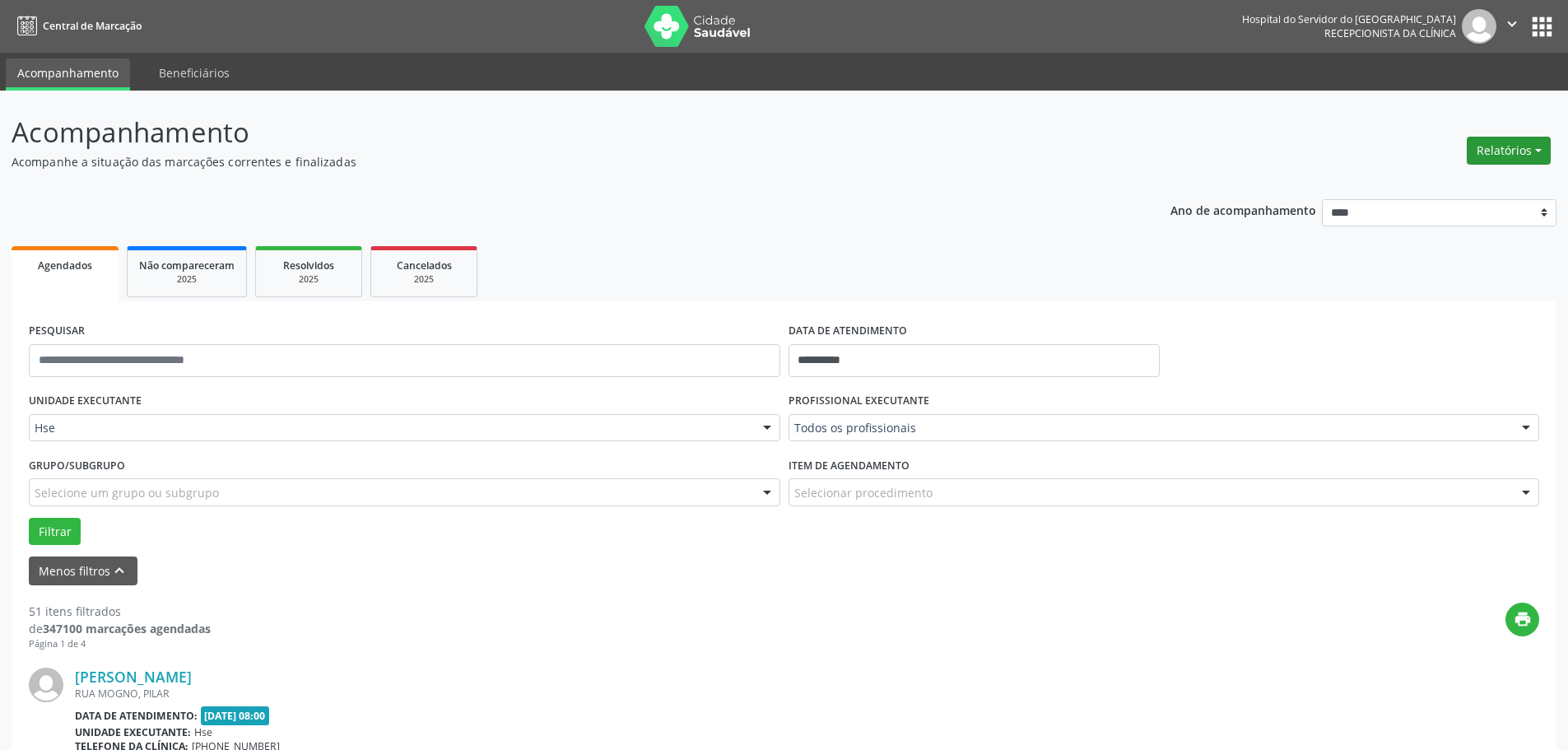
click at [1514, 144] on button "Relatórios" at bounding box center [1508, 150] width 84 height 28
click at [1437, 182] on link "Agendamentos" at bounding box center [1463, 186] width 177 height 23
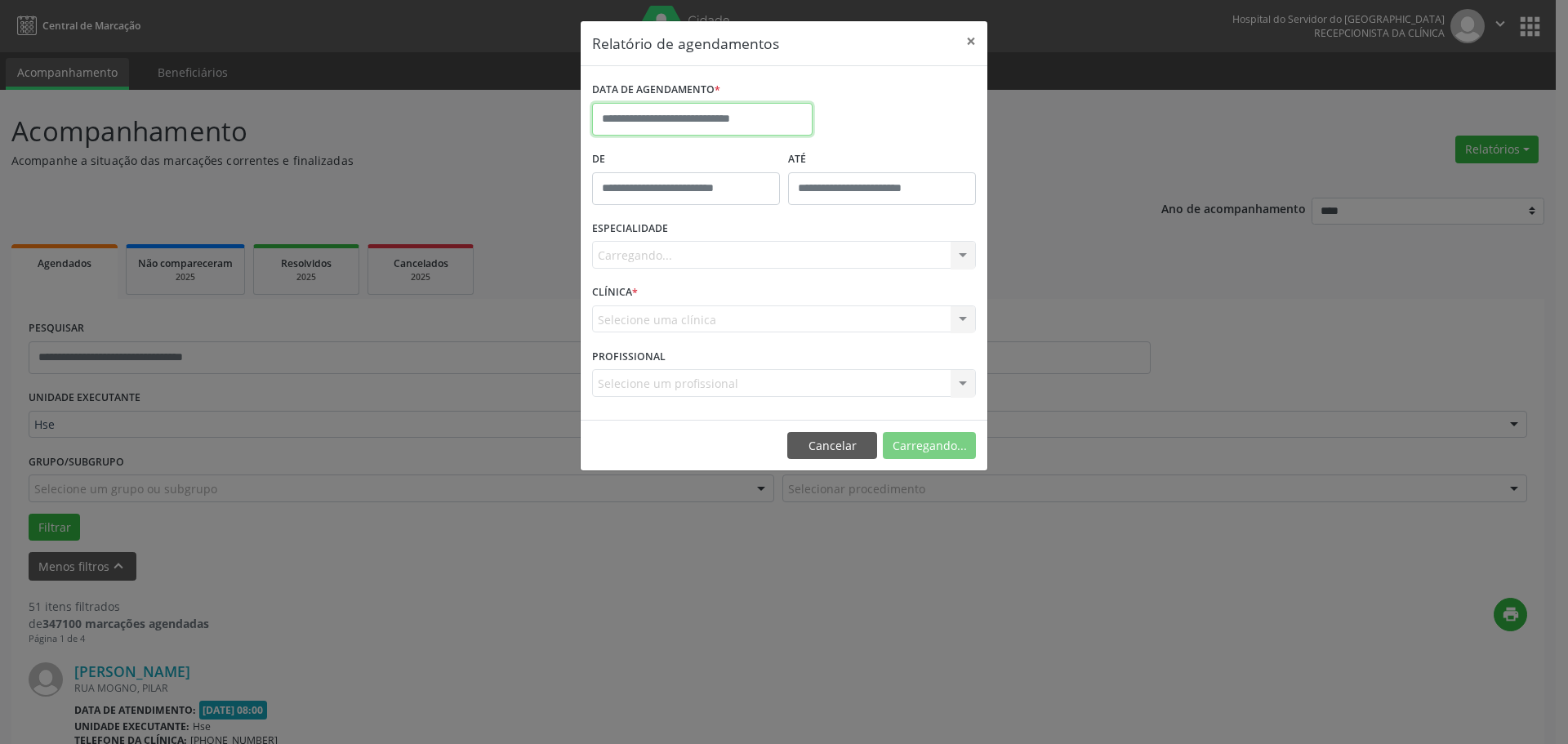
click at [640, 105] on input "text" at bounding box center [702, 119] width 220 height 33
click at [653, 303] on span "18" at bounding box center [645, 302] width 32 height 32
type input "**********"
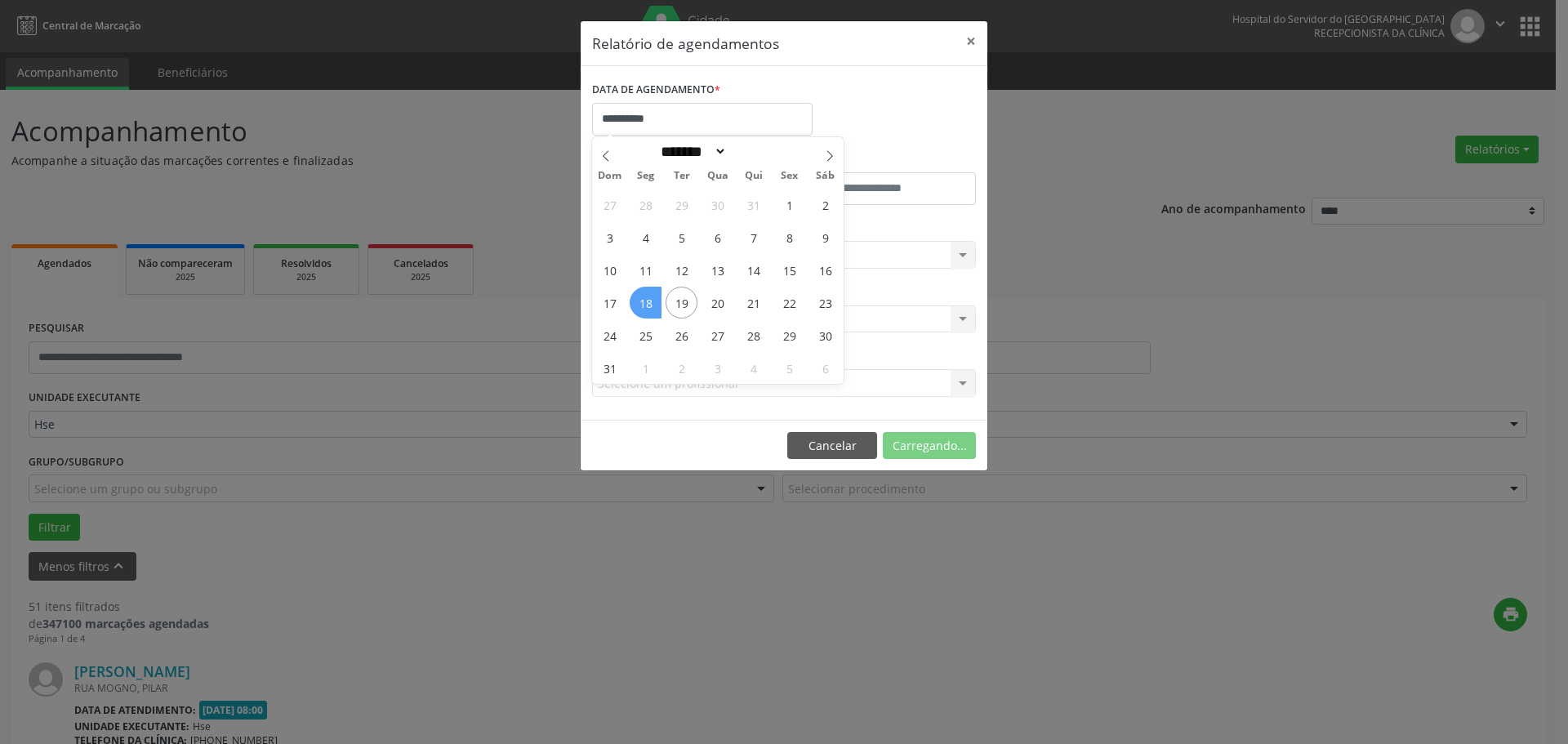
click at [653, 303] on span "18" at bounding box center [645, 302] width 32 height 32
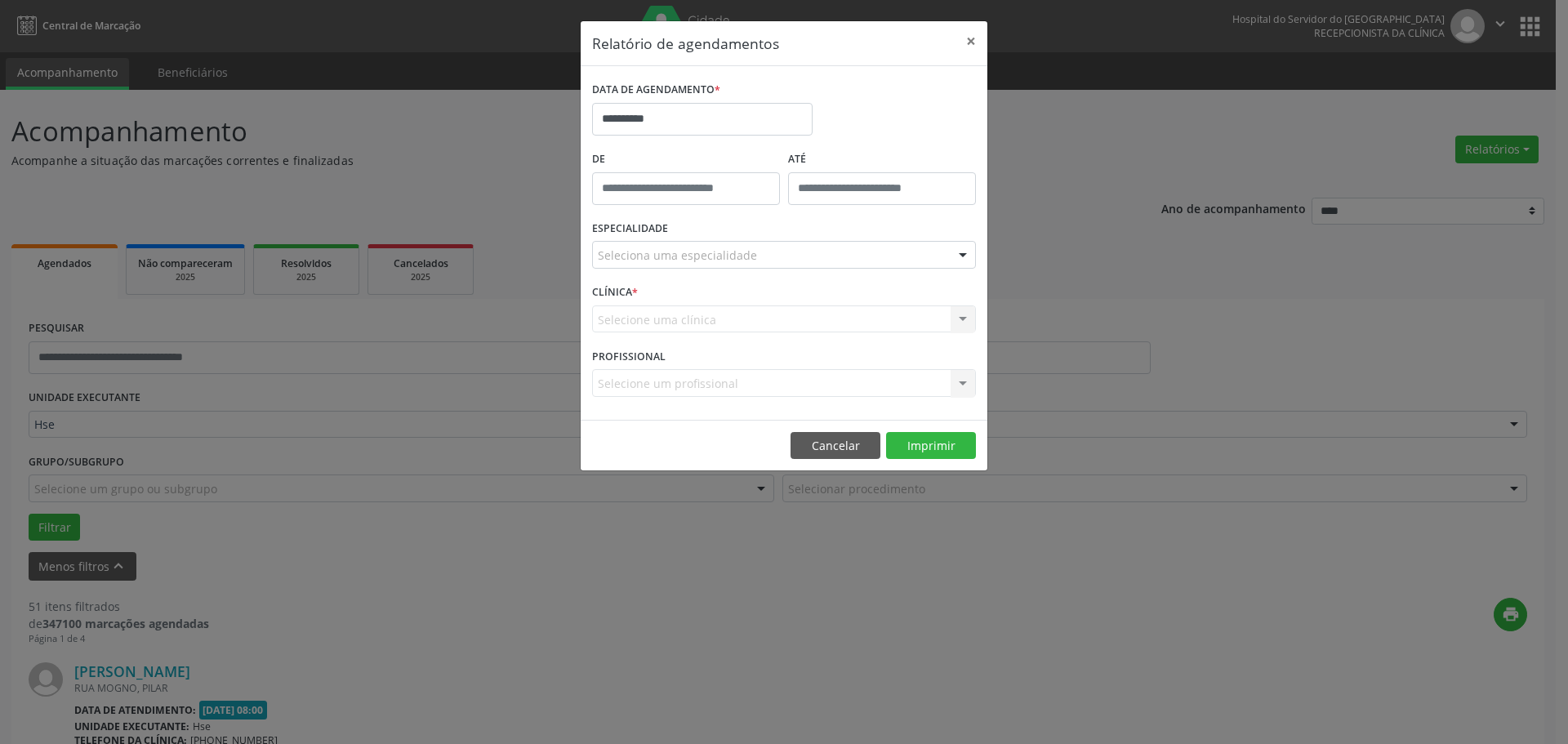
click at [785, 255] on div "Seleciona uma especialidade" at bounding box center [784, 255] width 384 height 27
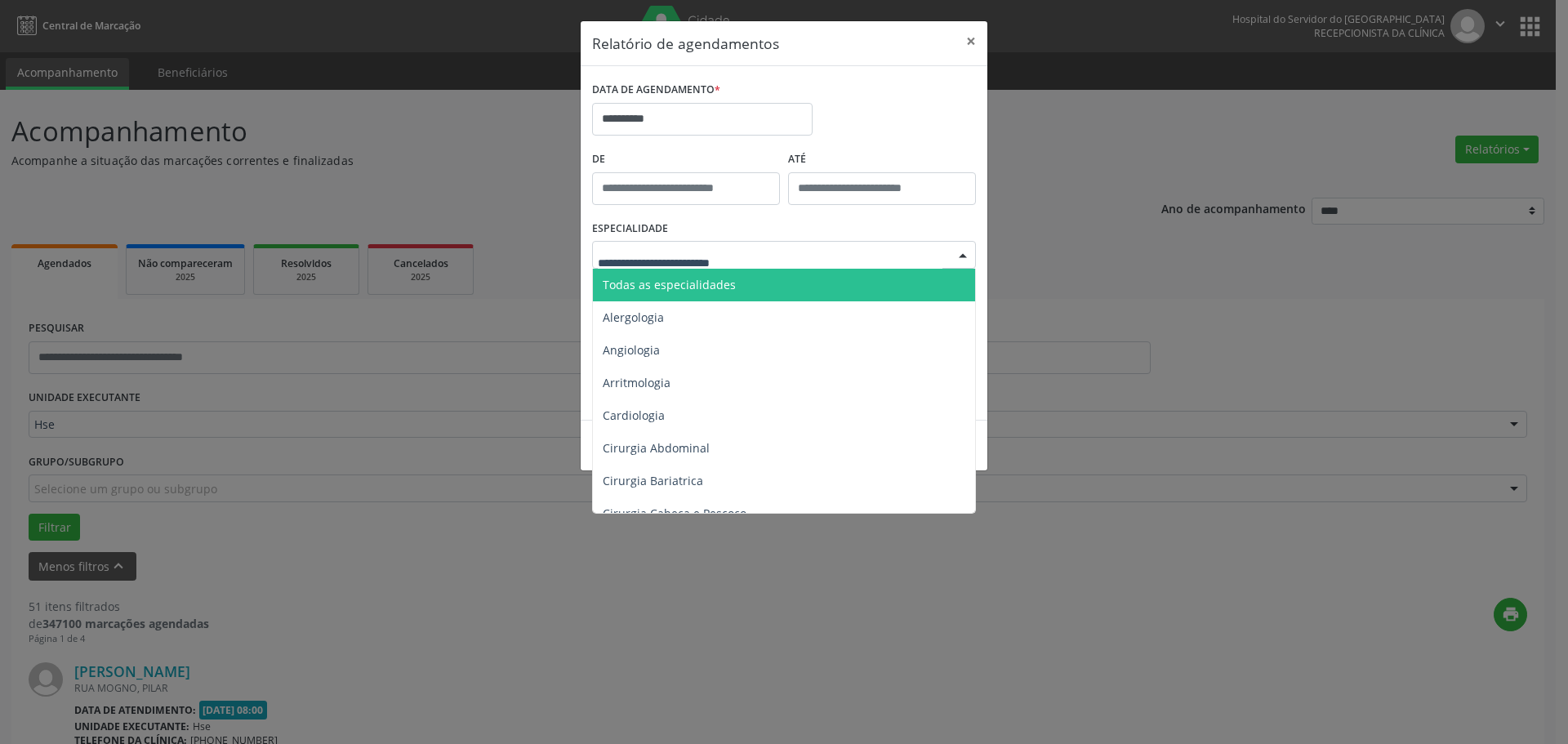
click at [712, 284] on span "Todas as especialidades" at bounding box center [669, 285] width 133 height 15
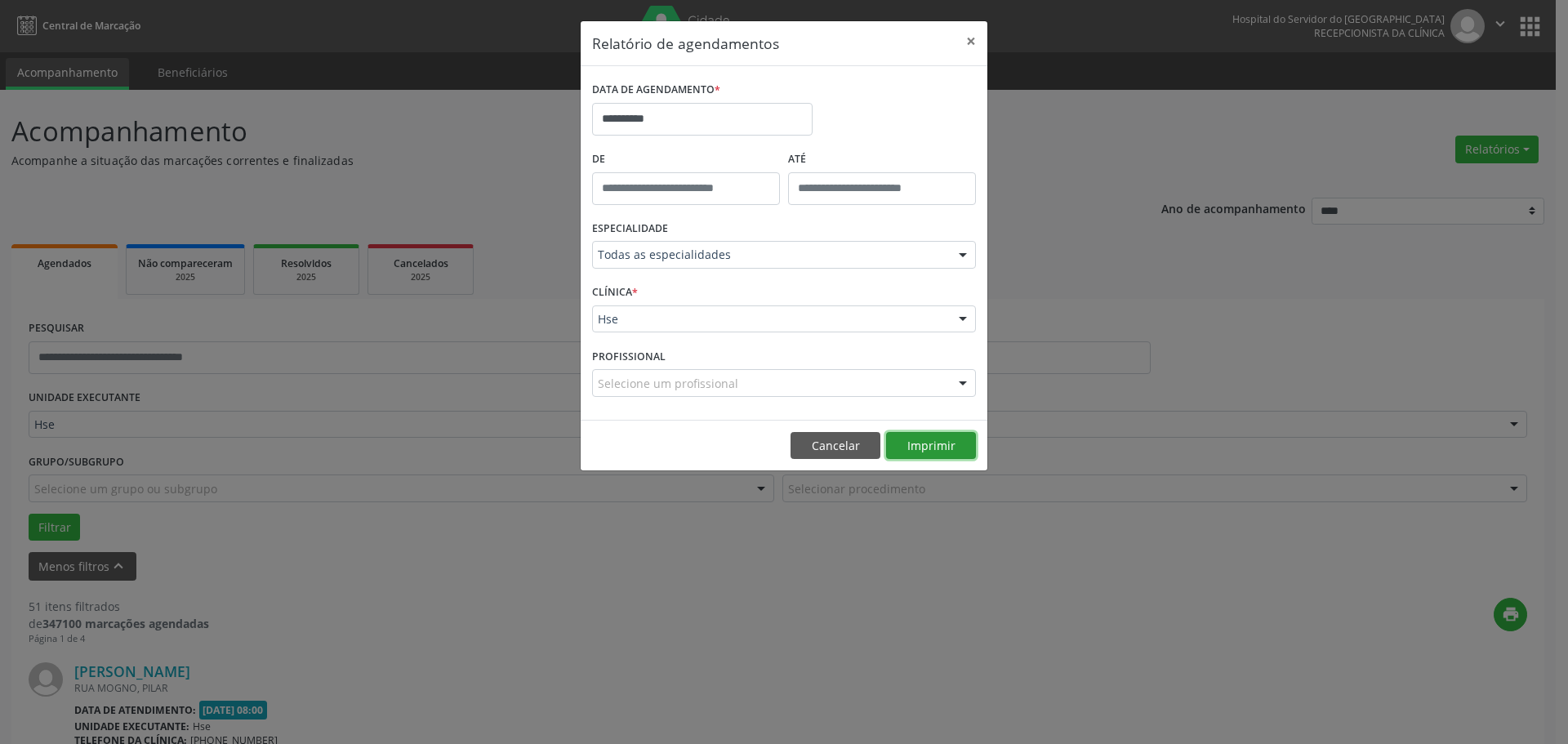
click at [931, 456] on button "Imprimir" at bounding box center [930, 446] width 90 height 27
